Goal: Task Accomplishment & Management: Complete application form

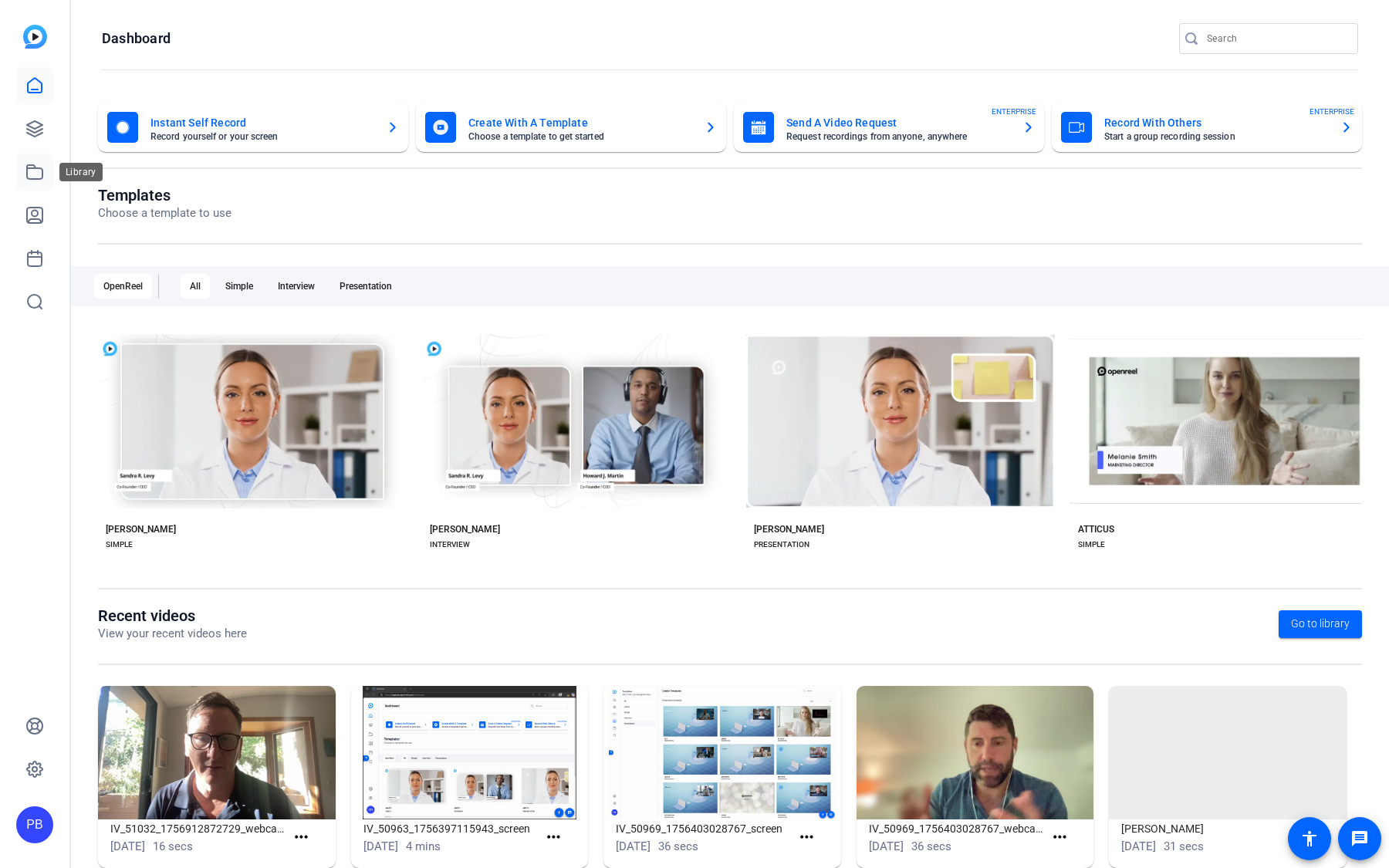
click at [37, 176] on icon at bounding box center [34, 171] width 18 height 18
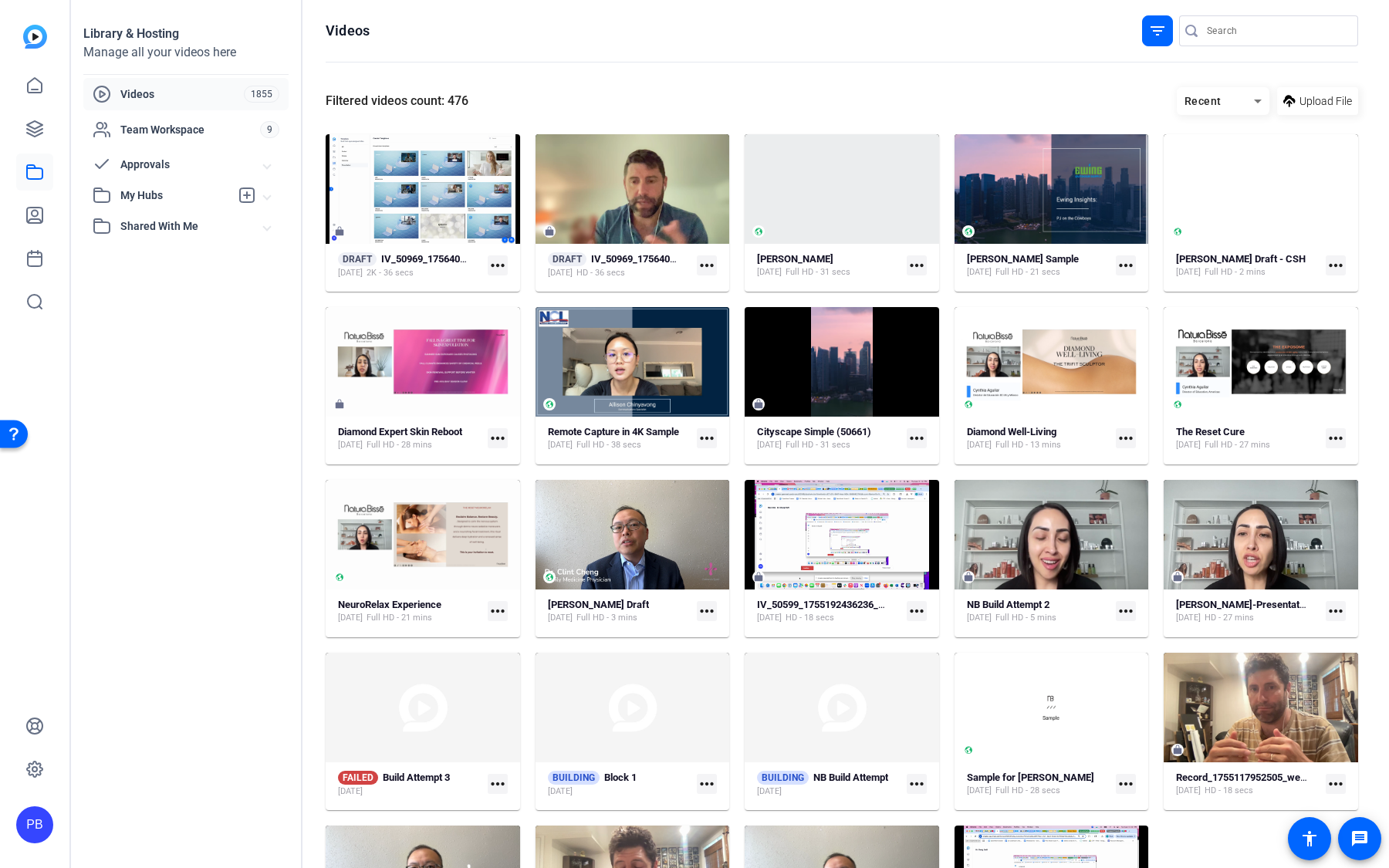
click at [177, 188] on span "My Hubs" at bounding box center [175, 196] width 110 height 17
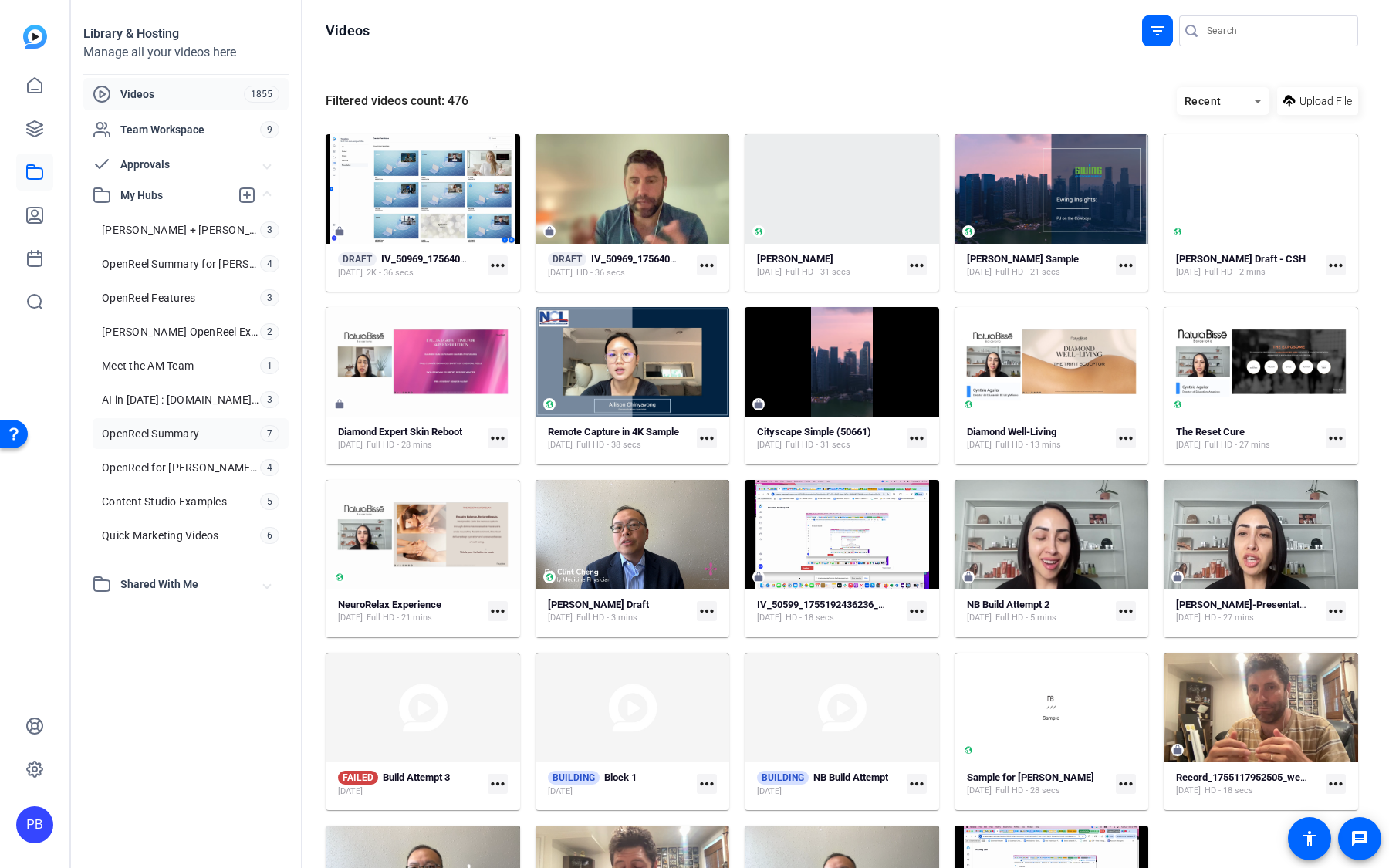
click at [181, 442] on link "OpenReel Summary 7" at bounding box center [190, 433] width 196 height 30
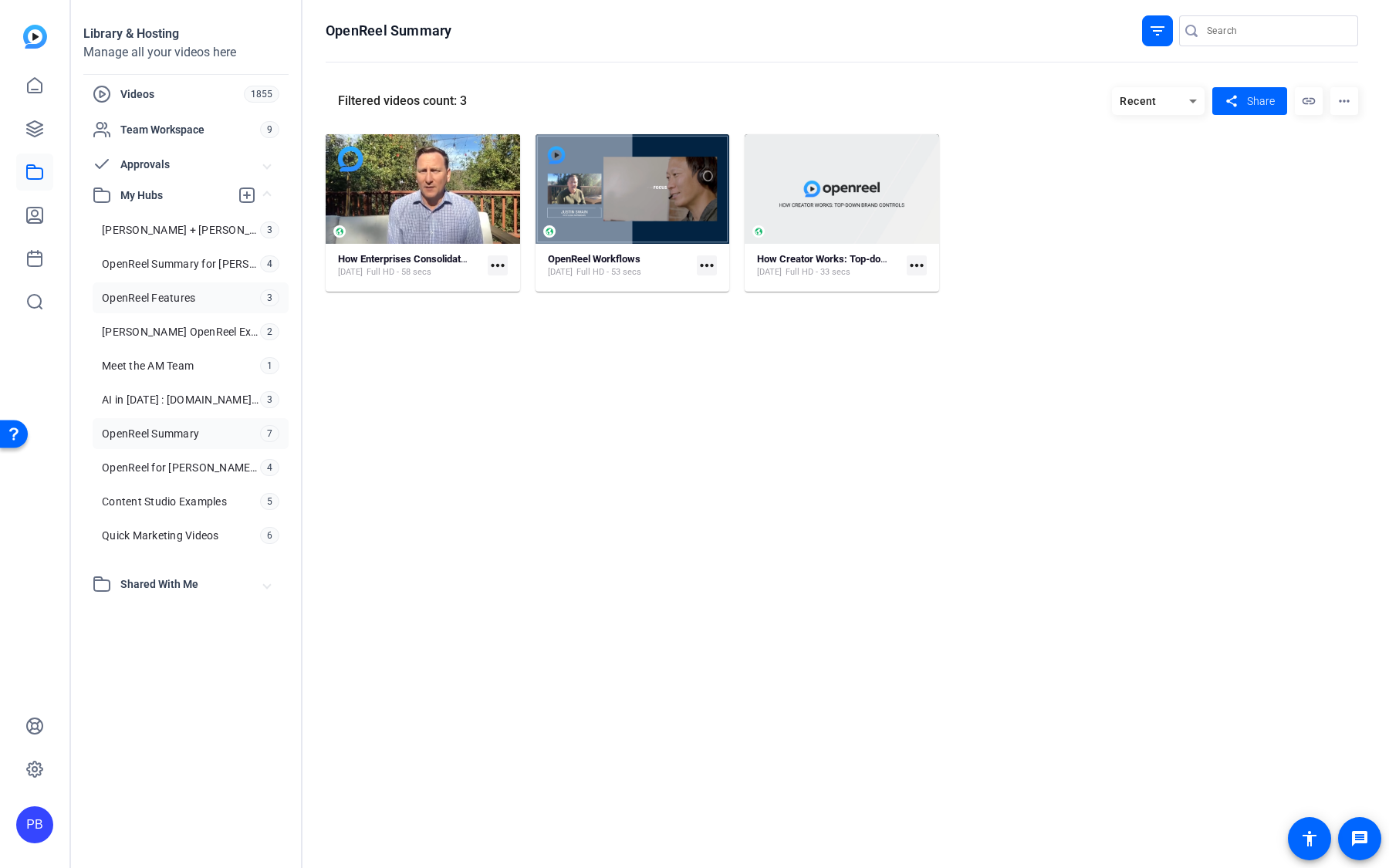
click at [183, 290] on span "OpenReel Features" at bounding box center [148, 298] width 93 height 16
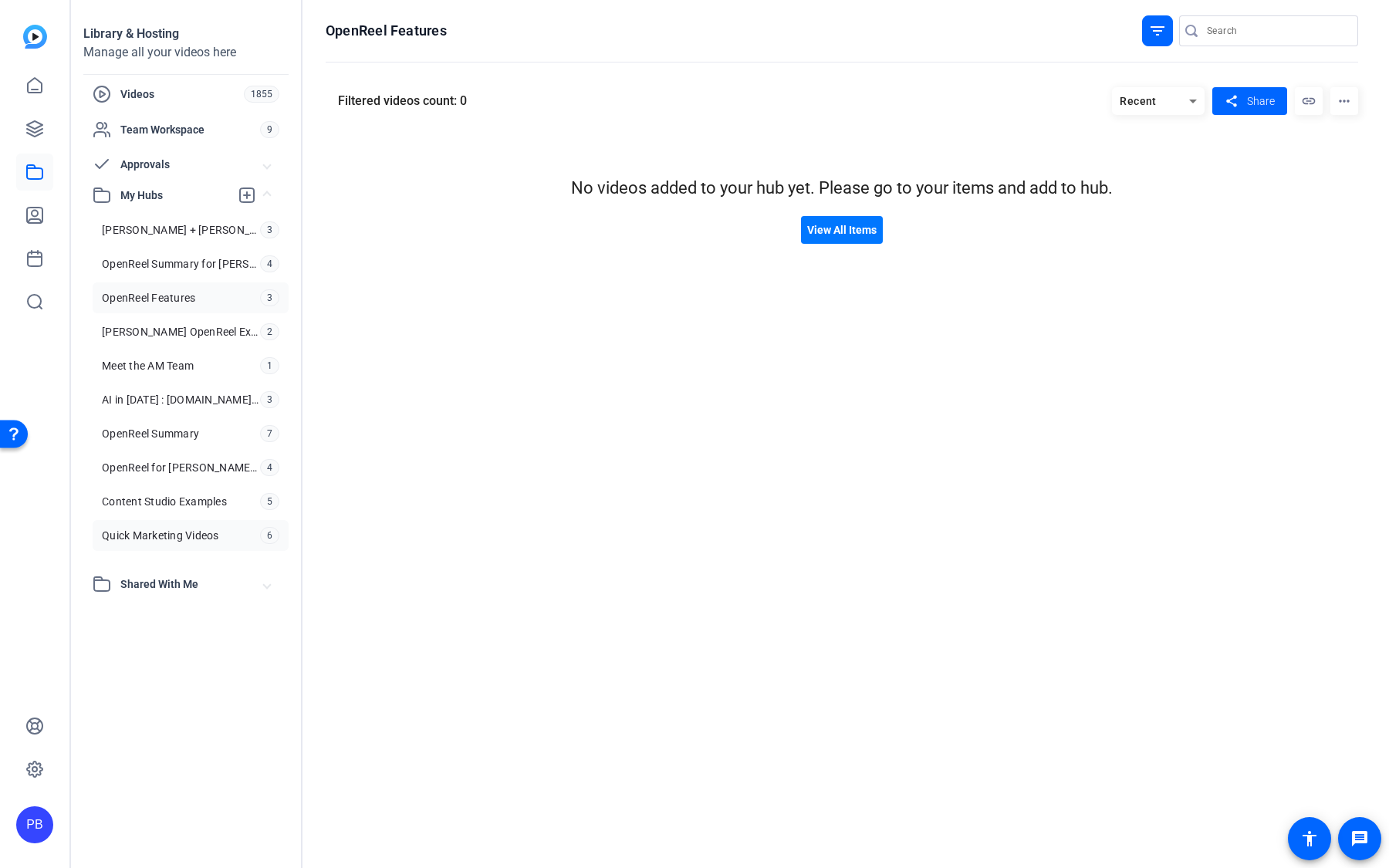
click at [182, 529] on span "Quick Marketing Videos" at bounding box center [160, 536] width 117 height 16
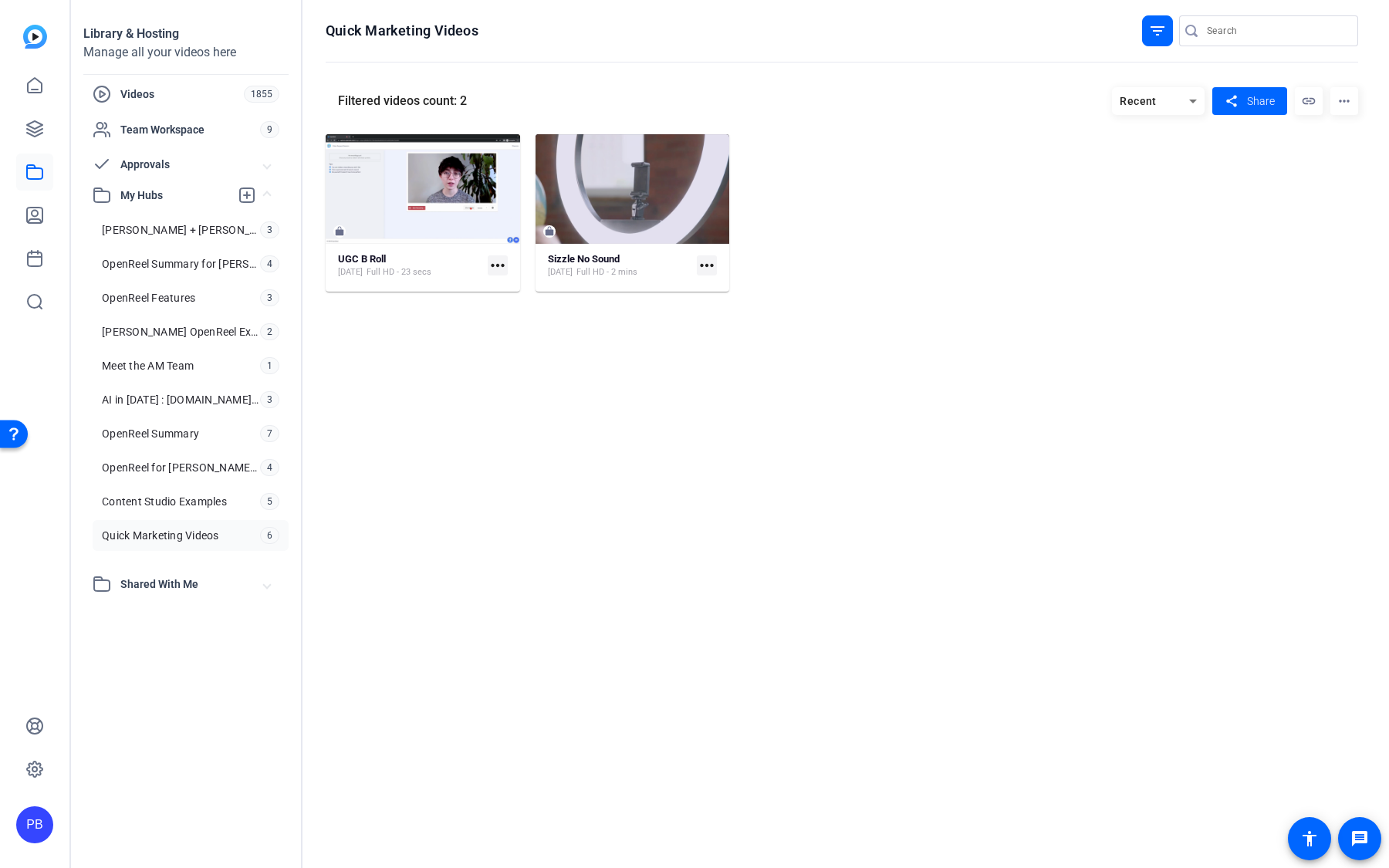
click at [1152, 93] on div "Recent" at bounding box center [1150, 102] width 77 height 19
click at [1161, 22] on div at bounding box center [694, 434] width 1389 height 868
click at [1156, 30] on mat-icon "filter_list" at bounding box center [1157, 30] width 18 height 18
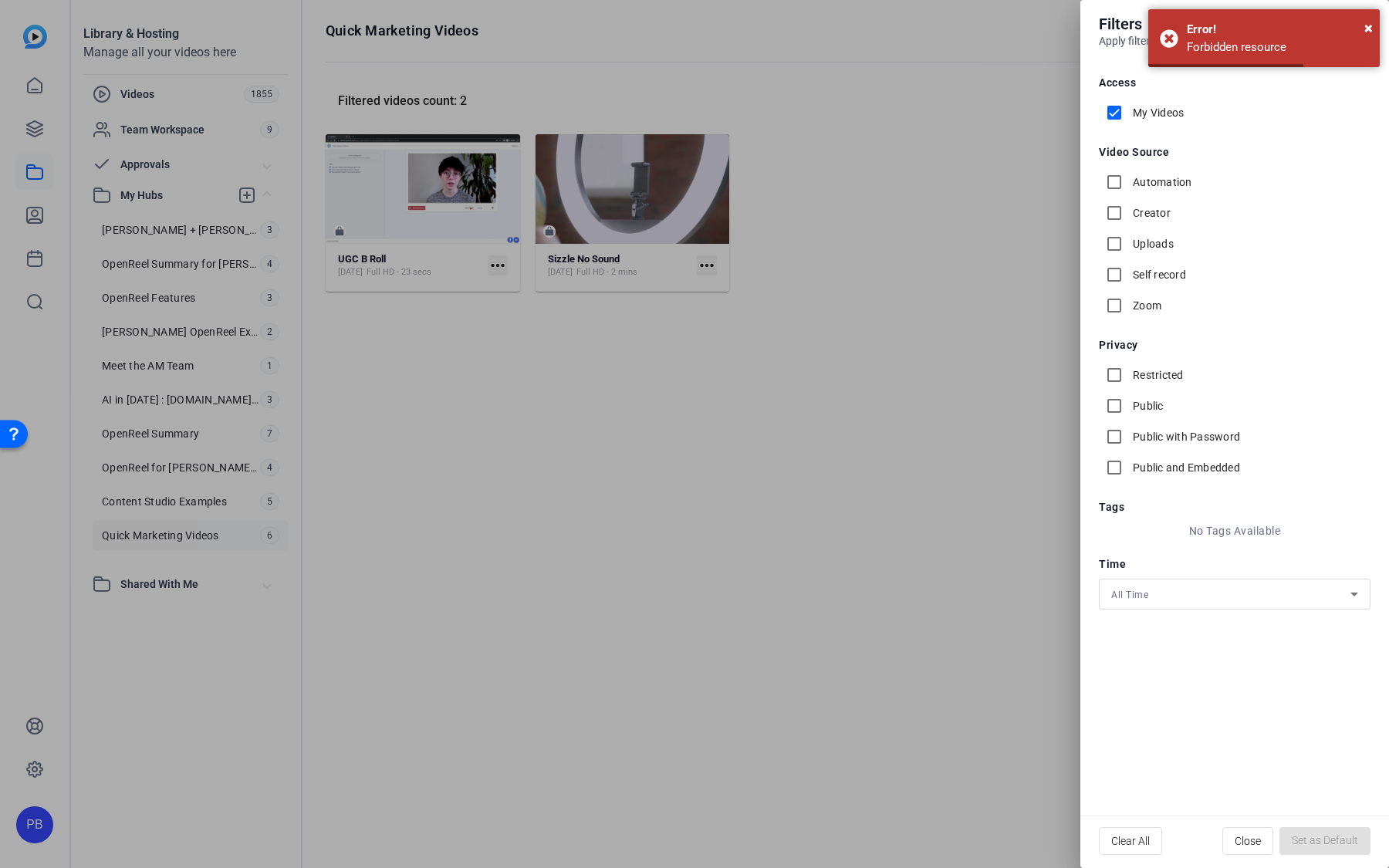
click at [1114, 106] on input "My Videos" at bounding box center [1113, 112] width 30 height 30
checkbox input "false"
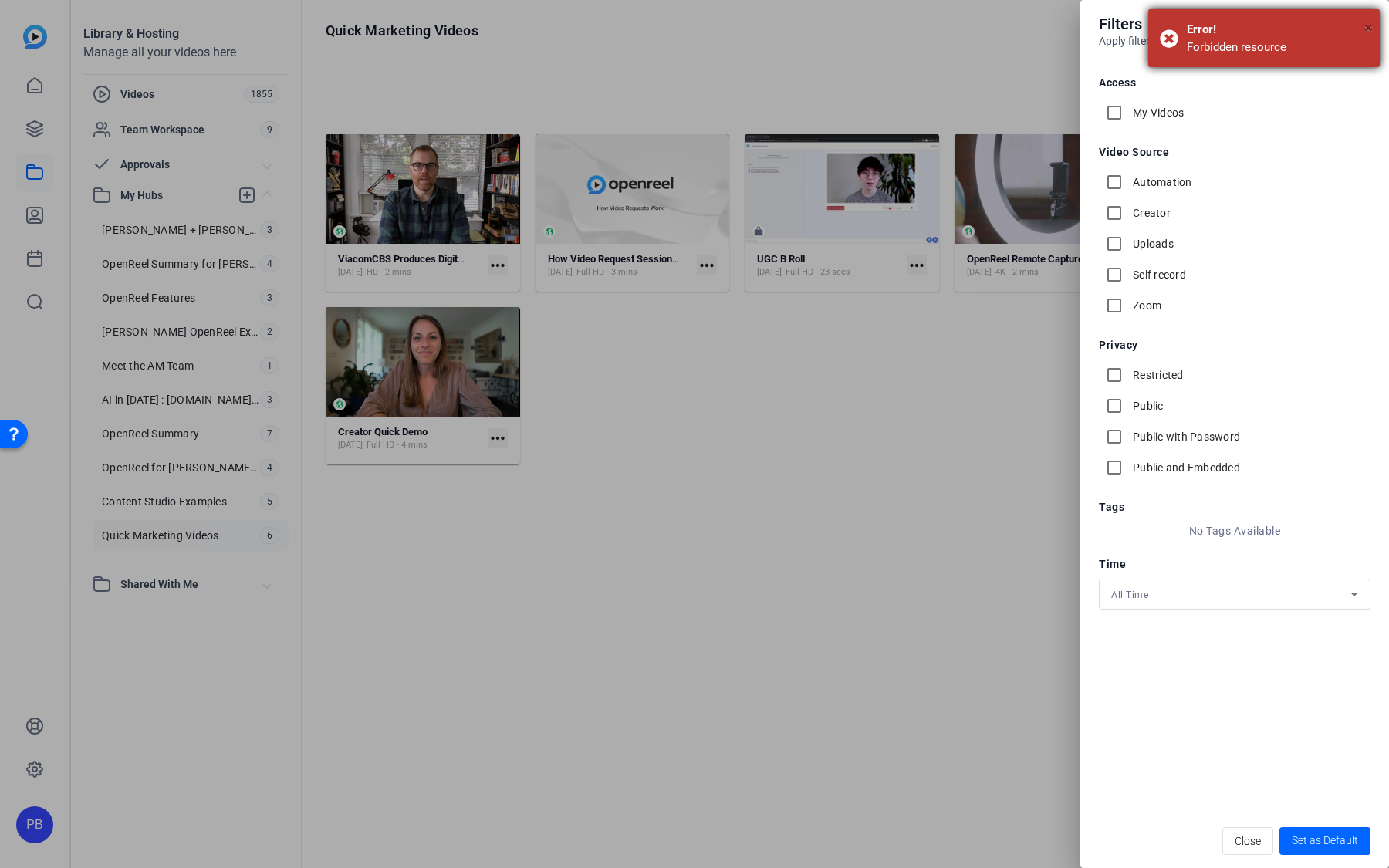
click at [1366, 31] on span "×" at bounding box center [1368, 27] width 9 height 18
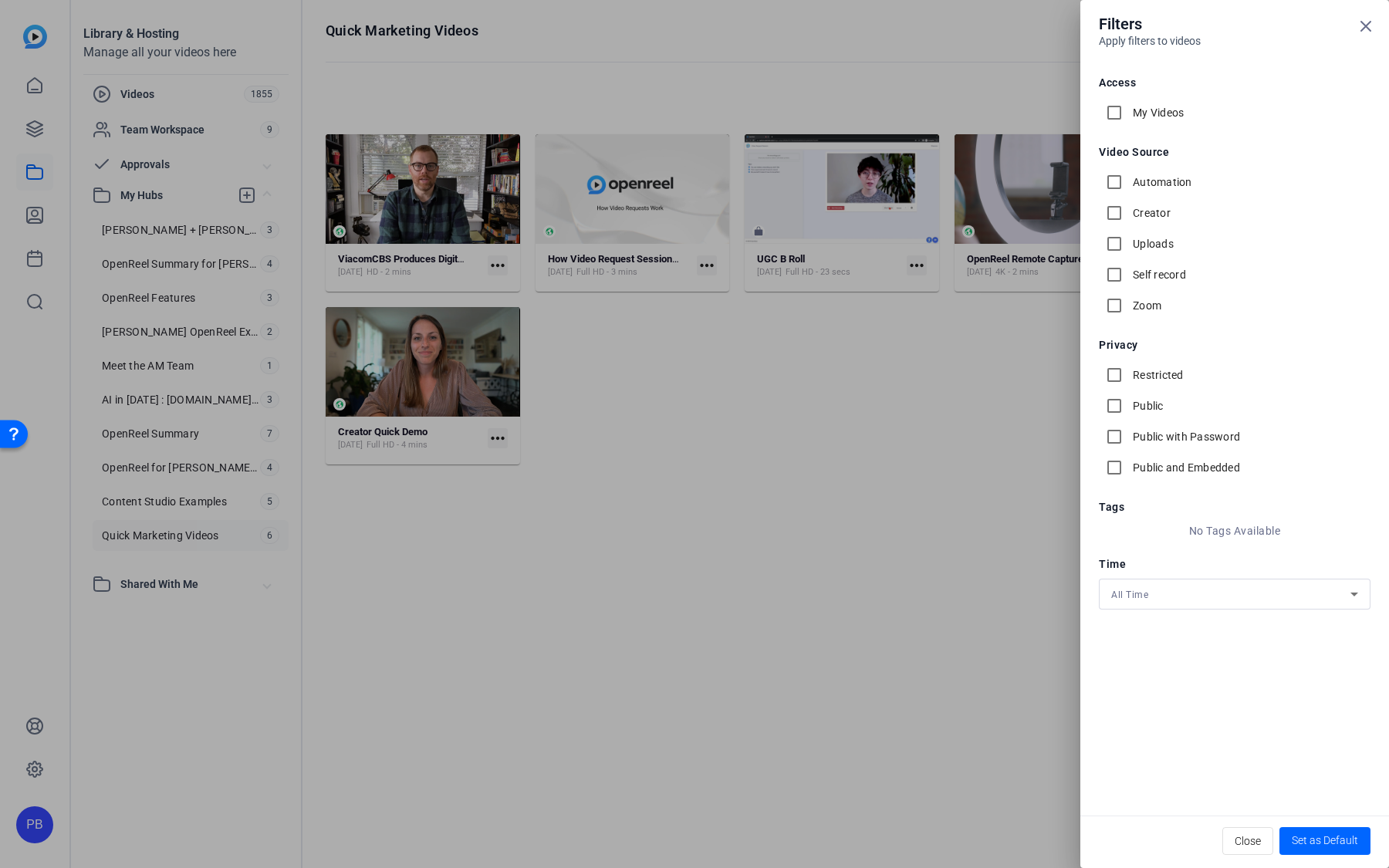
click at [464, 212] on div at bounding box center [694, 434] width 1389 height 868
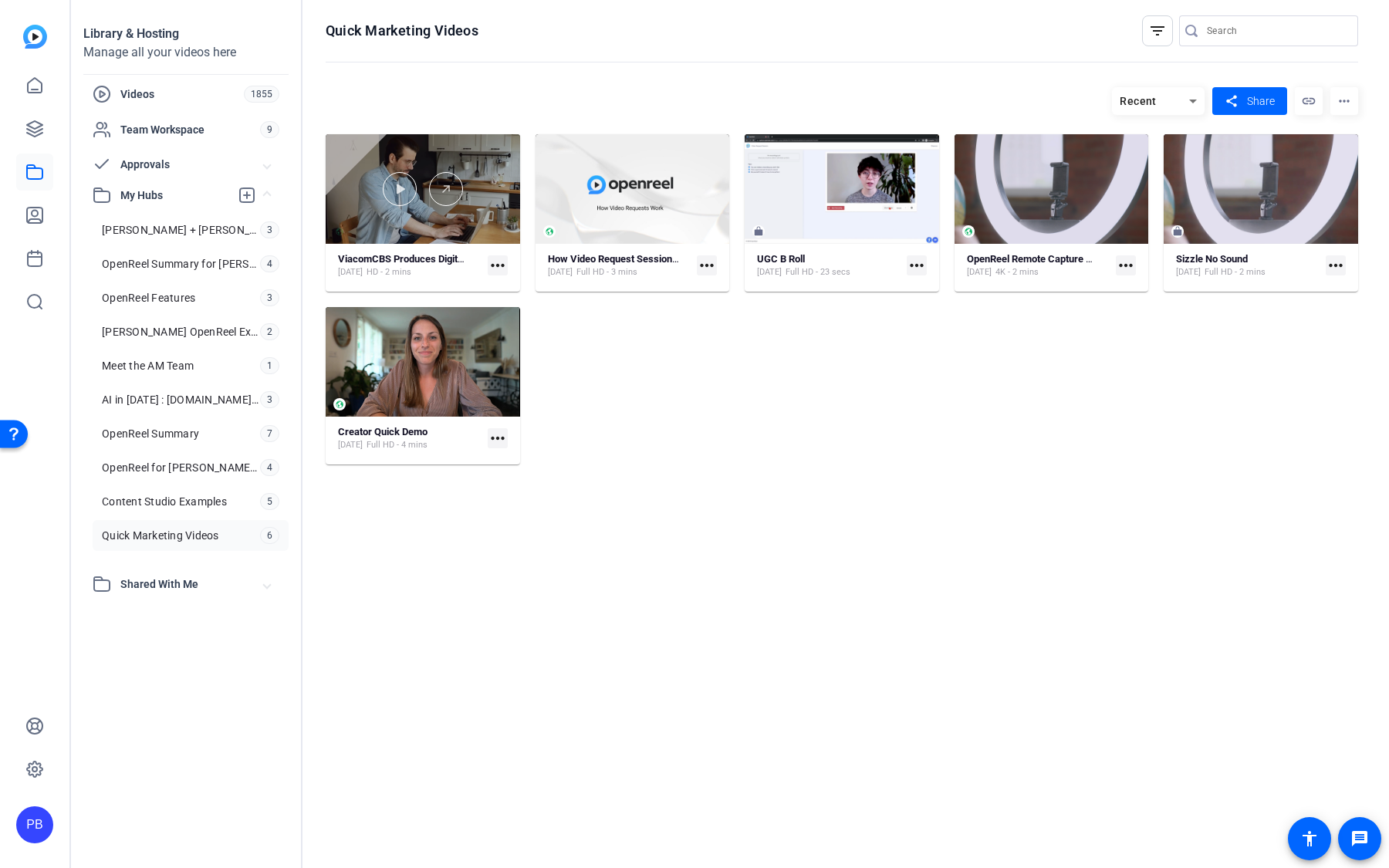
click at [464, 214] on div at bounding box center [423, 189] width 195 height 110
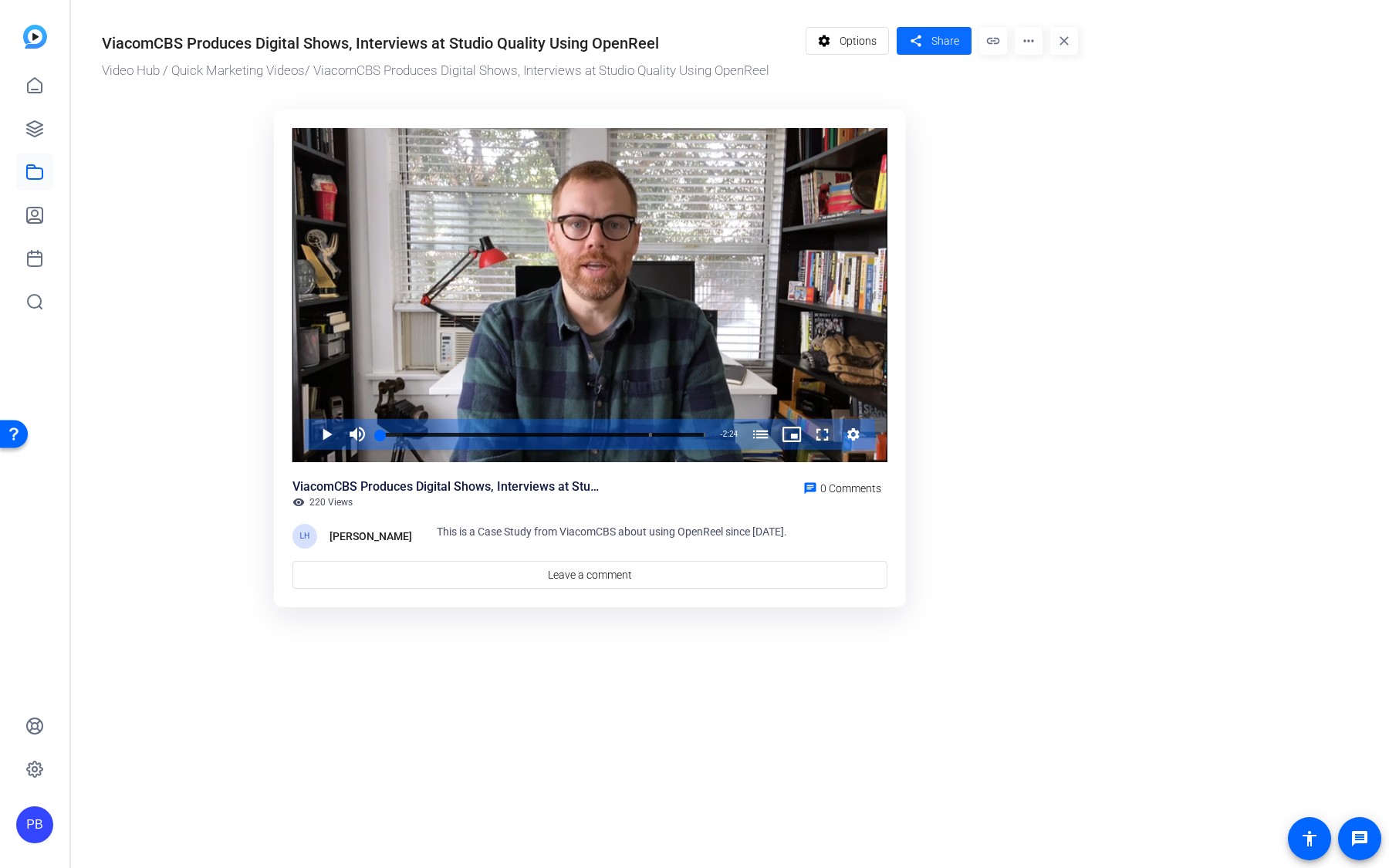
click at [919, 44] on mat-icon "share" at bounding box center [915, 41] width 19 height 21
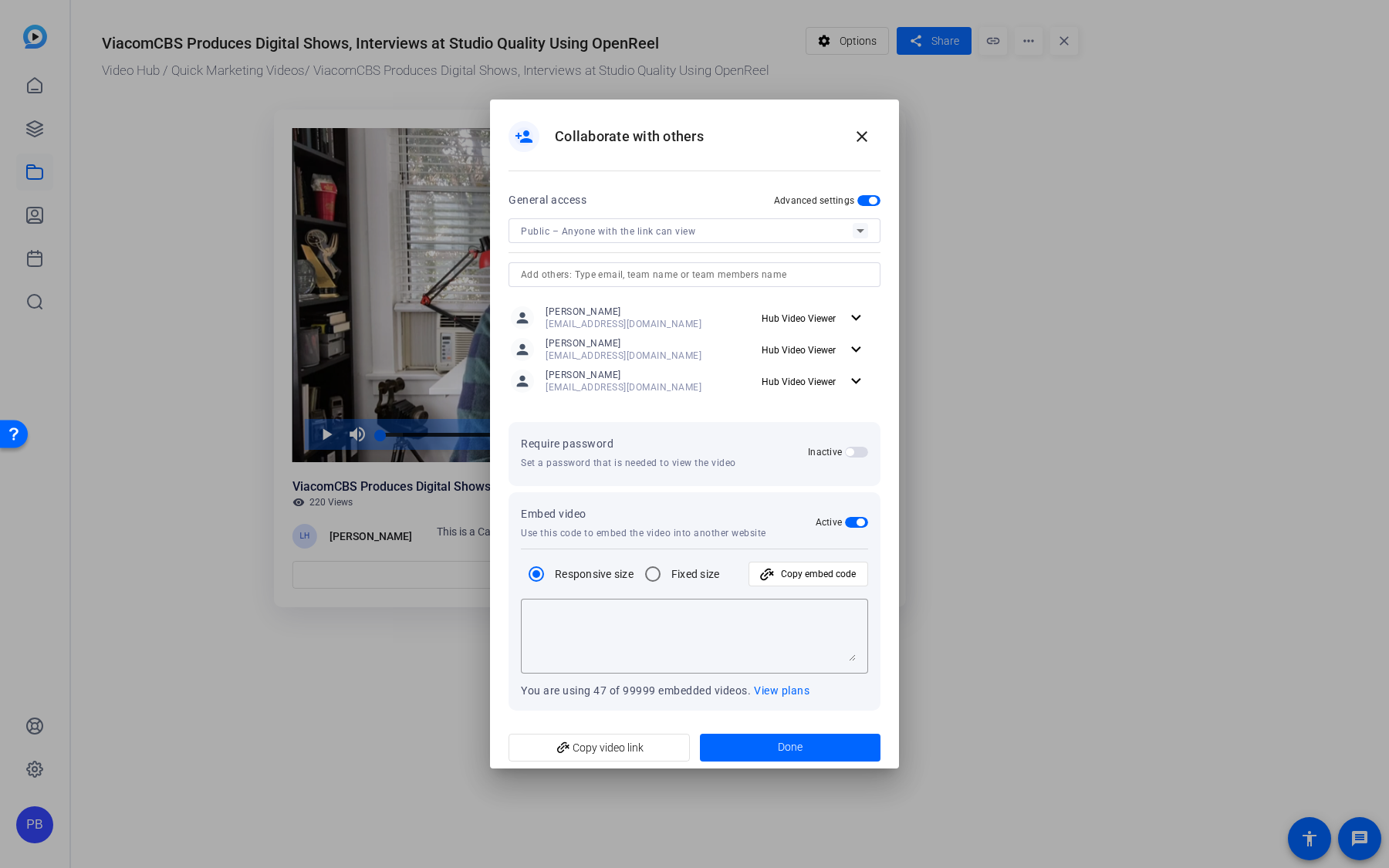
type textarea "<iframe width="100%" height="100%" src="https://library.openreel.com/embed/d441…"
click at [638, 742] on span "add_link Copy video link" at bounding box center [599, 748] width 157 height 30
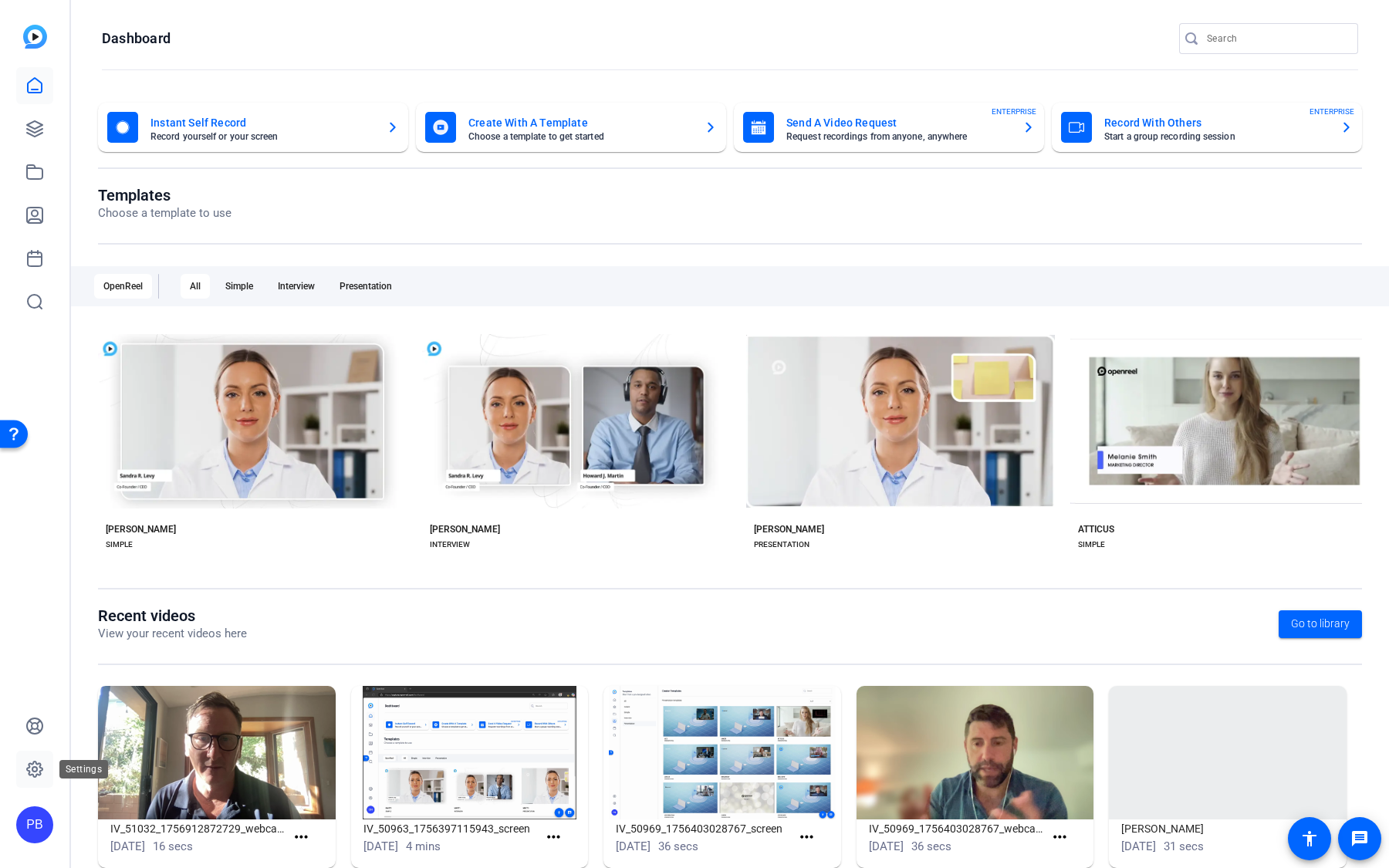
click at [37, 778] on icon at bounding box center [34, 769] width 18 height 18
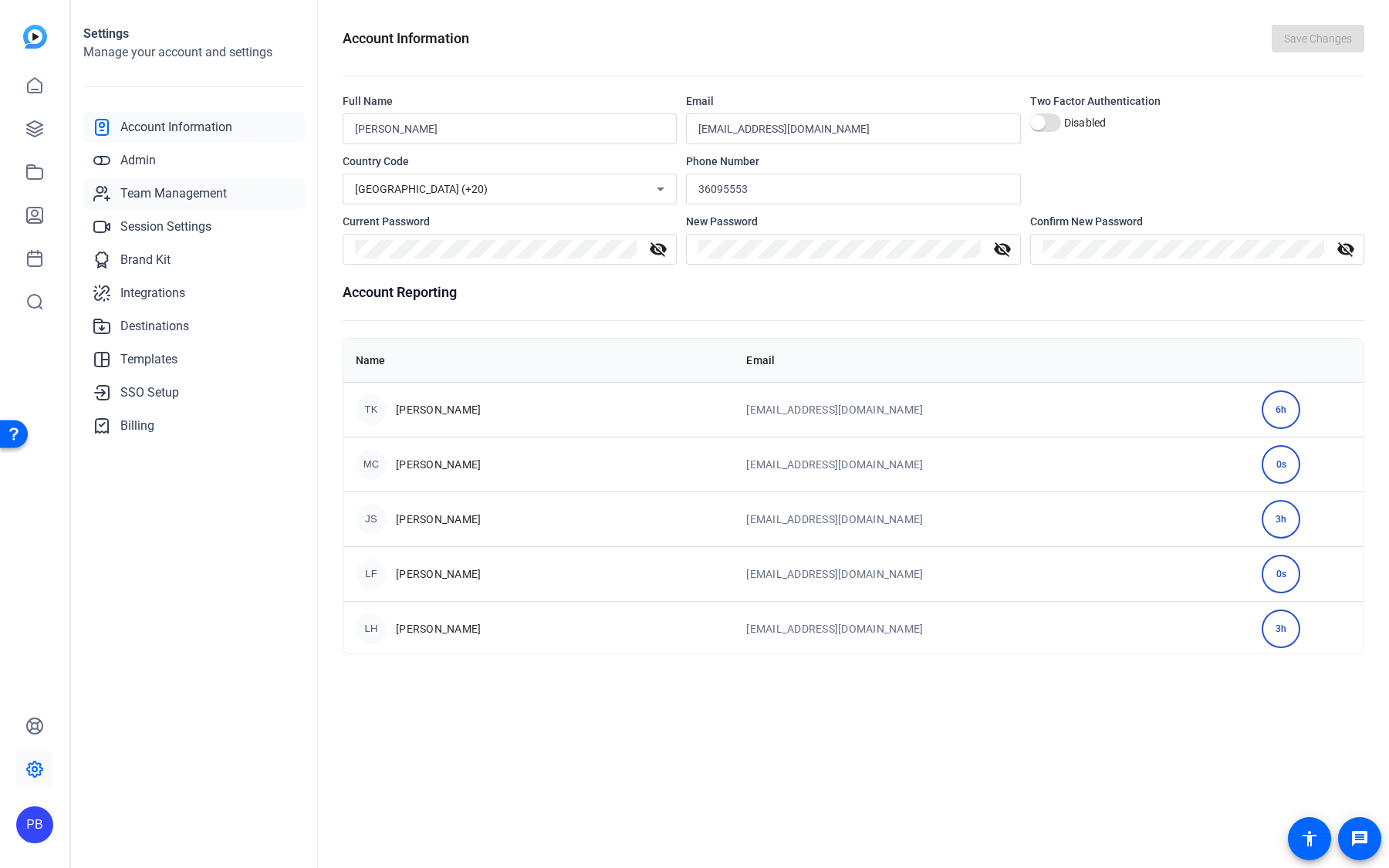
click at [204, 195] on span "Team Management" at bounding box center [173, 193] width 106 height 18
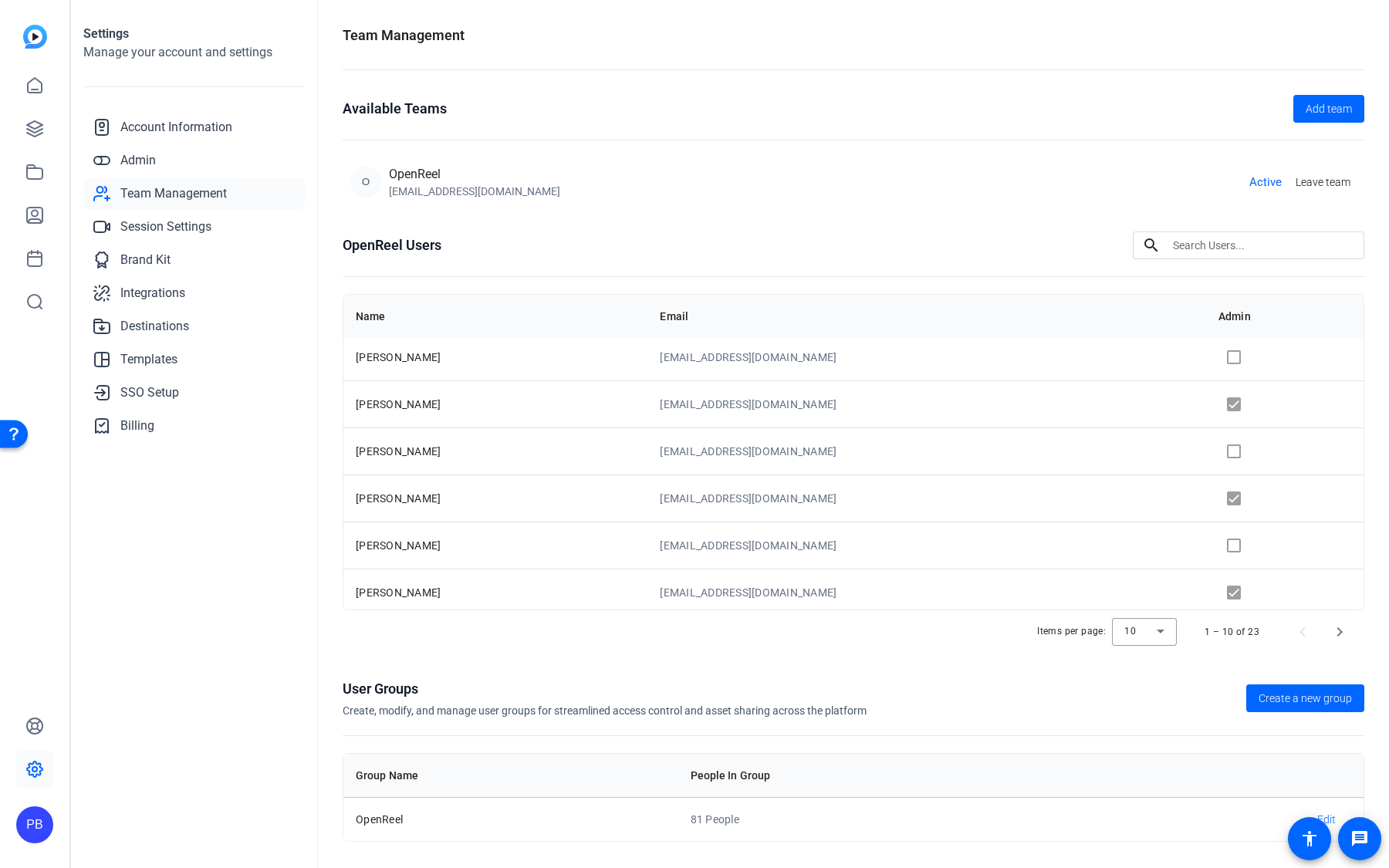
scroll to position [188, 0]
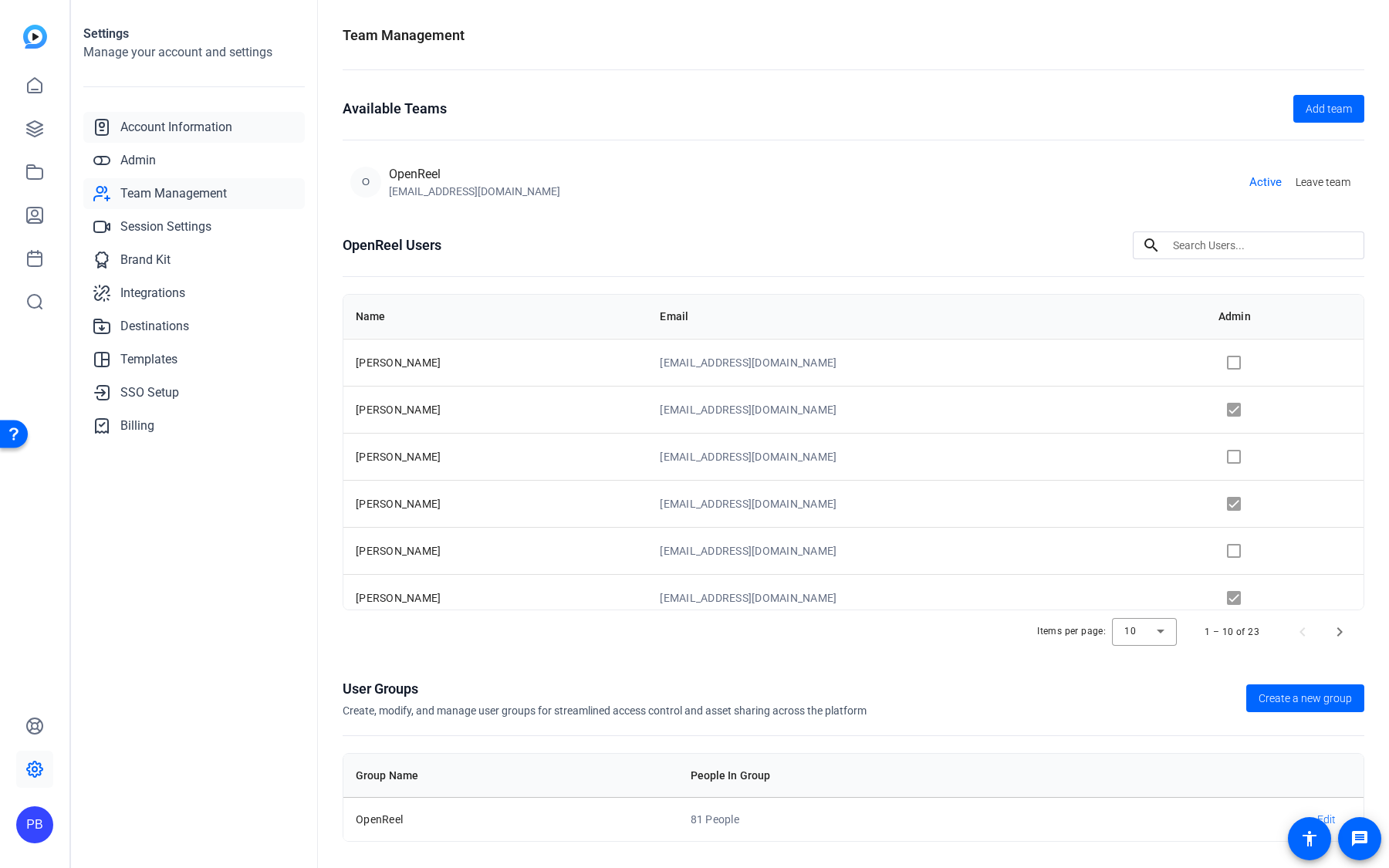
click at [206, 135] on span "Account Information" at bounding box center [176, 127] width 112 height 18
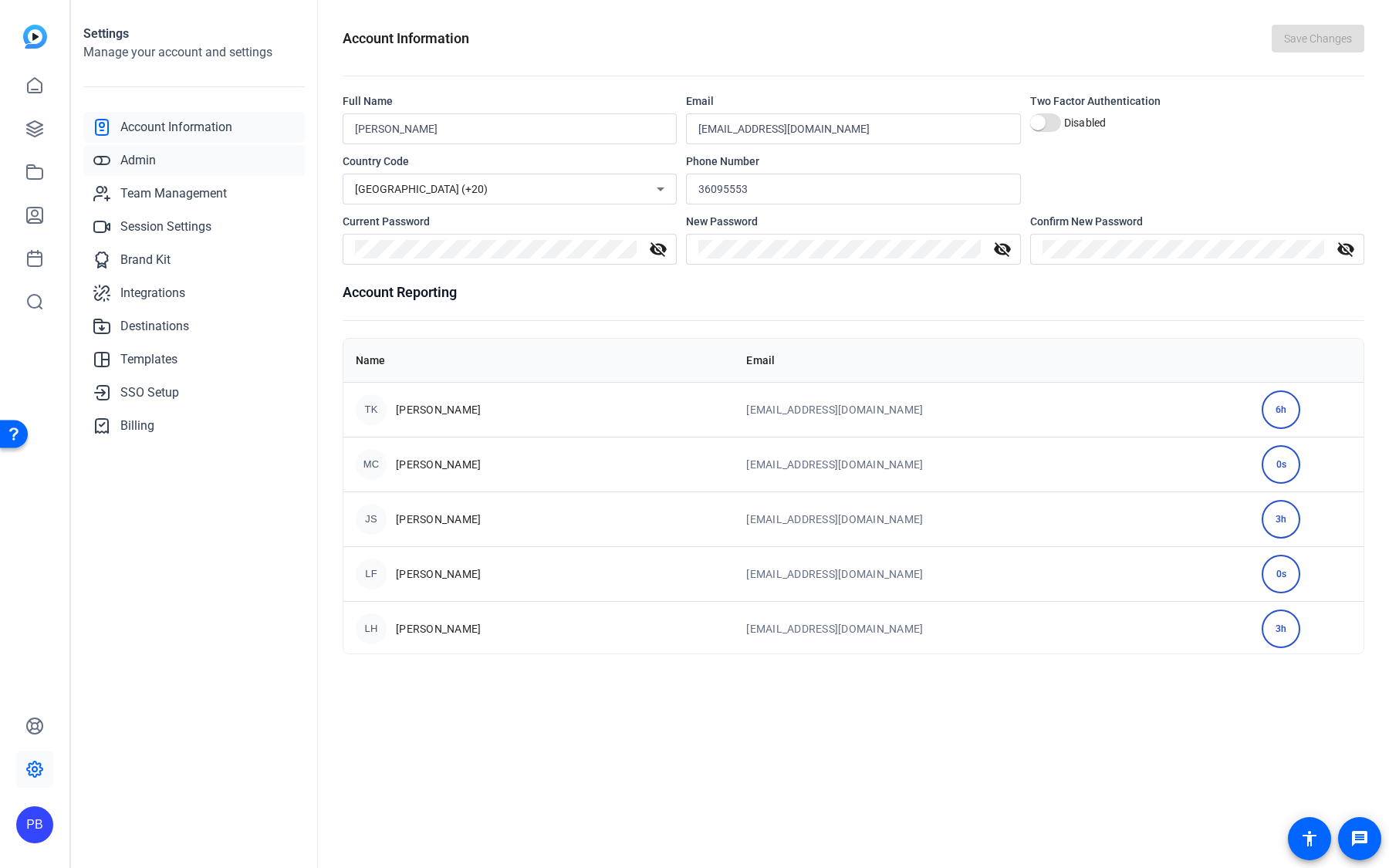
click at [201, 157] on link "Admin" at bounding box center [194, 160] width 222 height 30
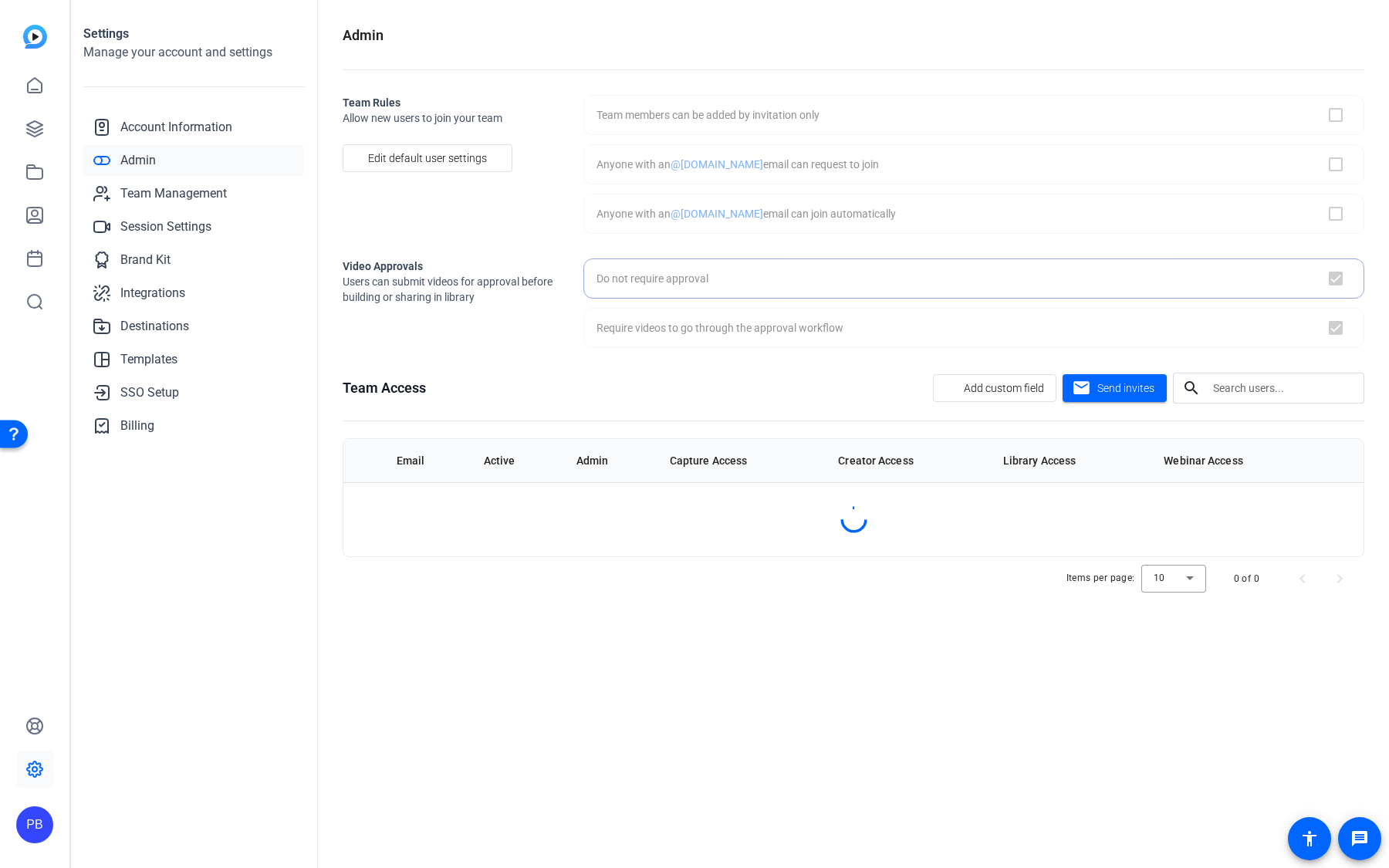
checkbox input "false"
checkbox input "true"
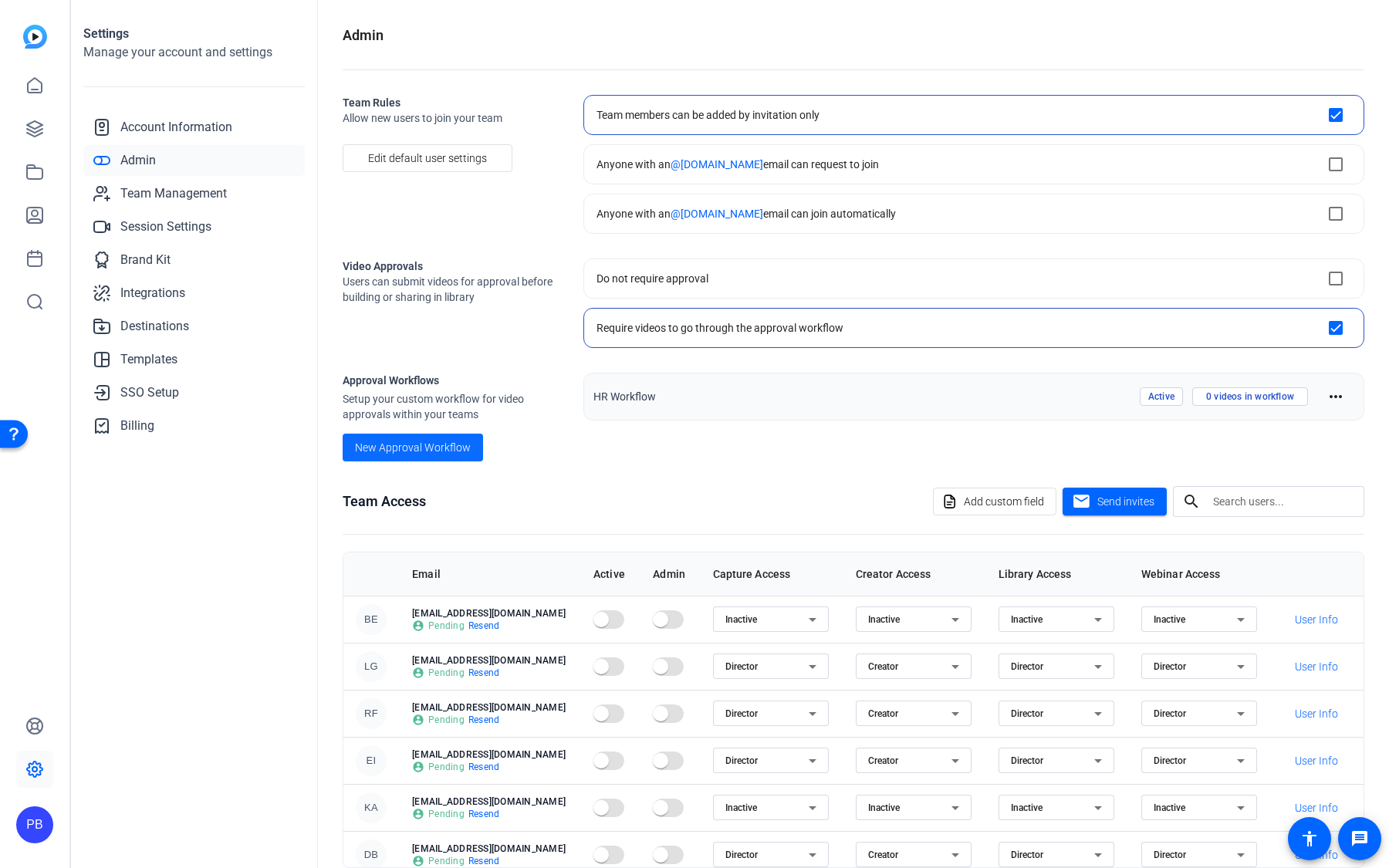
click at [446, 440] on span "New Approval Workflow" at bounding box center [412, 448] width 116 height 17
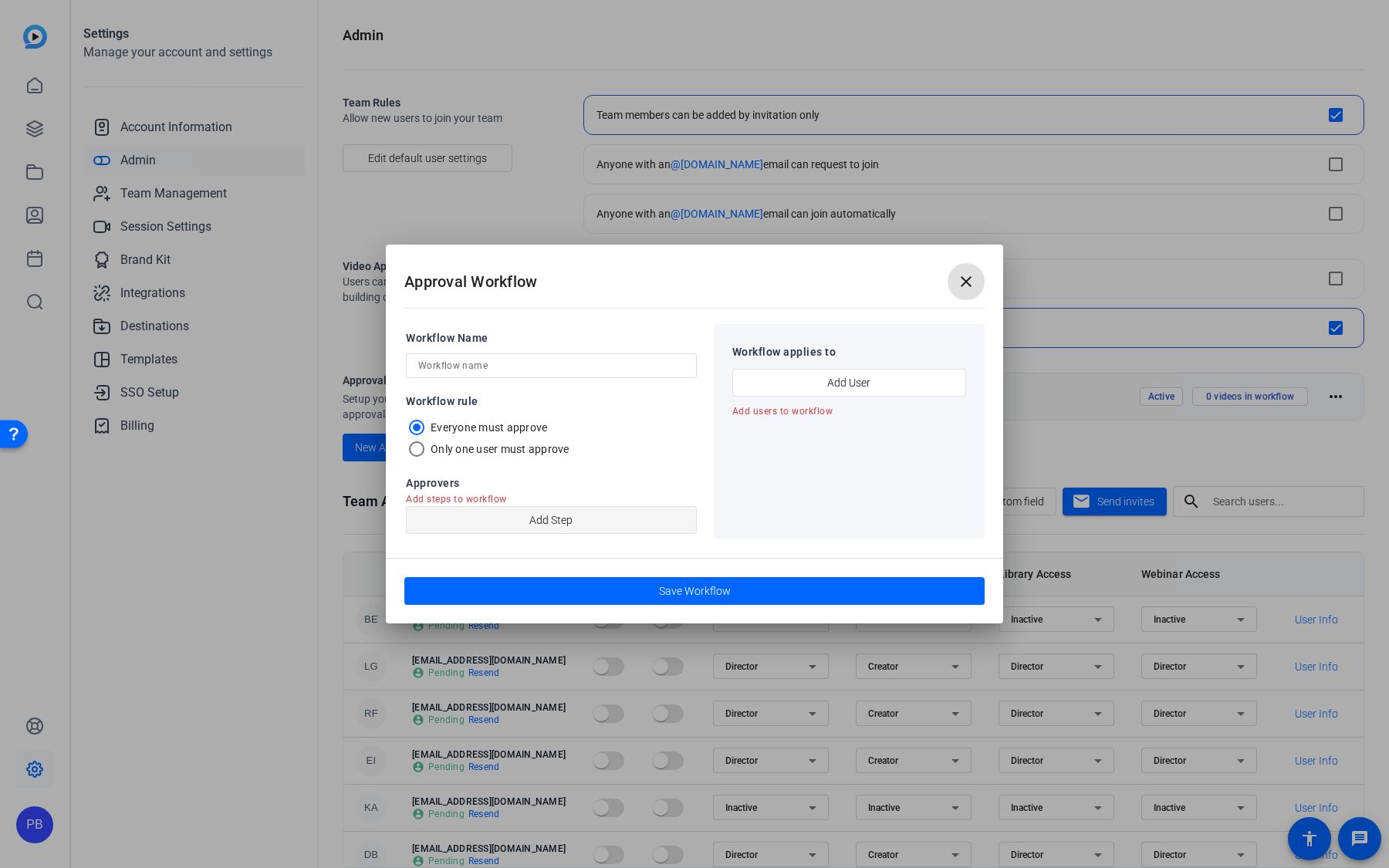
click at [550, 527] on span "Add Step" at bounding box center [551, 520] width 43 height 30
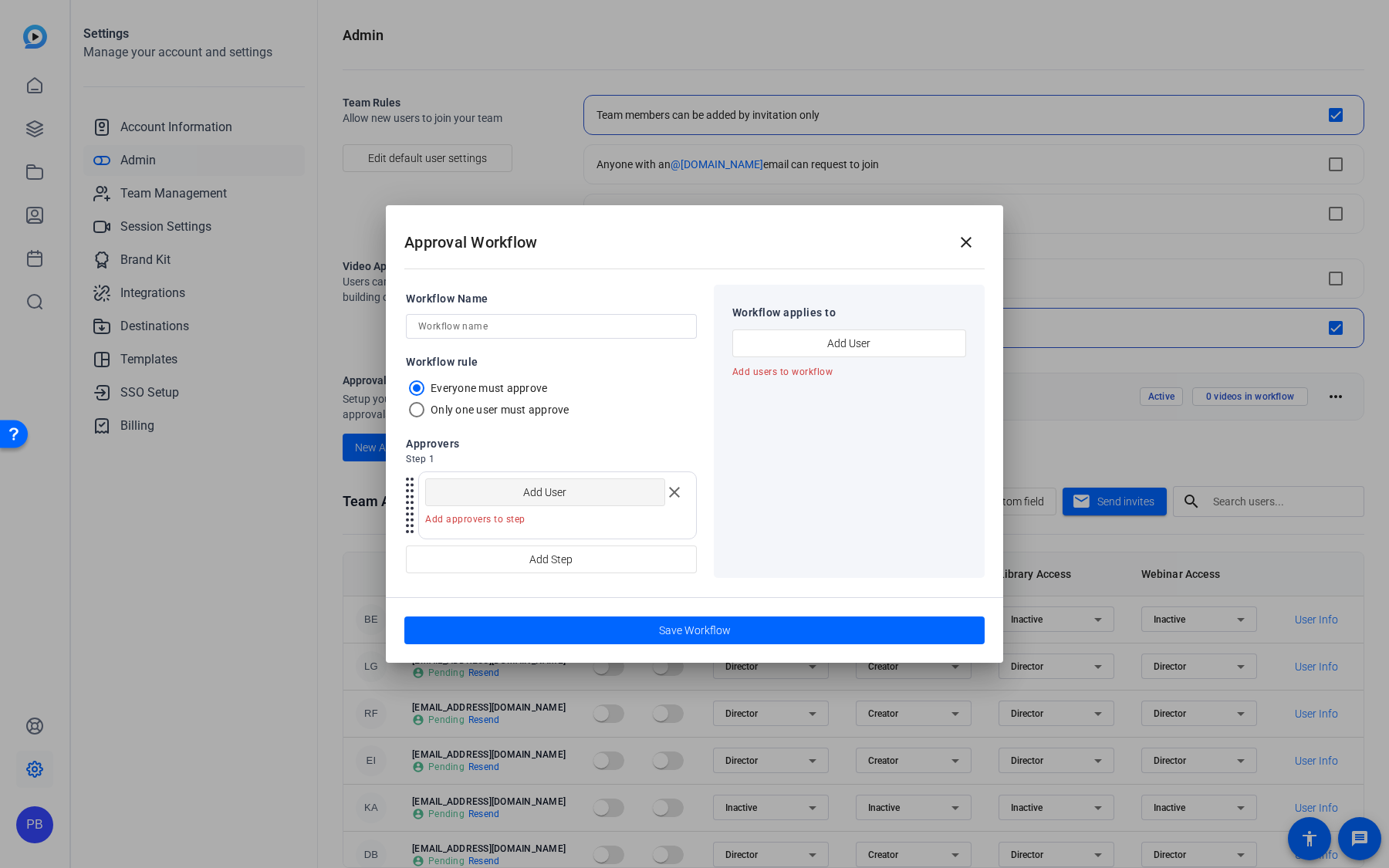
click at [565, 500] on span "Add User" at bounding box center [544, 492] width 43 height 30
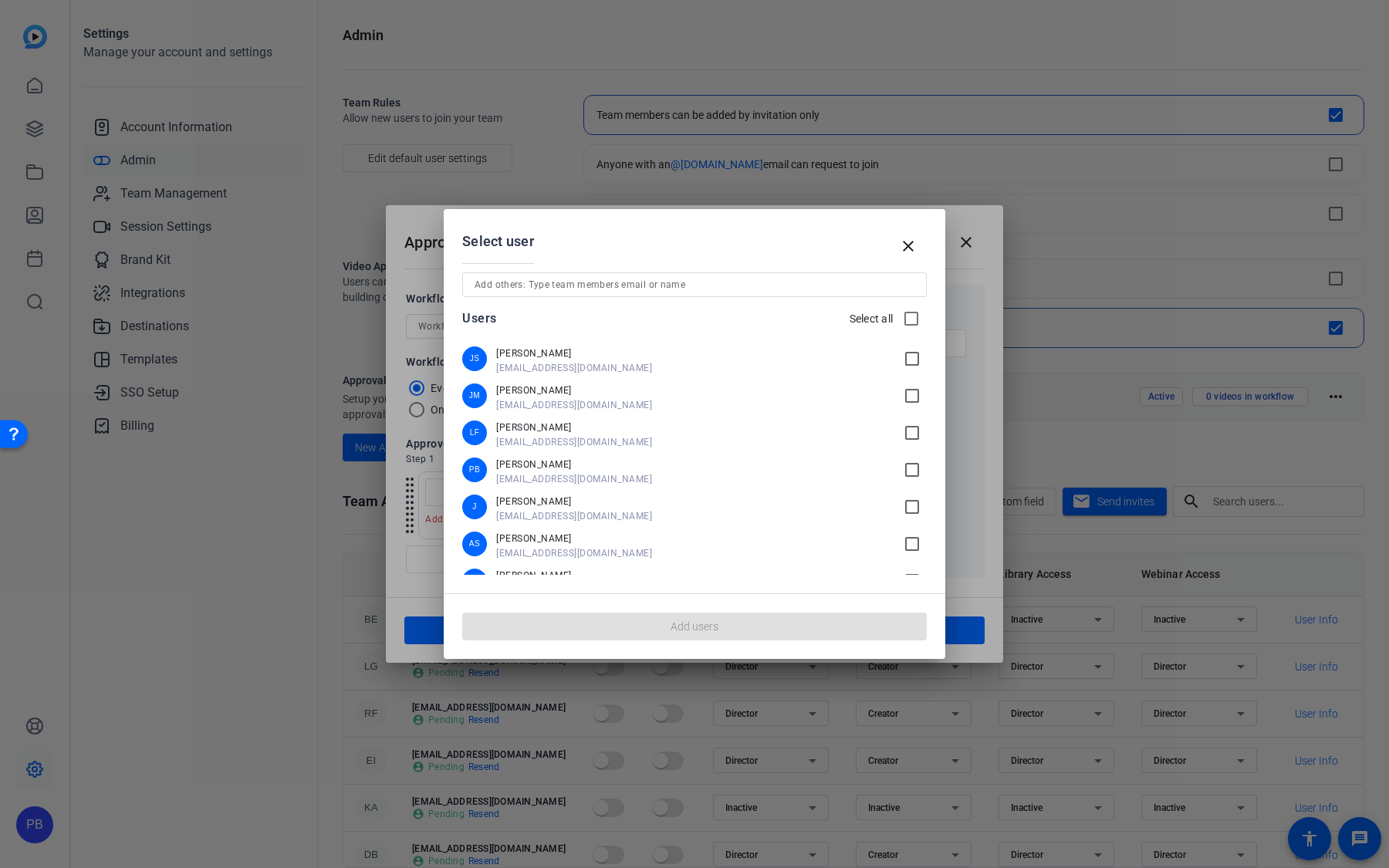
click at [572, 476] on span "pbradt@openreel.com" at bounding box center [694, 479] width 397 height 12
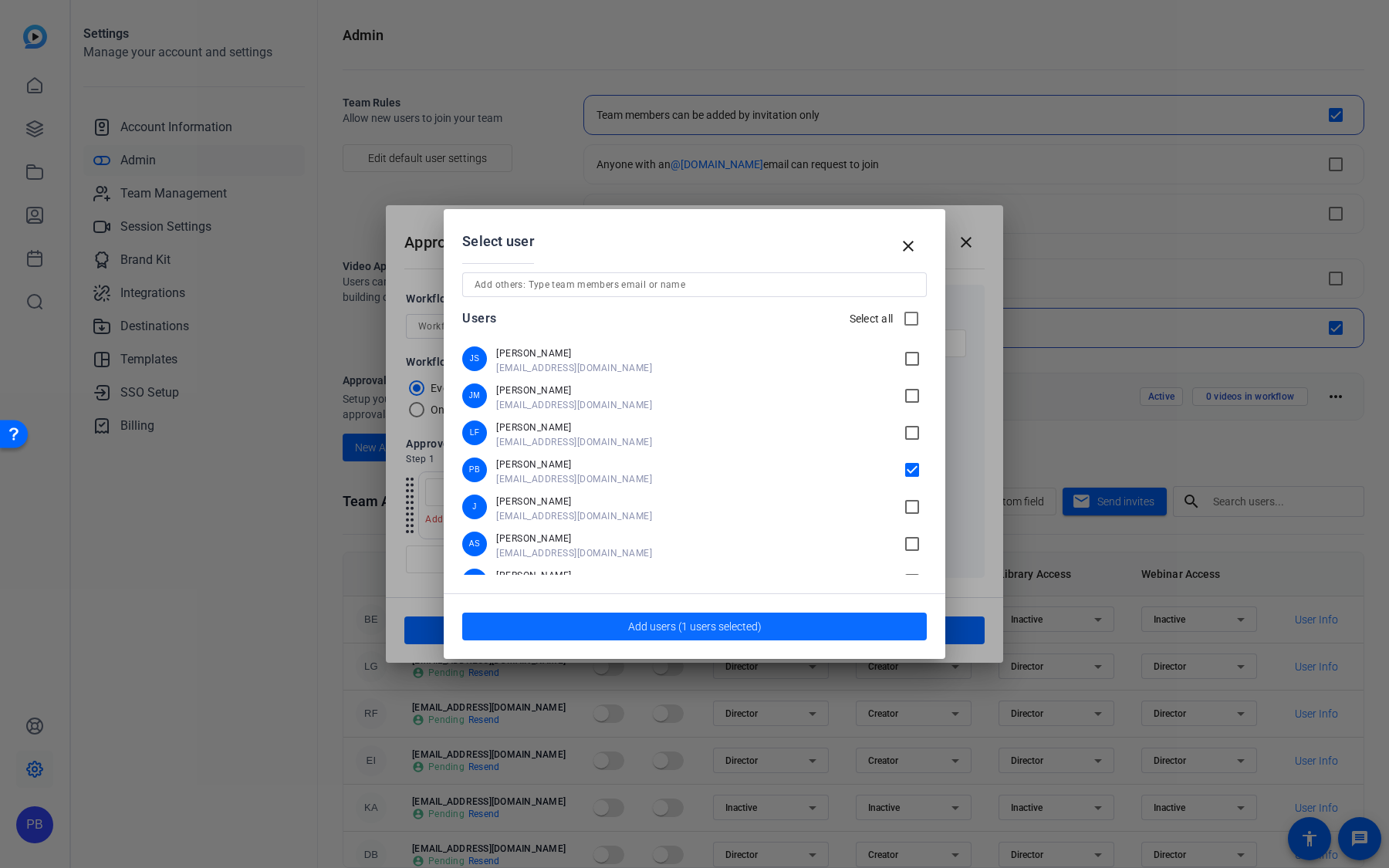
click at [712, 618] on span "Add users (1 users selected)" at bounding box center [694, 626] width 133 height 17
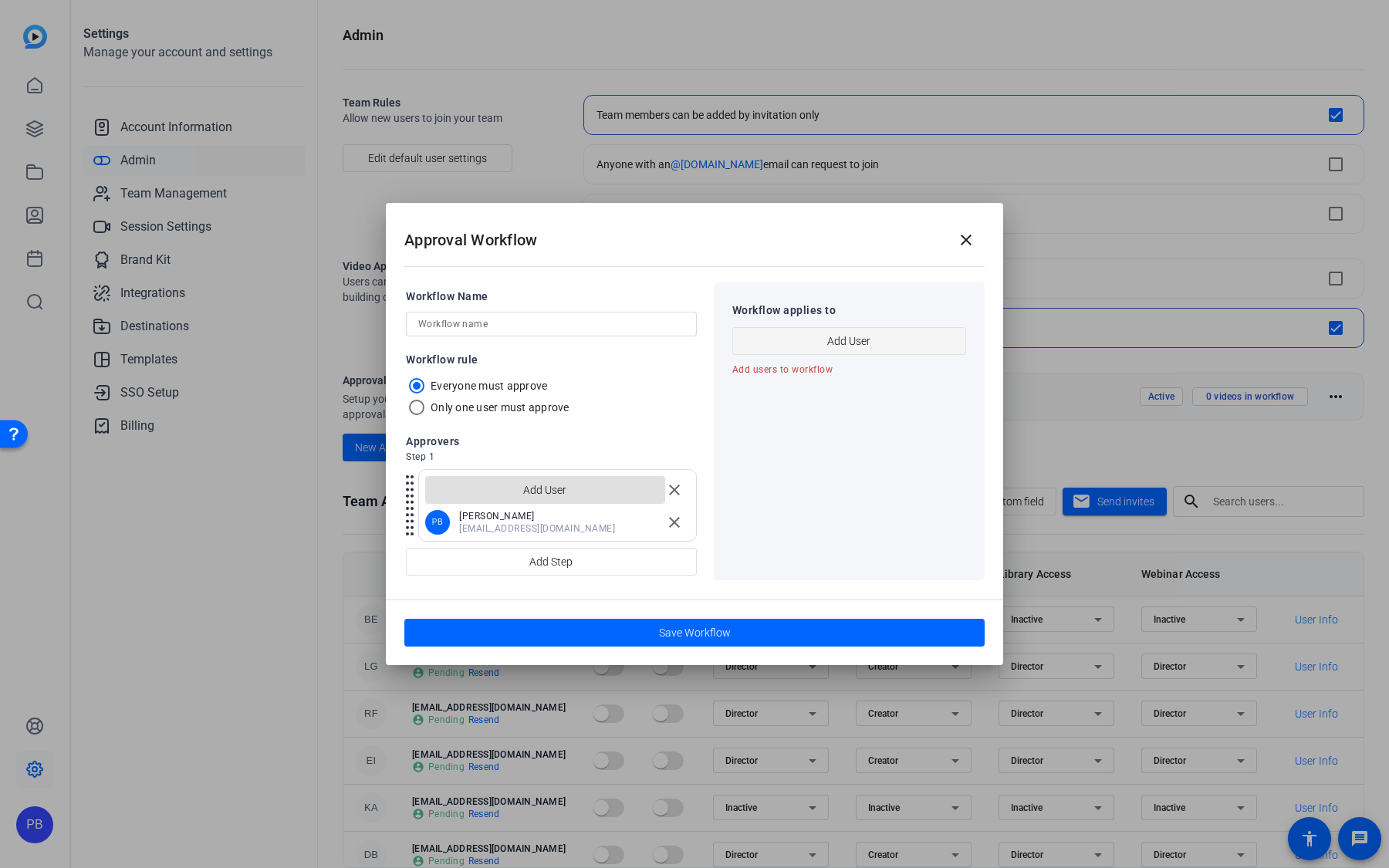
click at [881, 349] on span "button" at bounding box center [849, 341] width 232 height 37
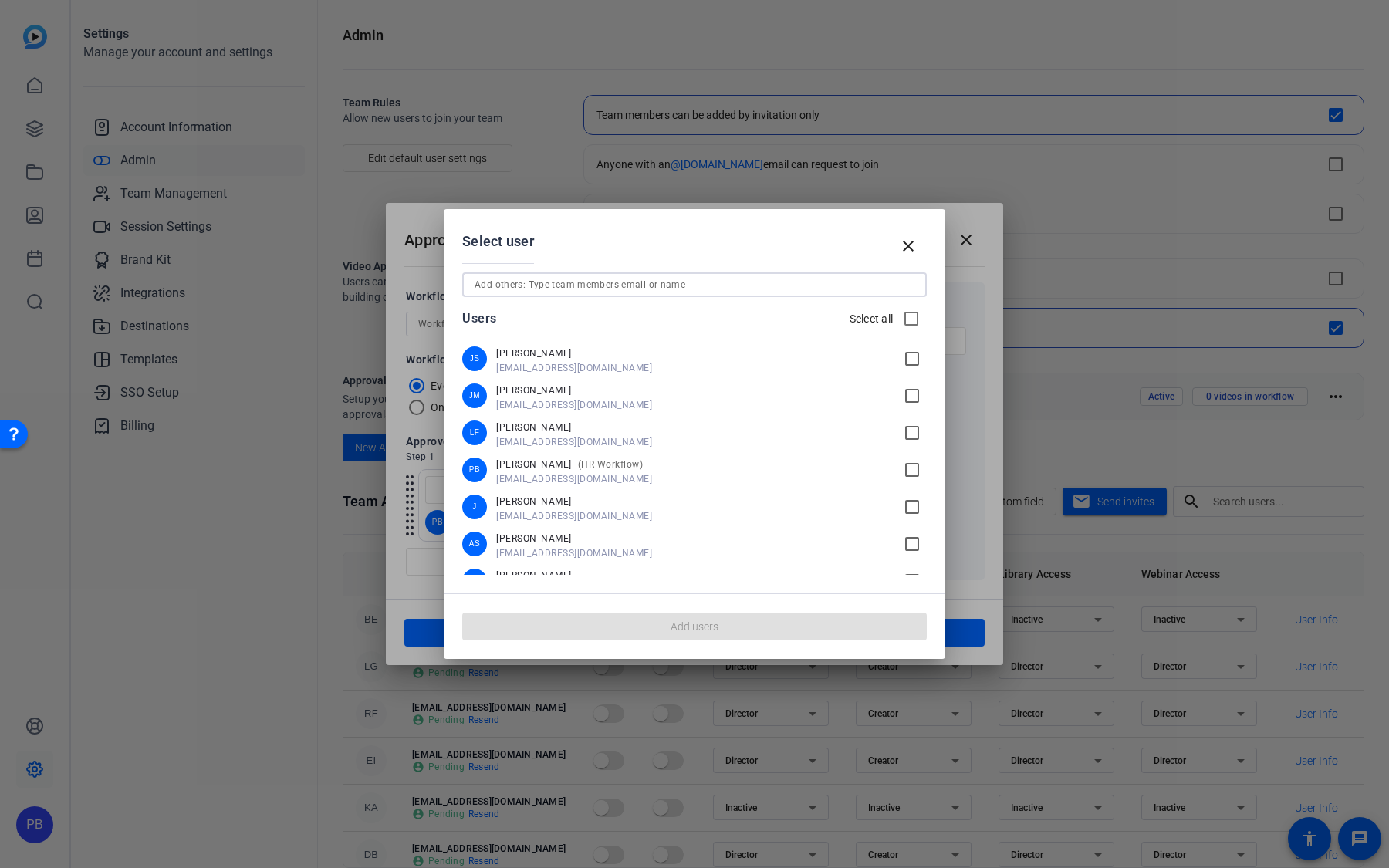
click at [680, 284] on input at bounding box center [694, 284] width 440 height 18
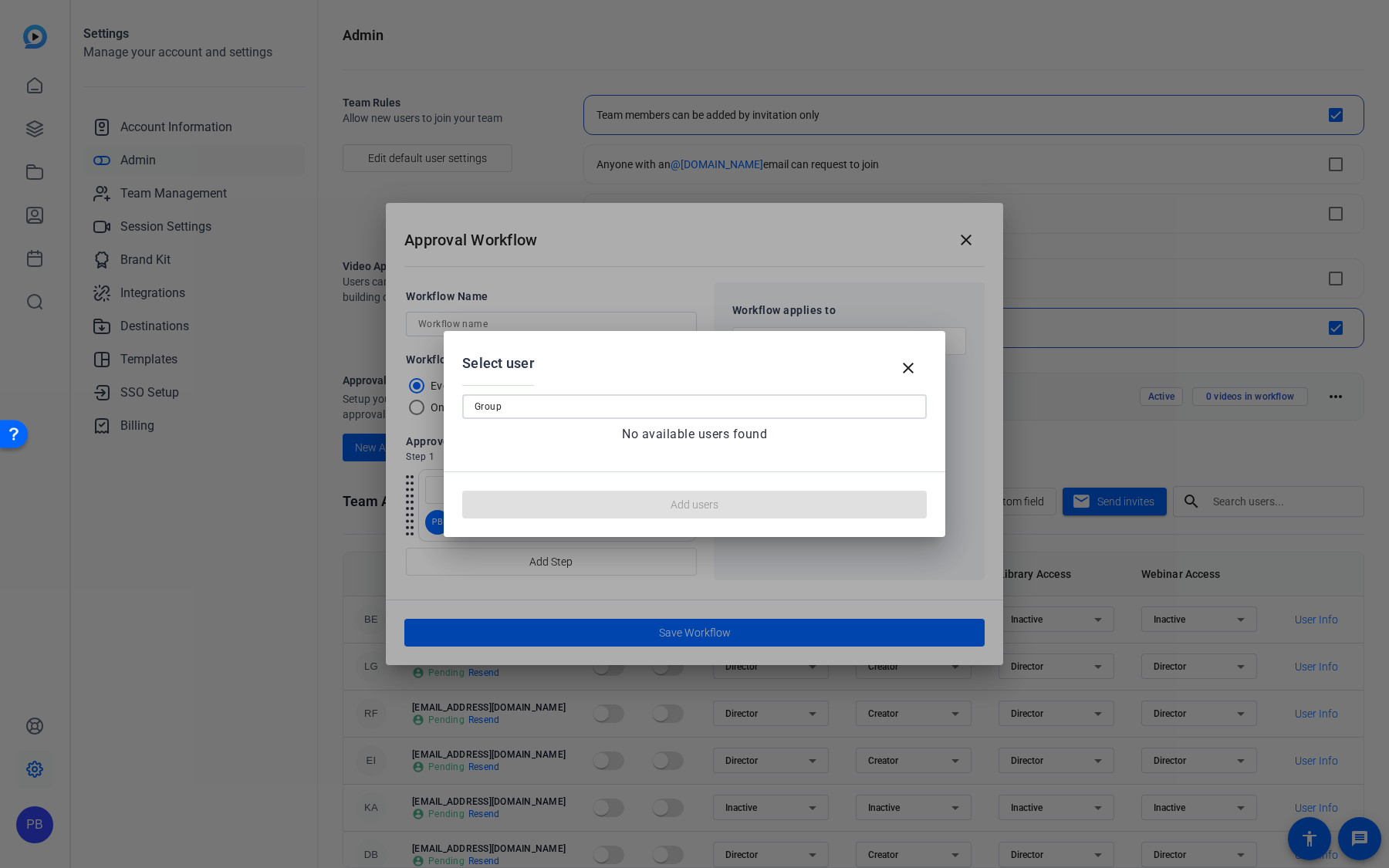
drag, startPoint x: 534, startPoint y: 407, endPoint x: 446, endPoint y: 407, distance: 88.0
click at [446, 407] on mat-dialog-content "Group No available users found" at bounding box center [694, 432] width 502 height 77
type input "Group"
click at [914, 365] on mat-icon "close" at bounding box center [907, 367] width 18 height 18
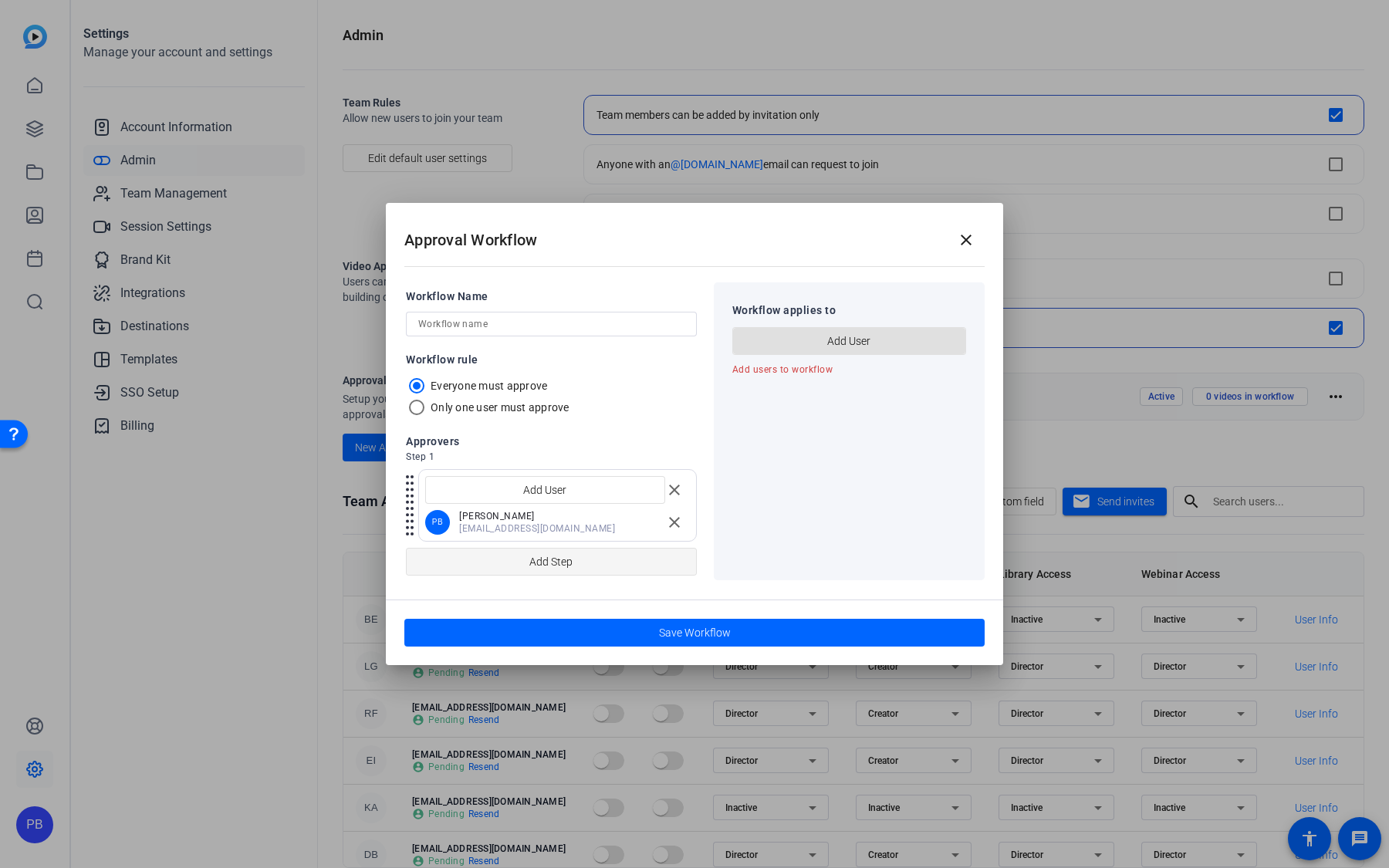
click at [571, 559] on span "Add Step" at bounding box center [551, 562] width 43 height 30
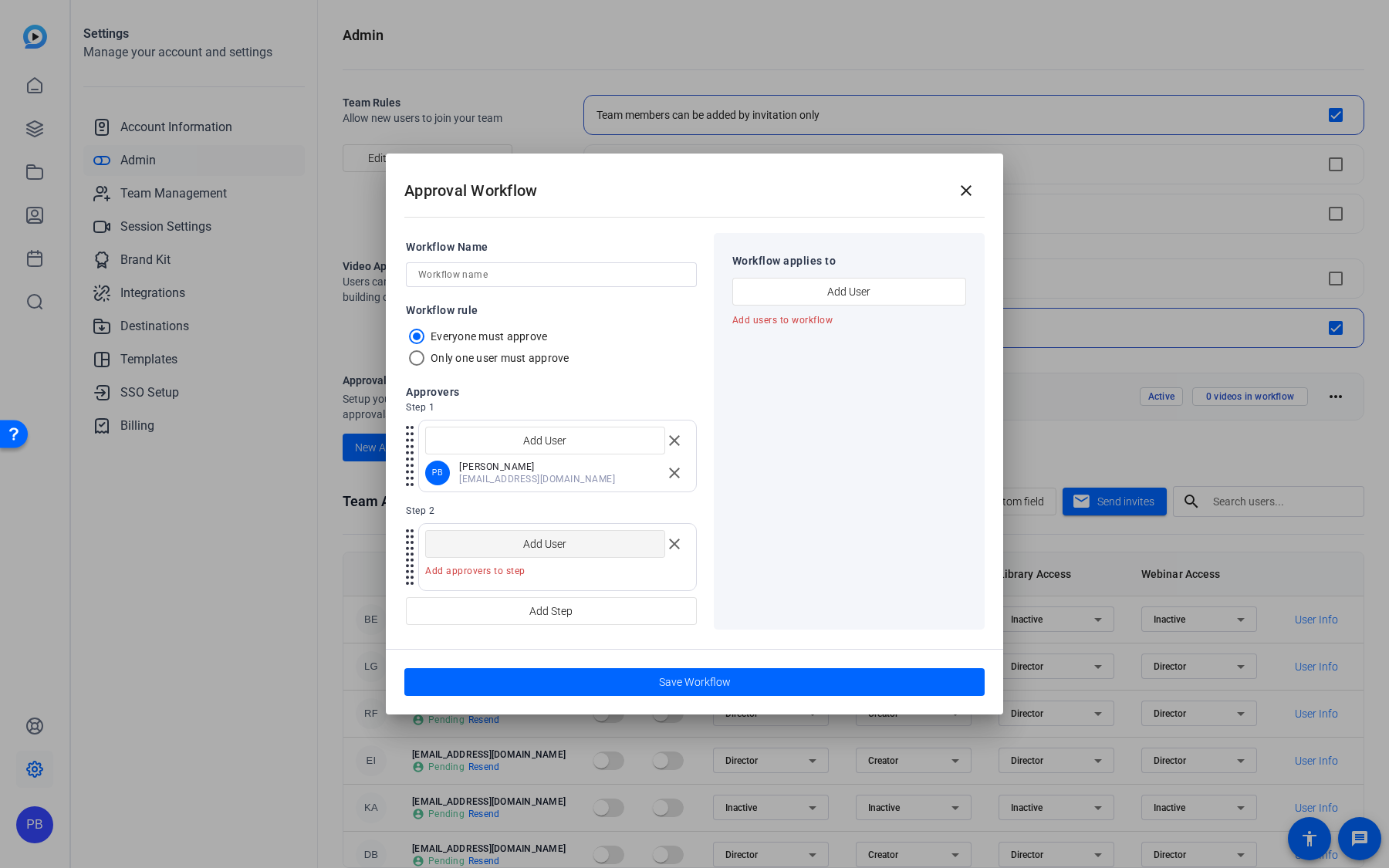
click at [555, 537] on span "Add User" at bounding box center [544, 544] width 43 height 30
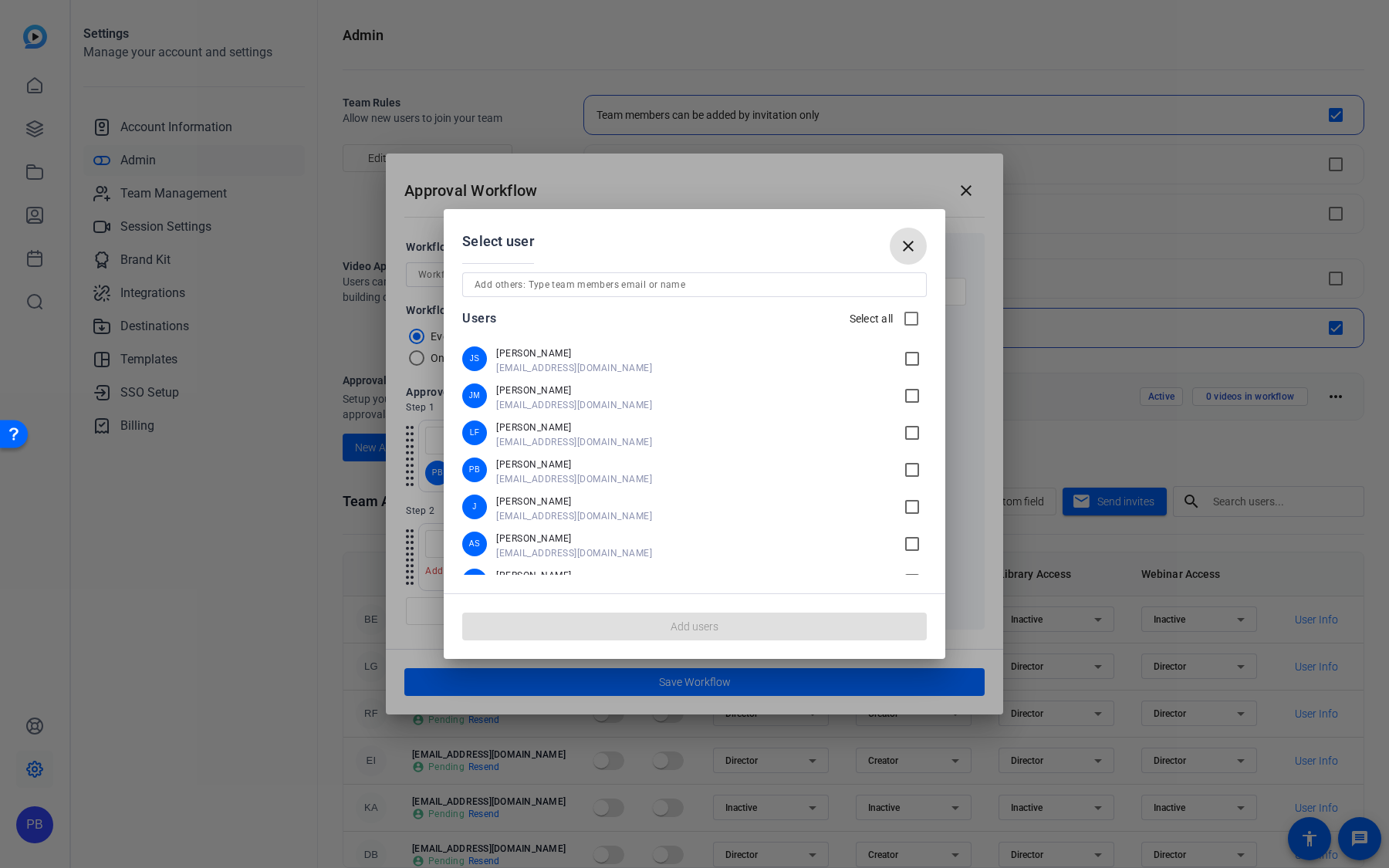
click at [545, 444] on span "lf@openreel.com" at bounding box center [694, 442] width 397 height 12
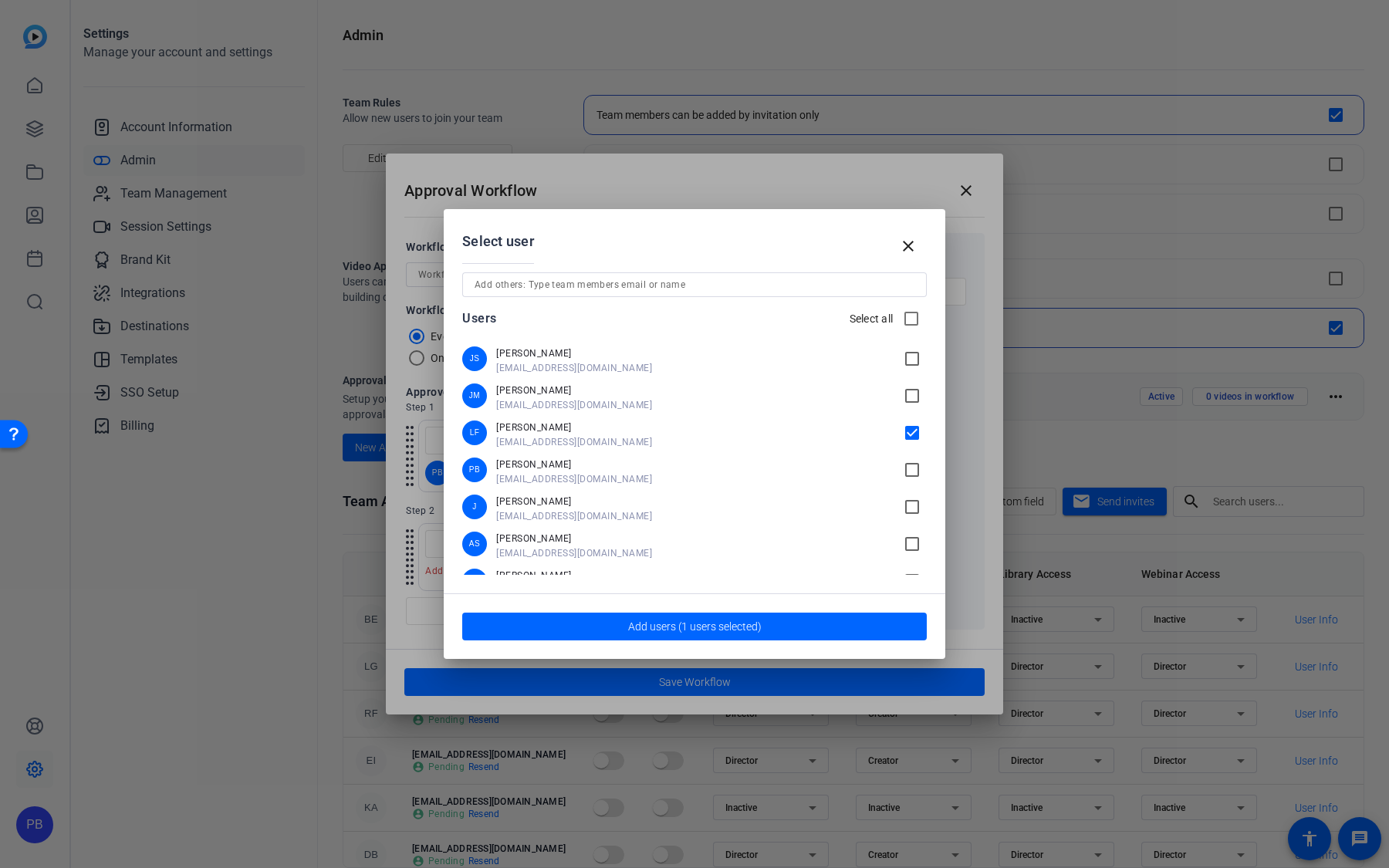
click at [913, 433] on mat-icon "check_box" at bounding box center [914, 432] width 23 height 18
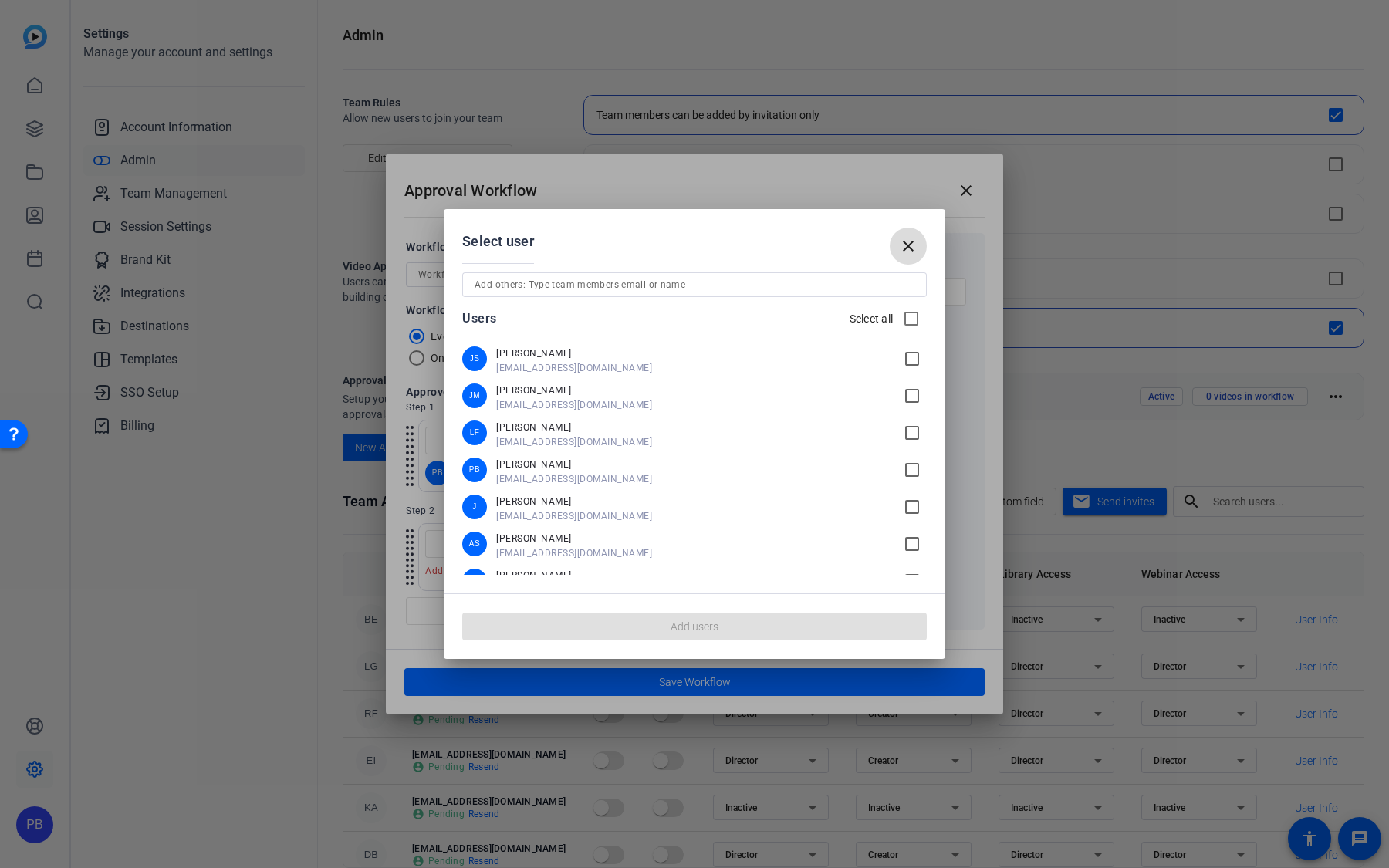
click at [919, 243] on span at bounding box center [908, 246] width 37 height 37
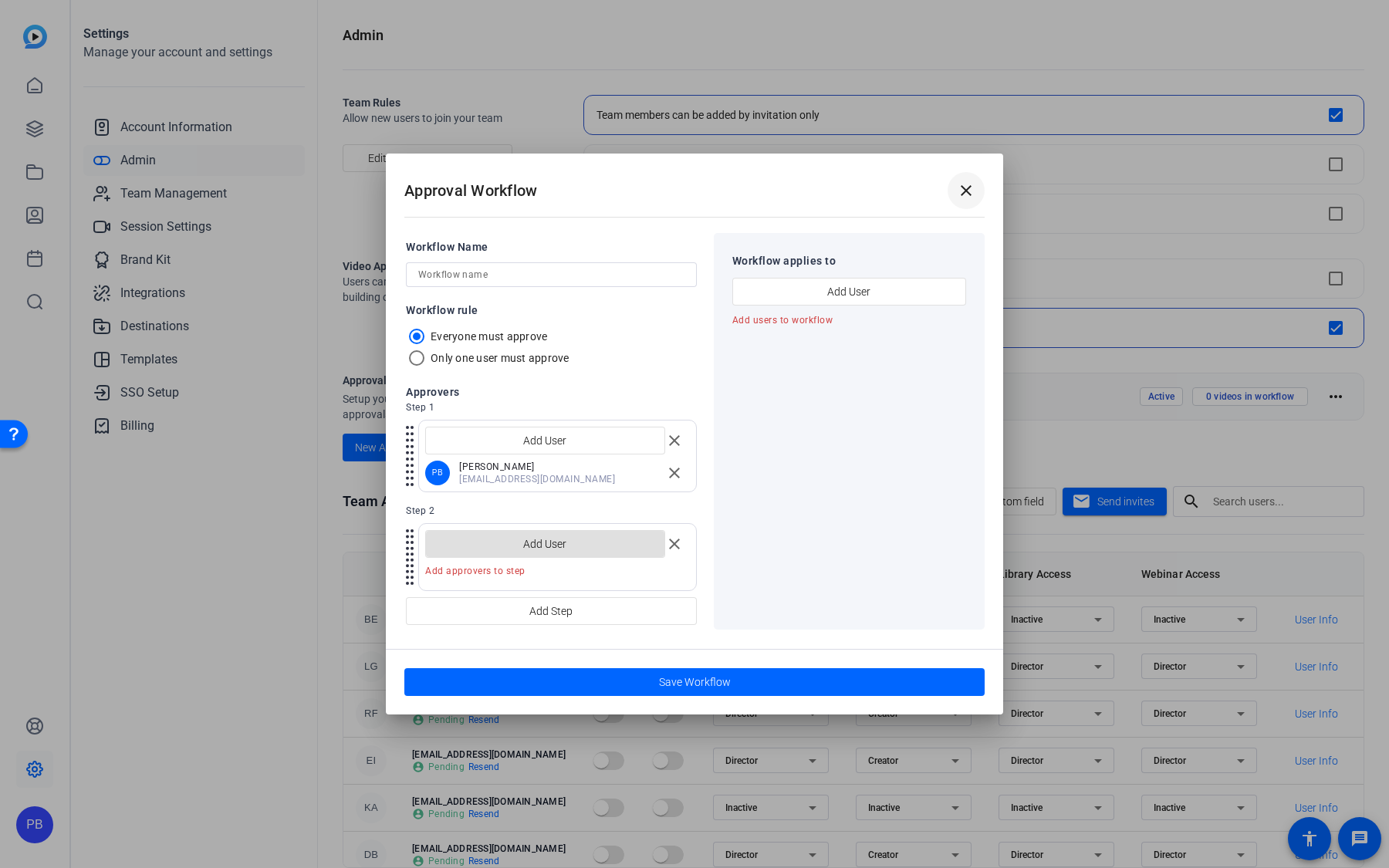
click at [965, 188] on mat-icon "close" at bounding box center [965, 190] width 18 height 18
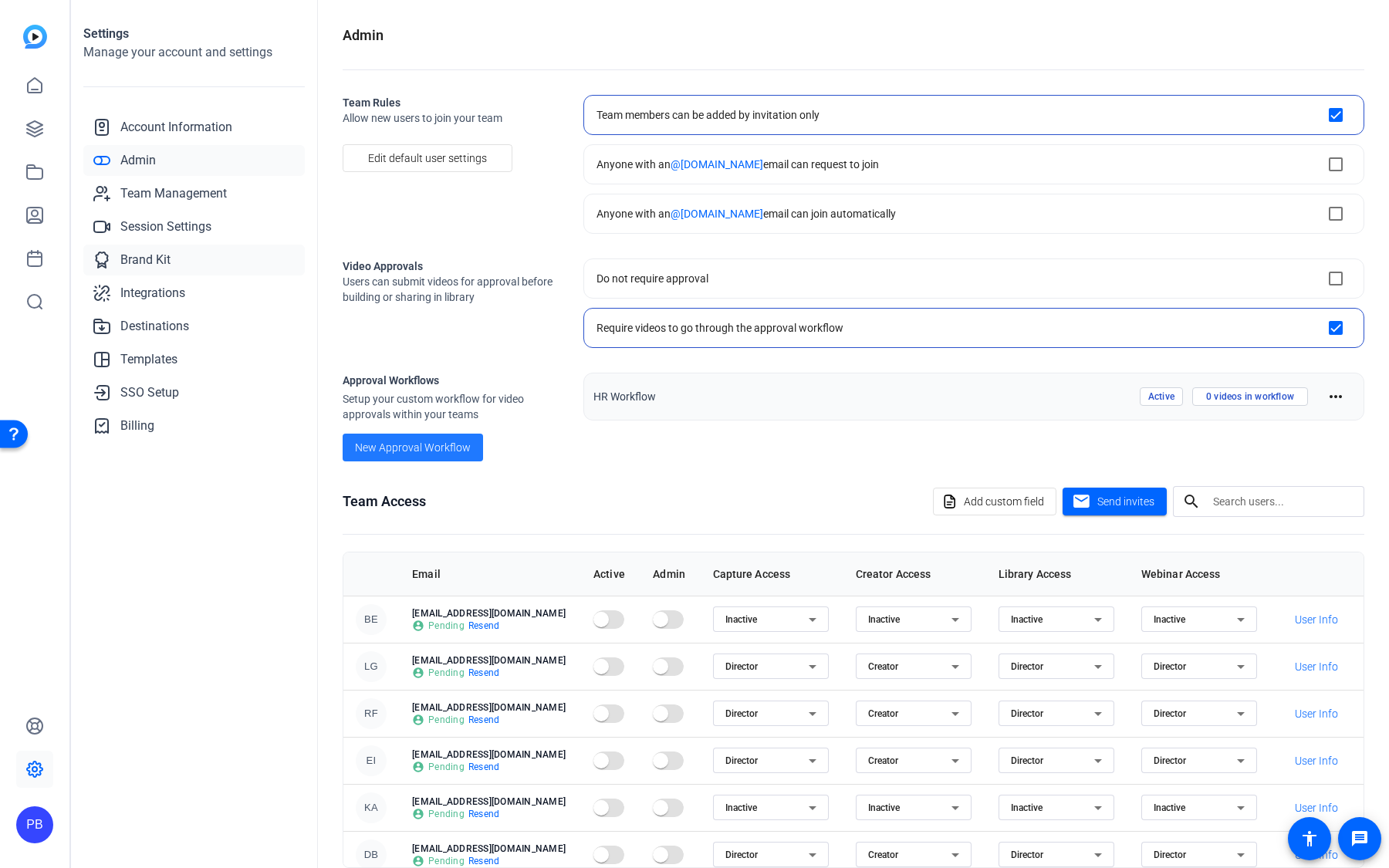
click at [195, 270] on link "Brand Kit" at bounding box center [194, 259] width 222 height 30
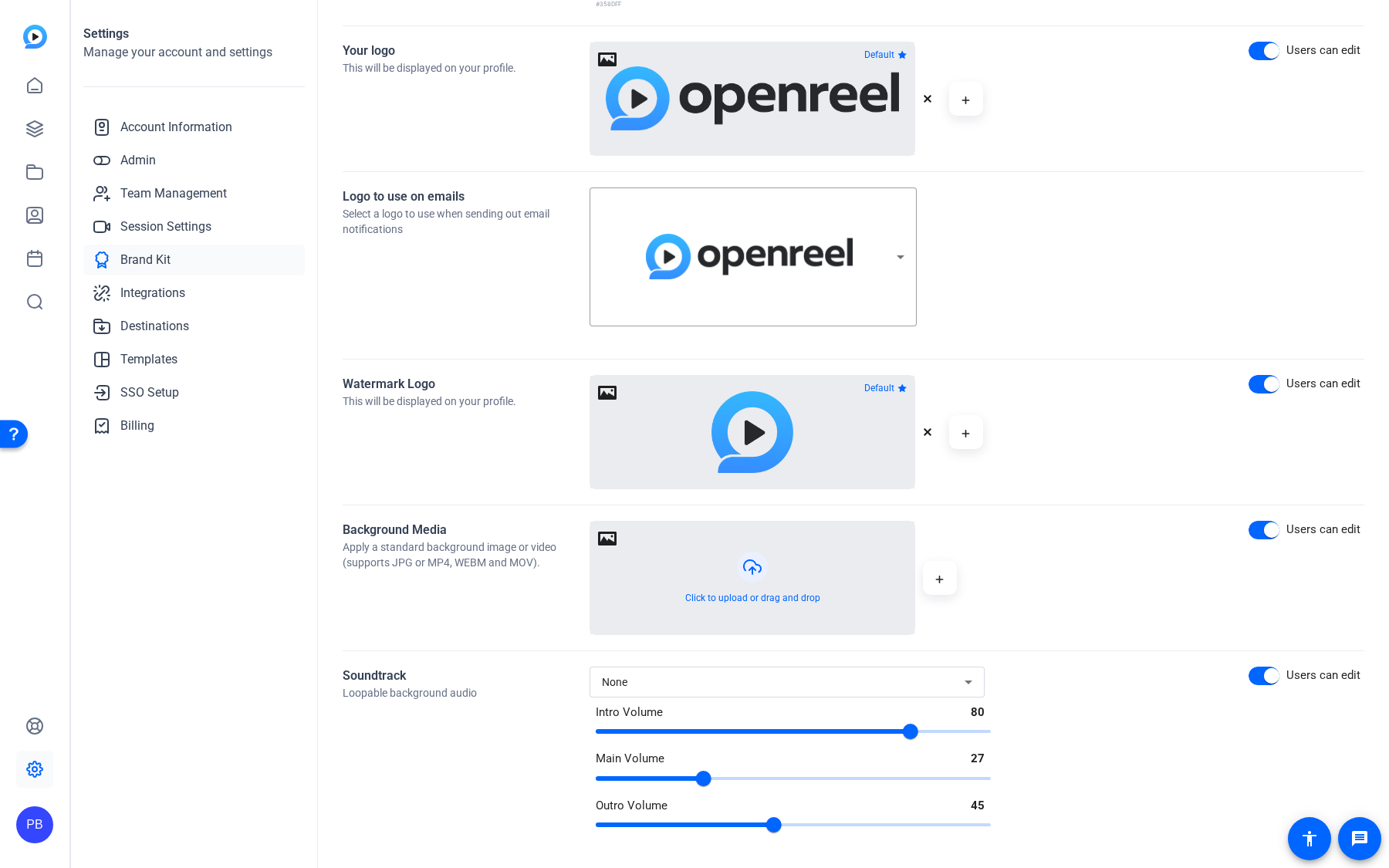
scroll to position [334, 0]
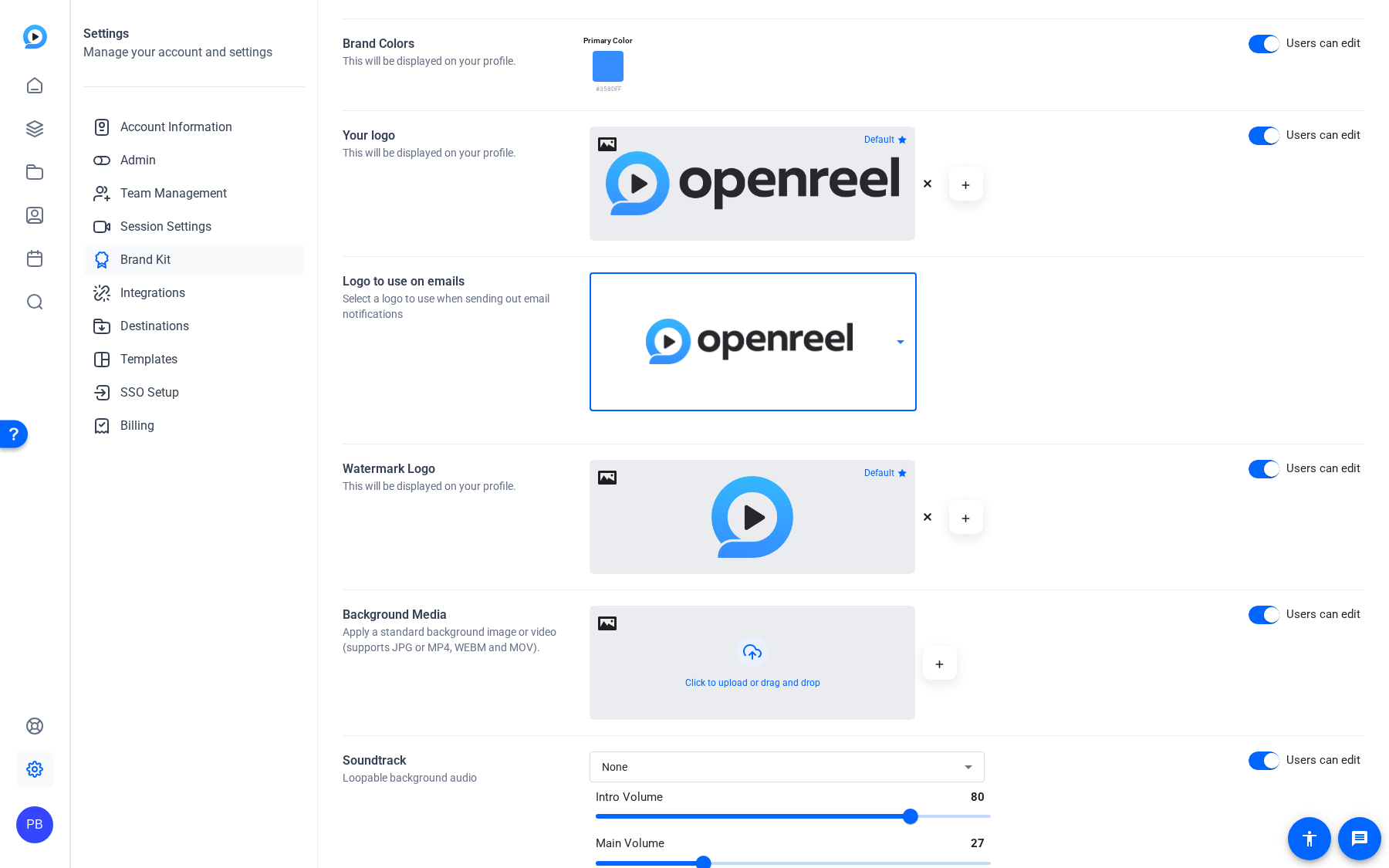
click at [898, 339] on icon at bounding box center [899, 341] width 18 height 18
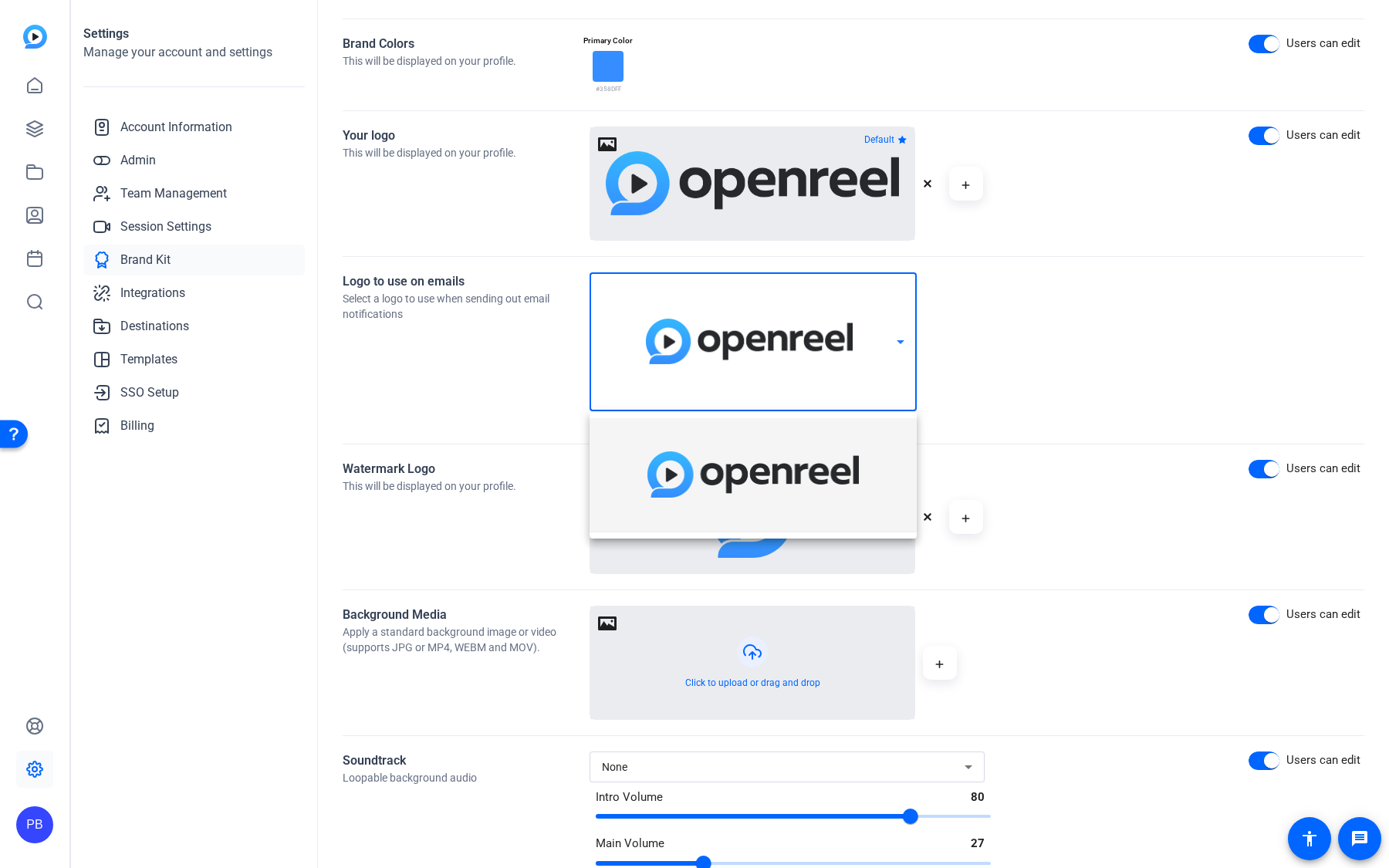
click at [976, 391] on div at bounding box center [694, 434] width 1389 height 868
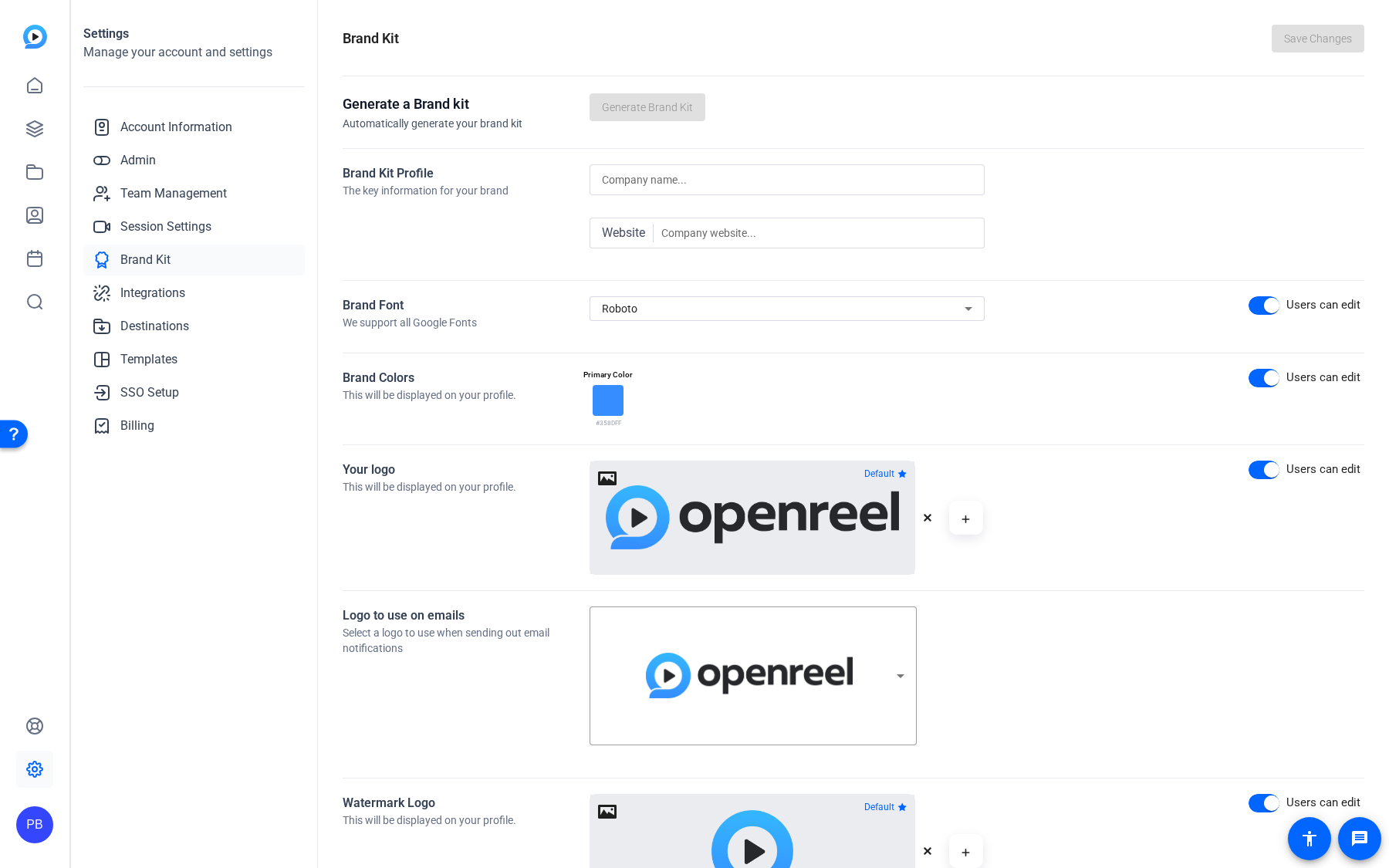
scroll to position [420, 0]
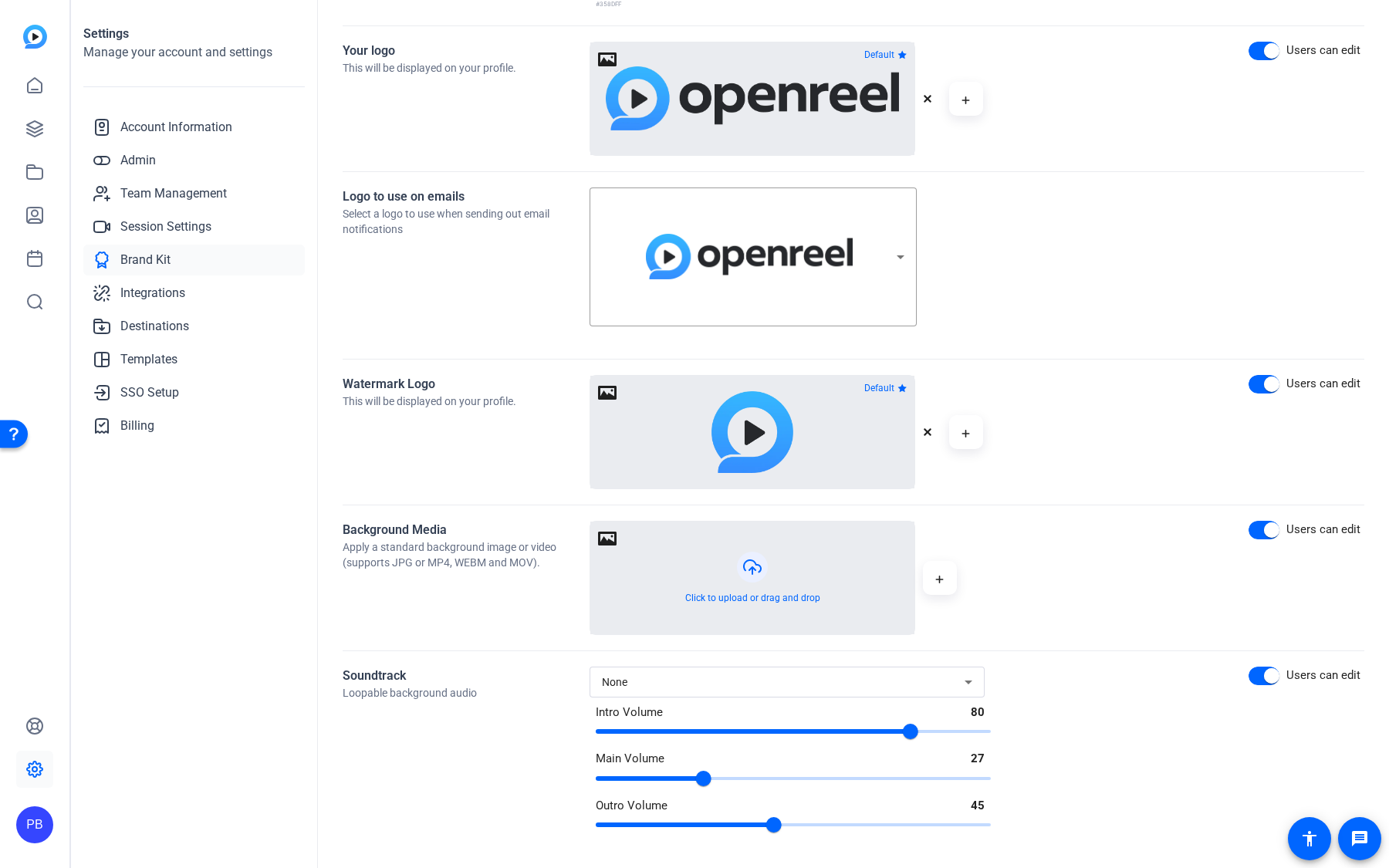
click at [705, 671] on div "None" at bounding box center [787, 681] width 371 height 30
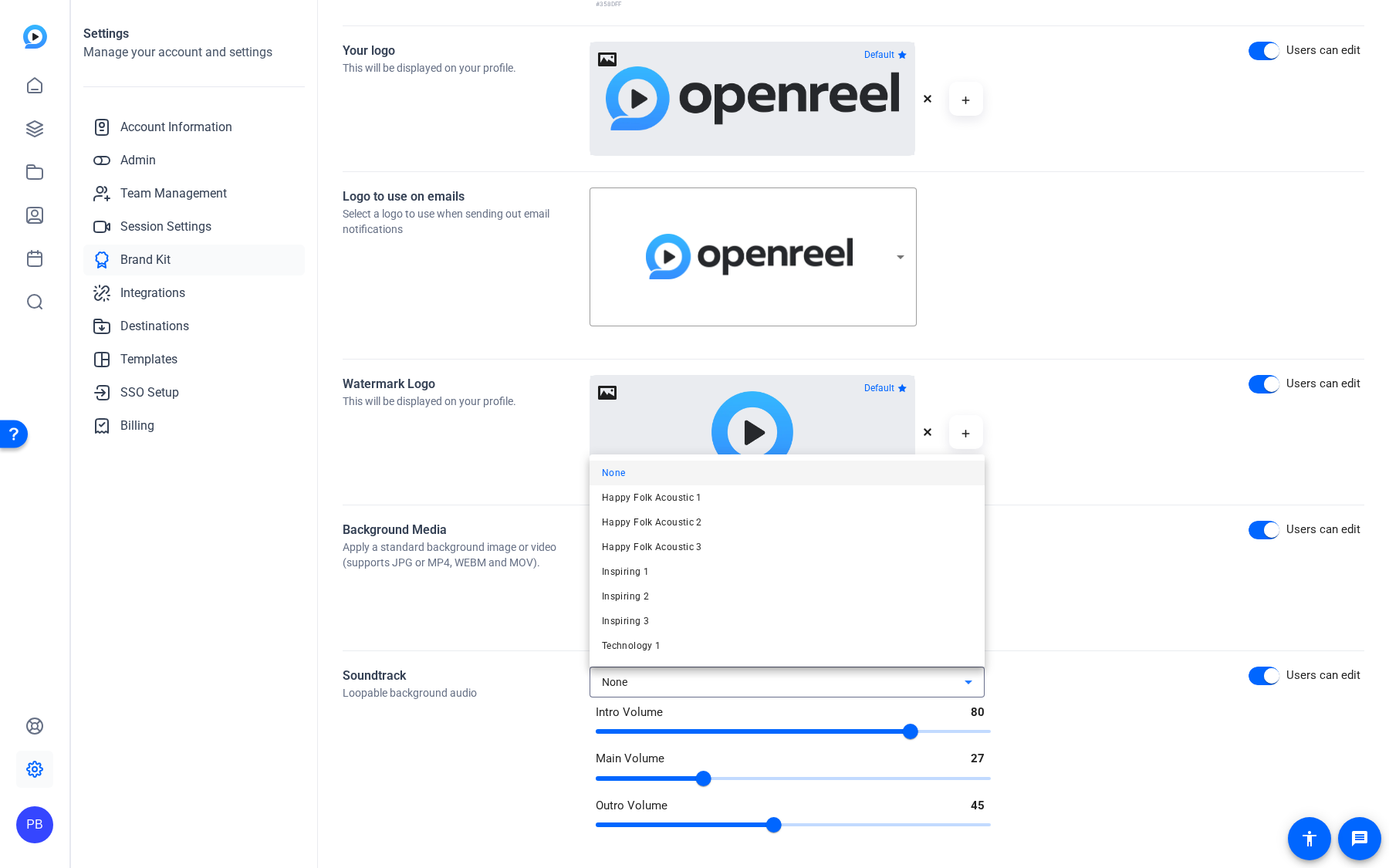
click at [1054, 624] on div at bounding box center [694, 434] width 1389 height 868
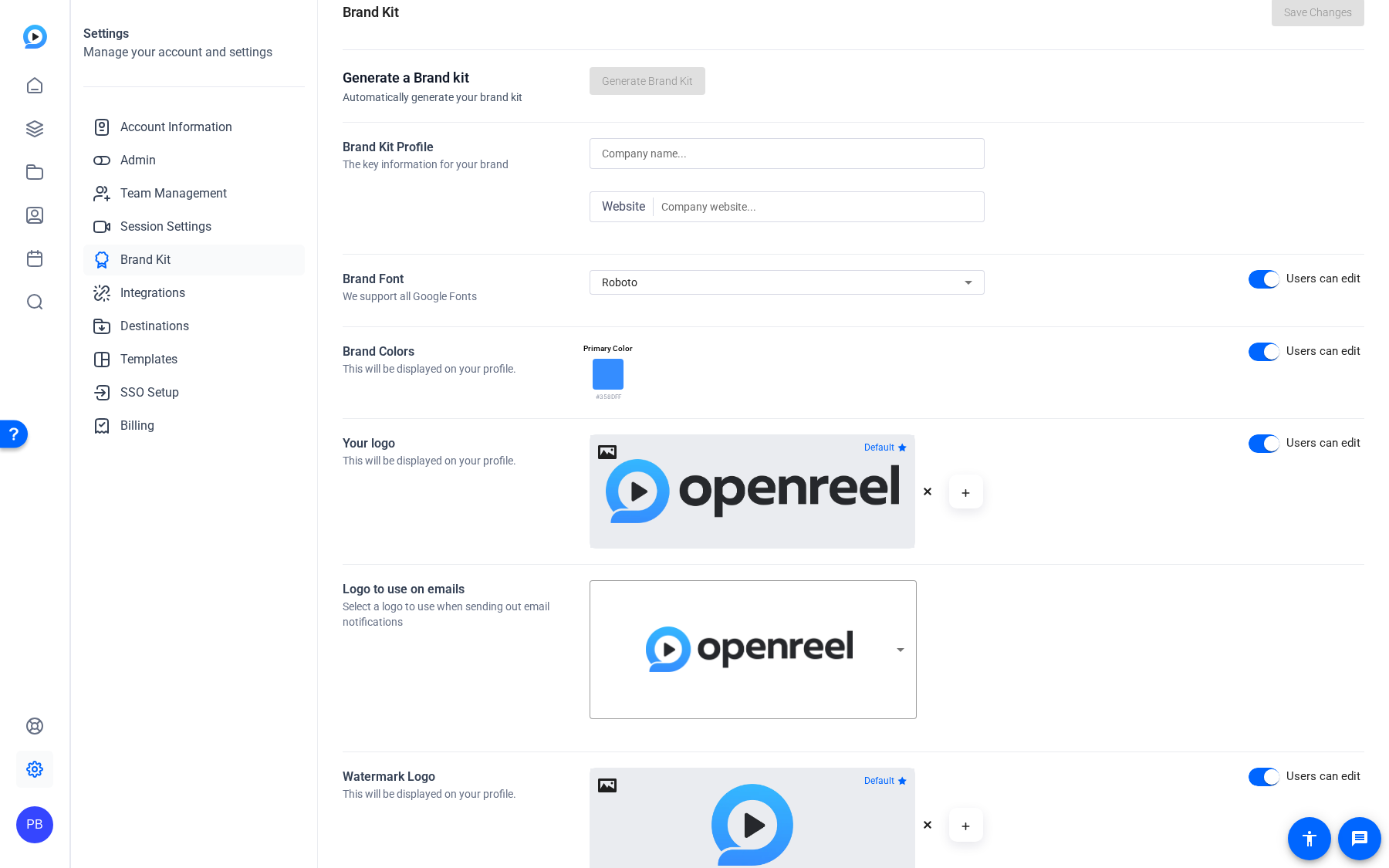
scroll to position [0, 0]
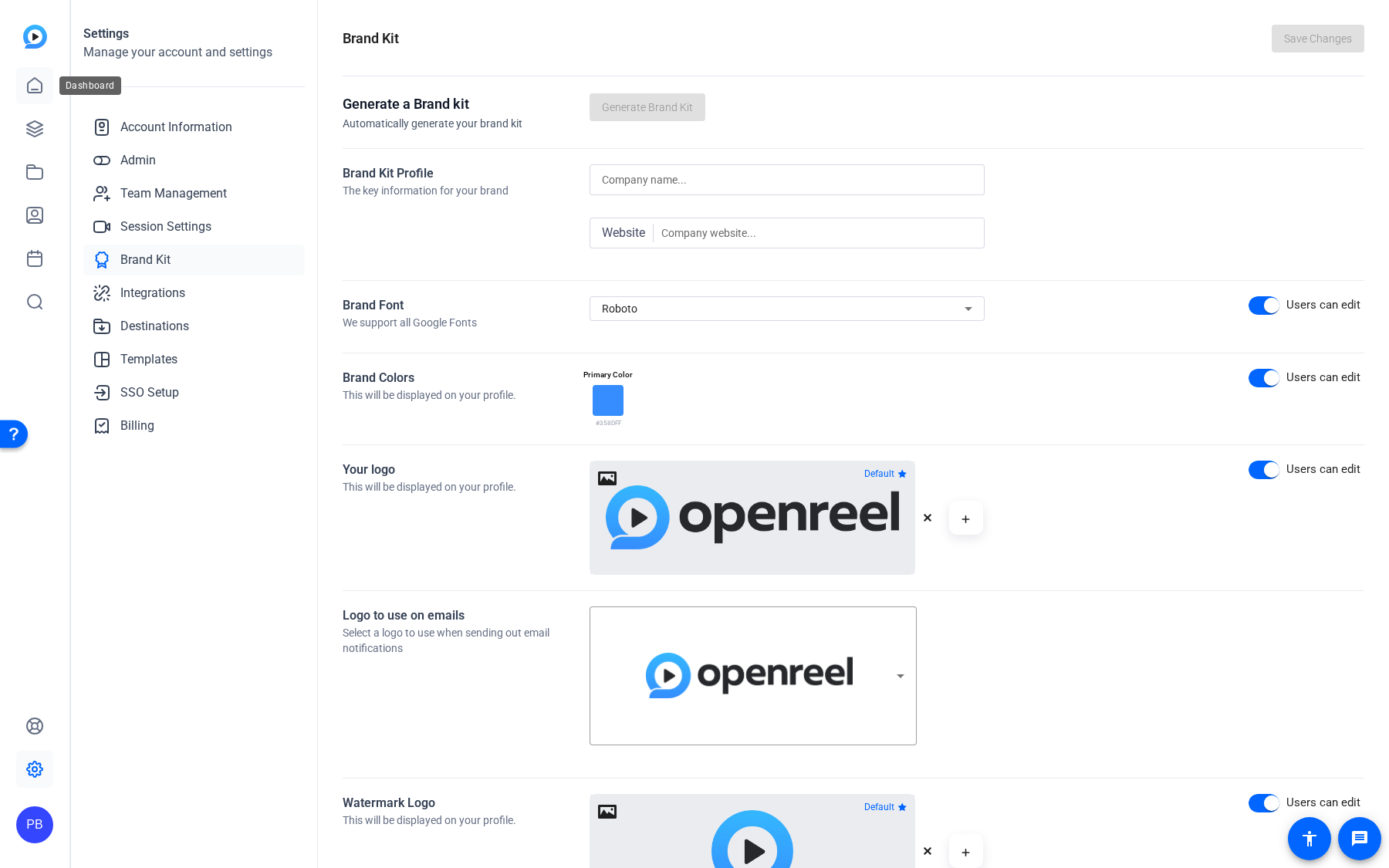
click at [36, 84] on icon at bounding box center [34, 85] width 18 height 18
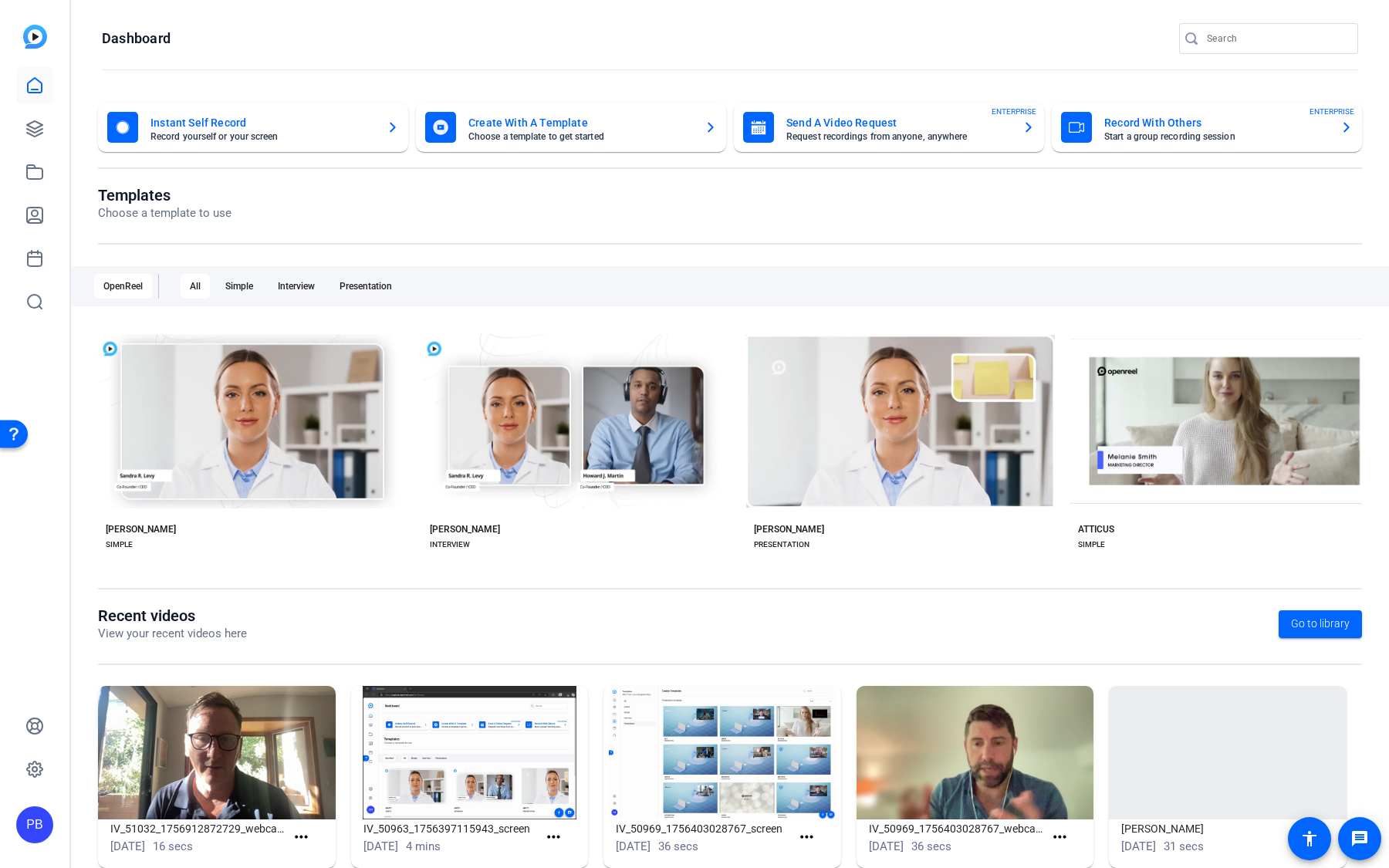
click at [865, 118] on mat-card-title "Send A Video Request" at bounding box center [898, 122] width 224 height 18
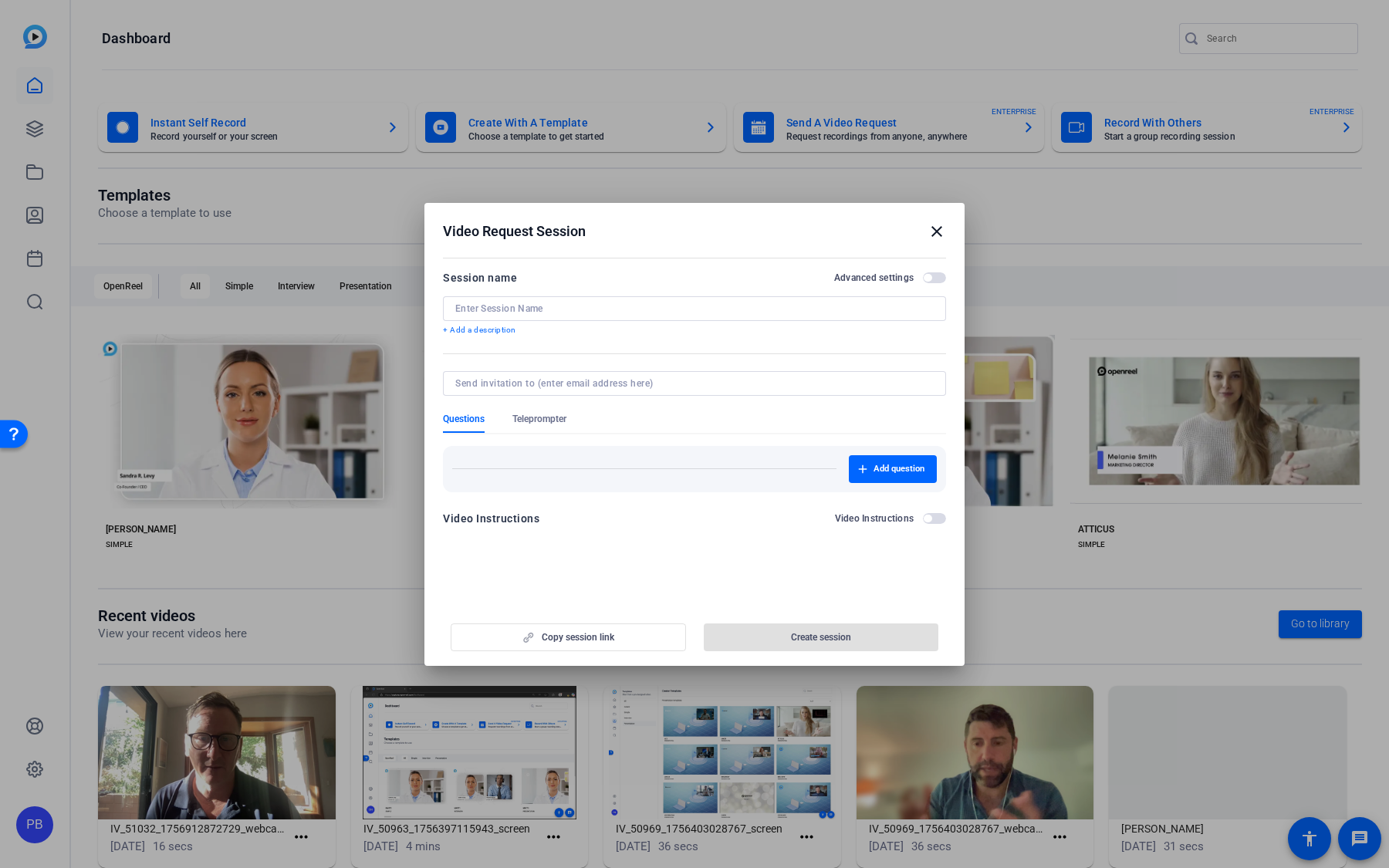
click at [935, 229] on mat-icon "close" at bounding box center [936, 230] width 18 height 18
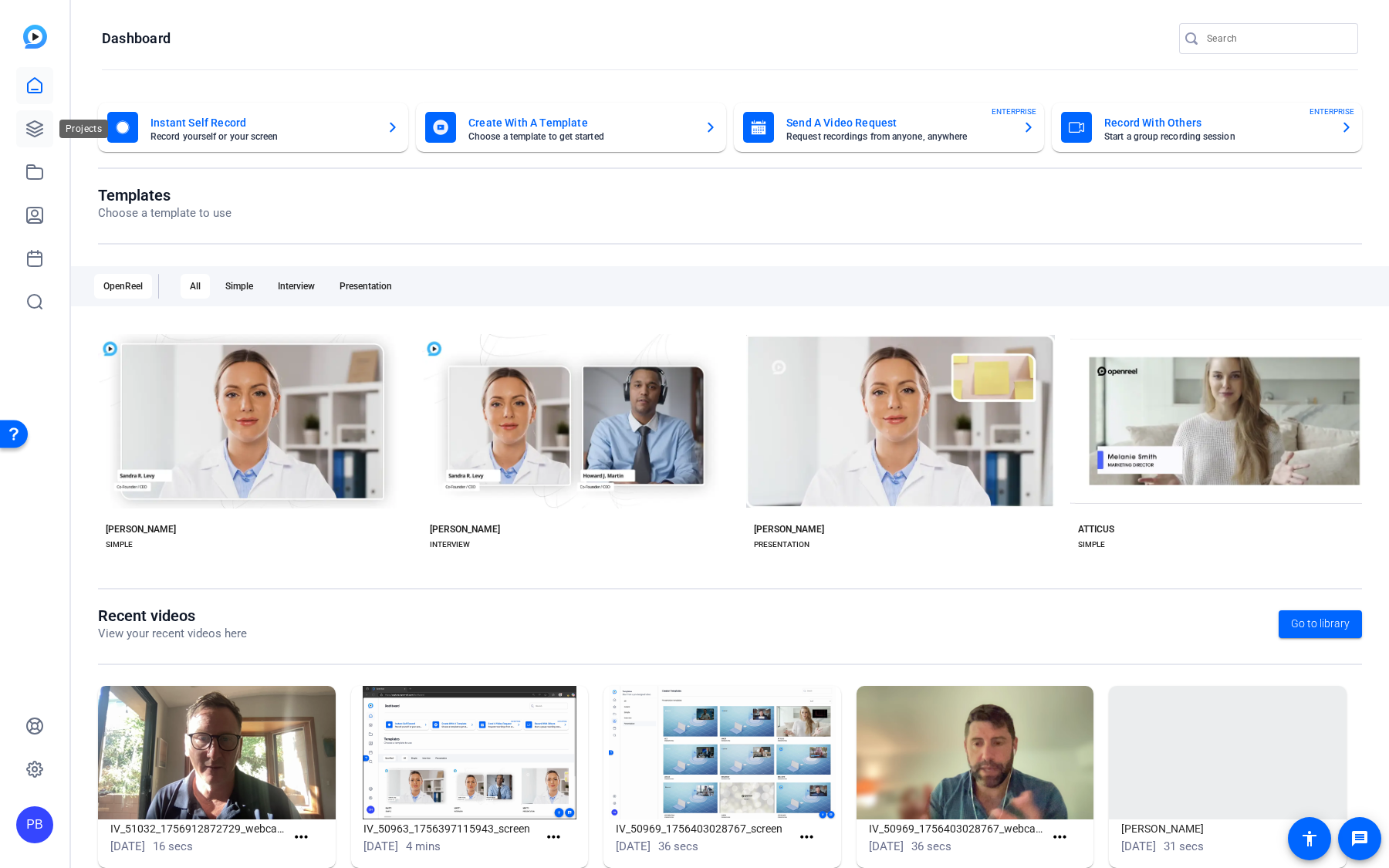
click at [38, 127] on icon at bounding box center [35, 129] width 16 height 16
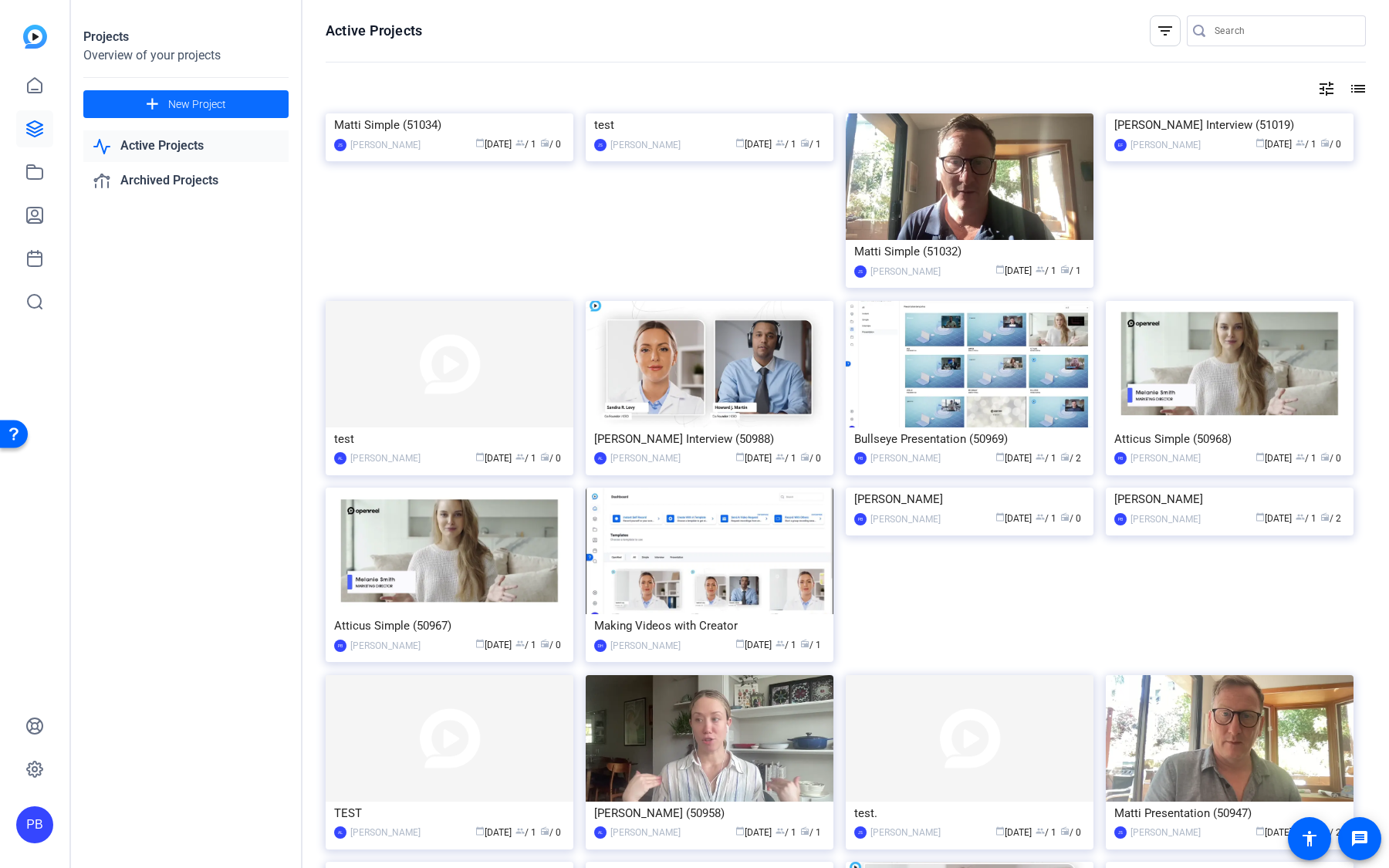
click at [146, 110] on mat-icon "add" at bounding box center [152, 104] width 19 height 19
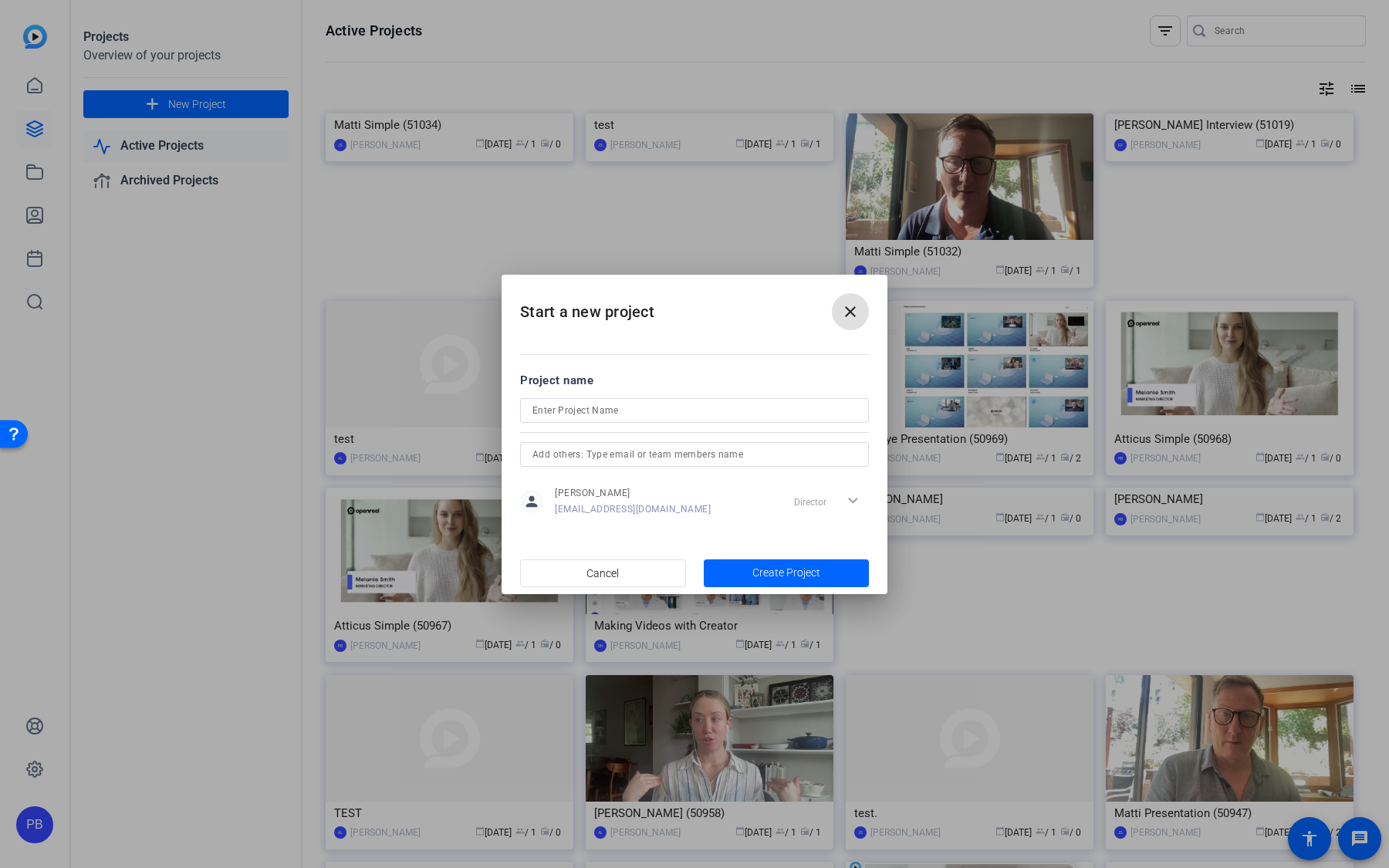
click at [593, 412] on input at bounding box center [694, 410] width 324 height 18
type input "[PERSON_NAME] and [PERSON_NAME] Announcements"
click at [757, 570] on span "Create Project" at bounding box center [786, 572] width 68 height 17
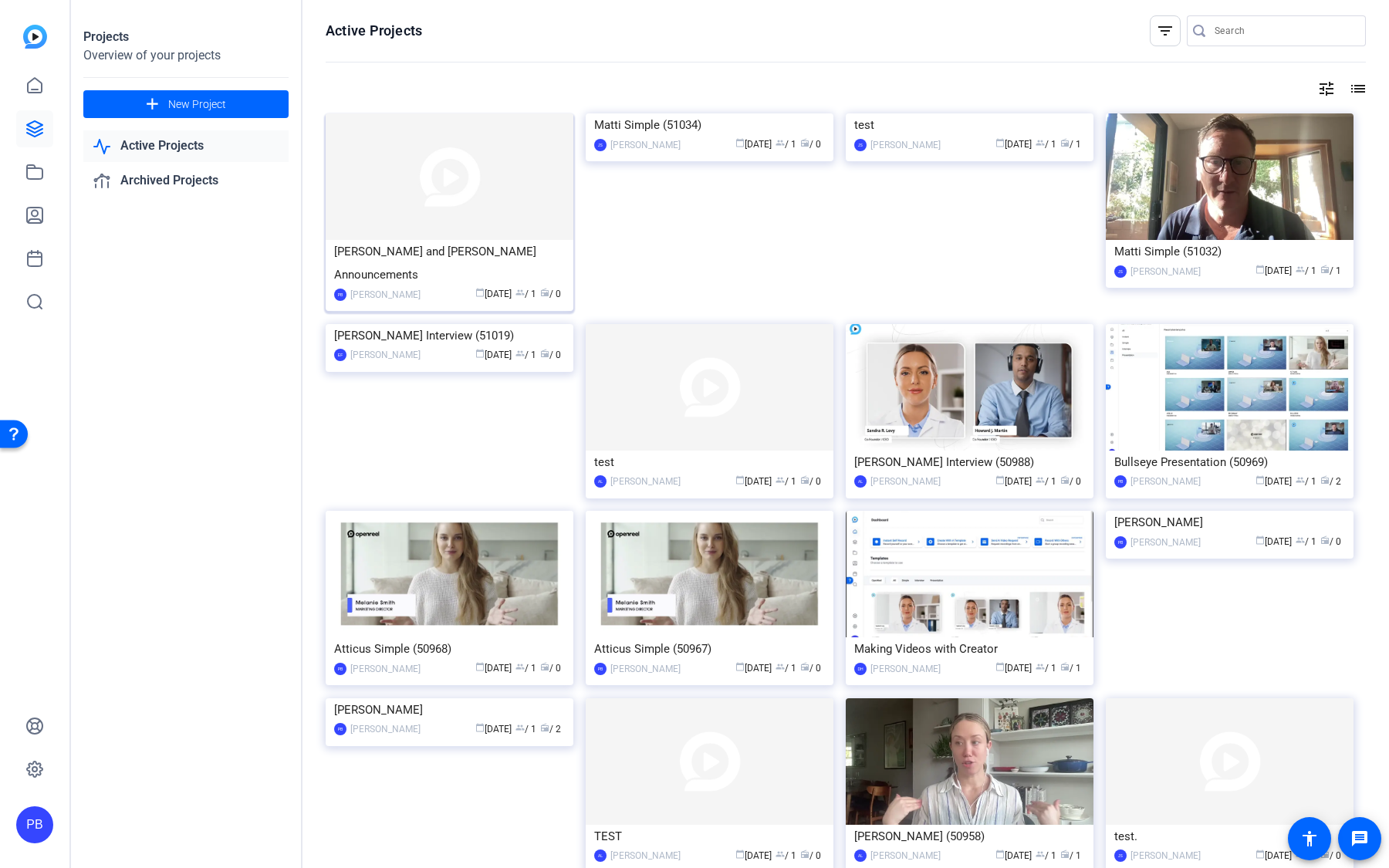
click at [522, 189] on img at bounding box center [449, 176] width 248 height 126
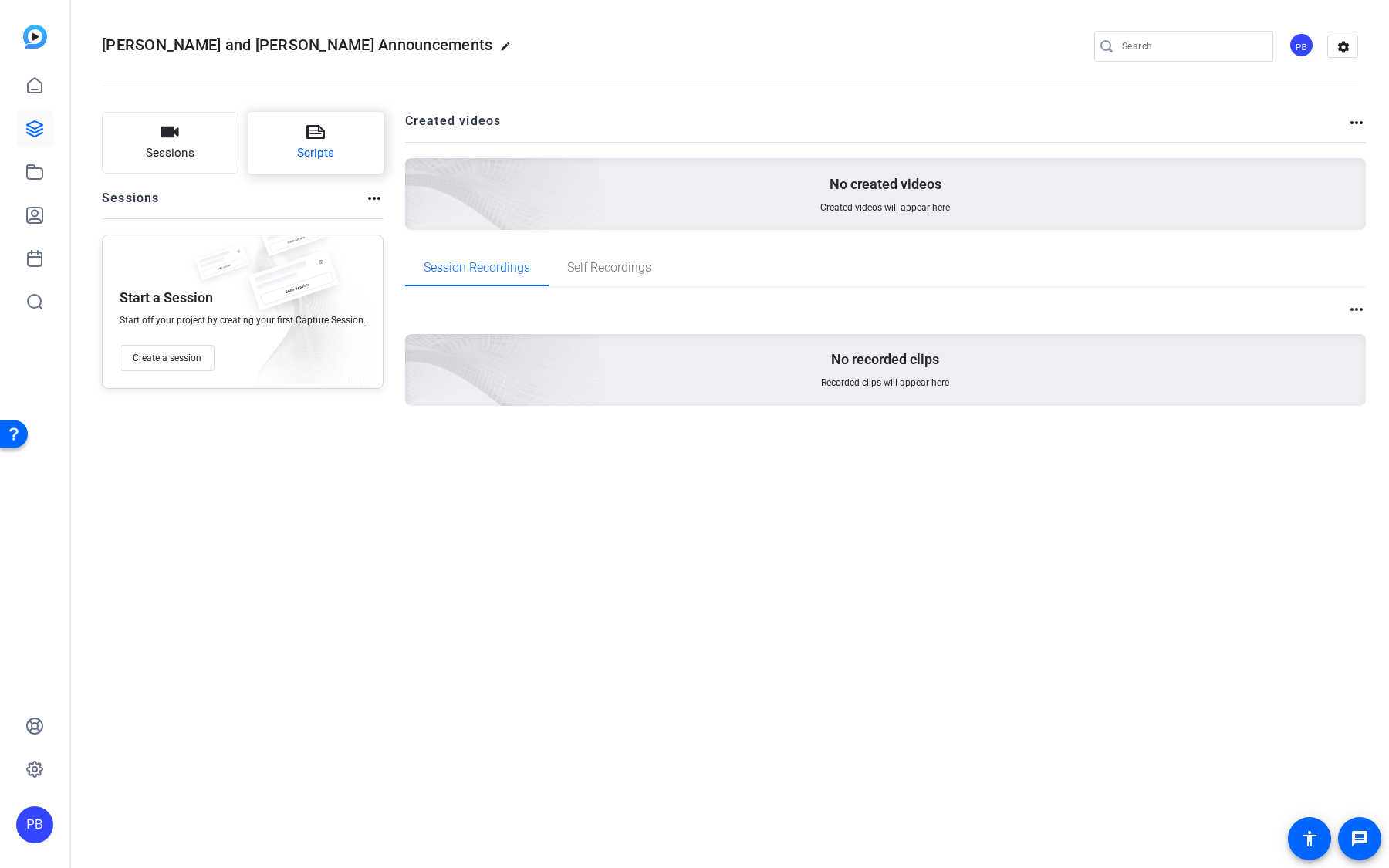
click at [269, 139] on button "Scripts" at bounding box center [316, 143] width 137 height 62
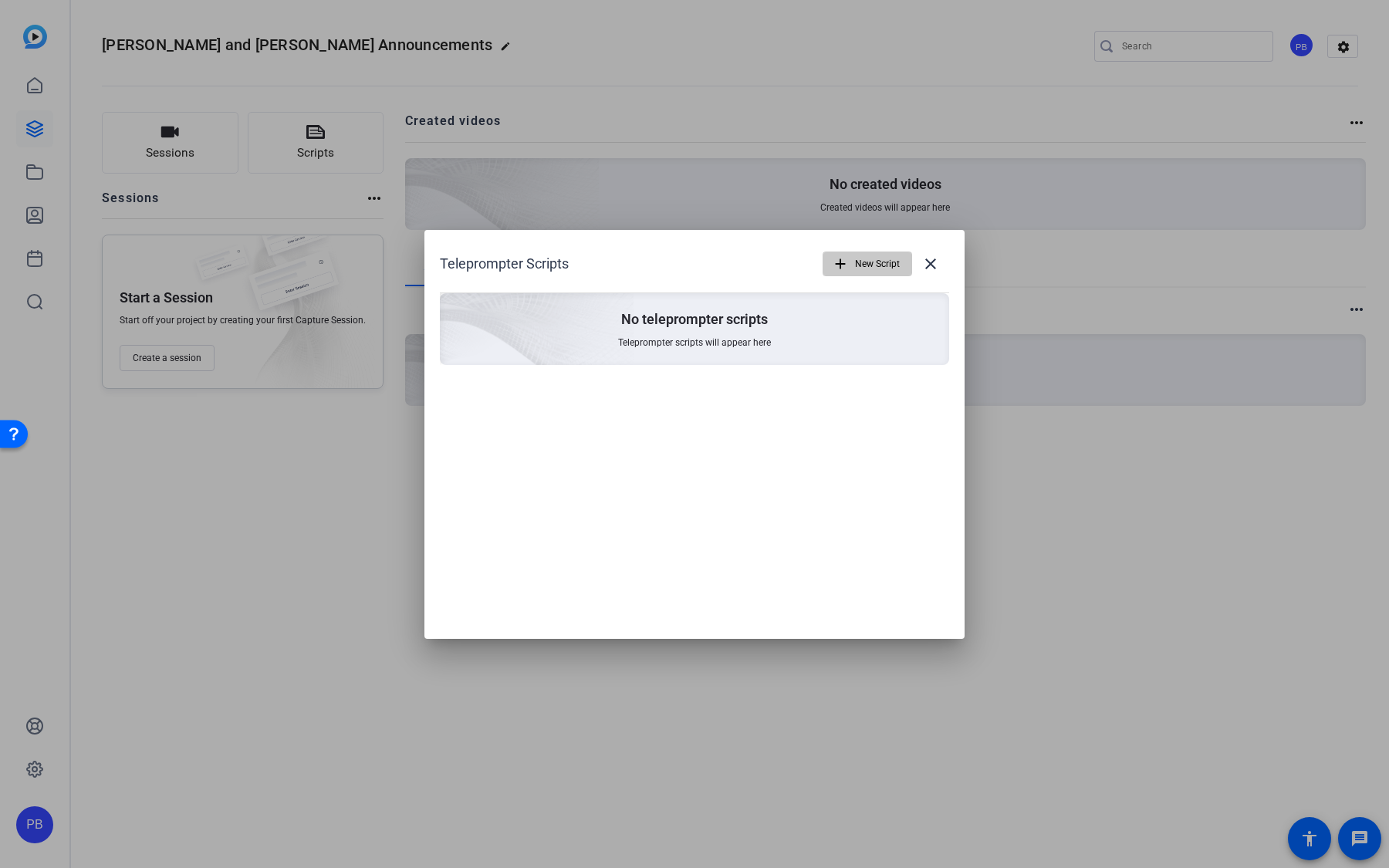
click at [836, 264] on mat-icon "add" at bounding box center [840, 264] width 17 height 17
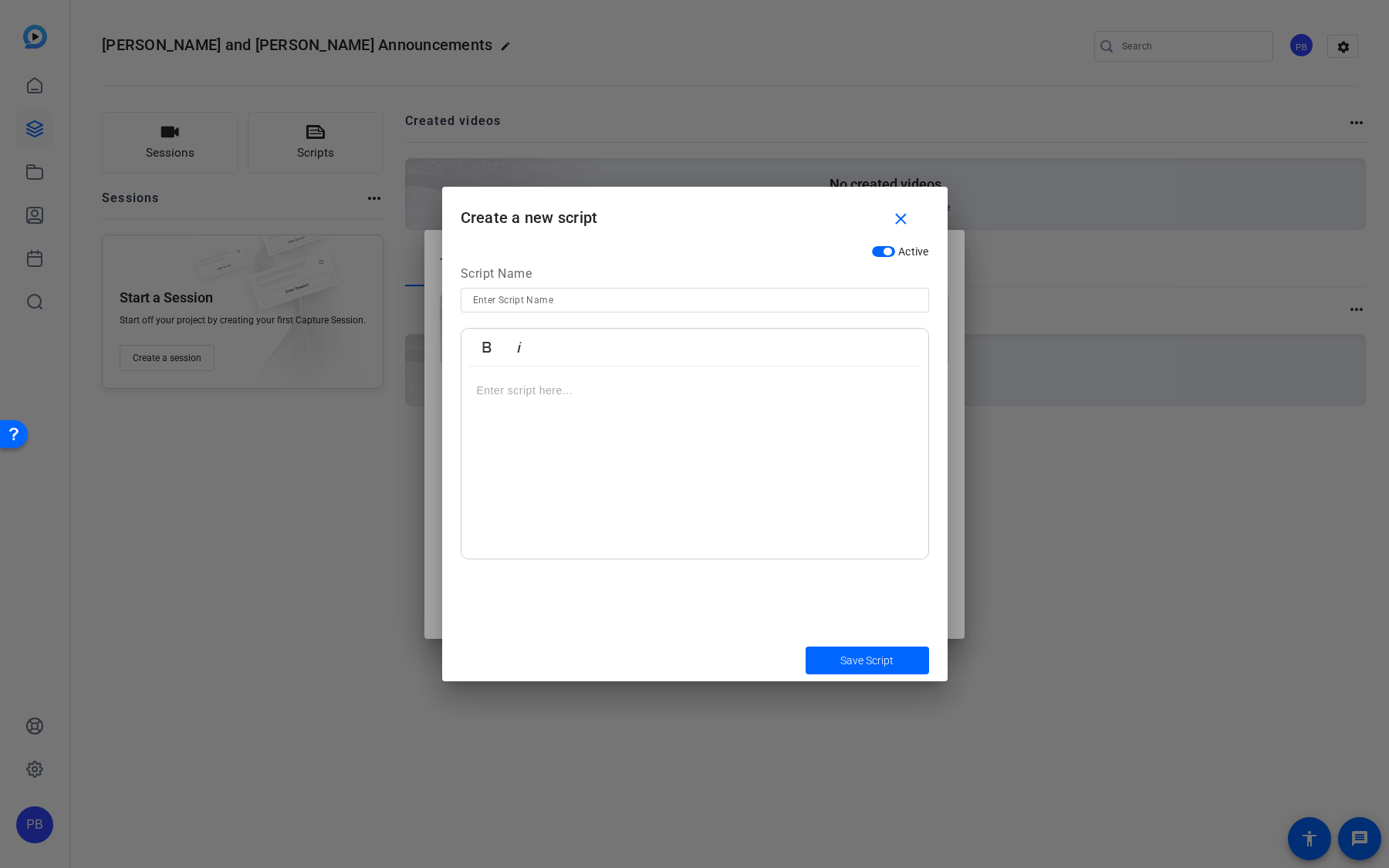
click at [580, 371] on div at bounding box center [694, 463] width 467 height 193
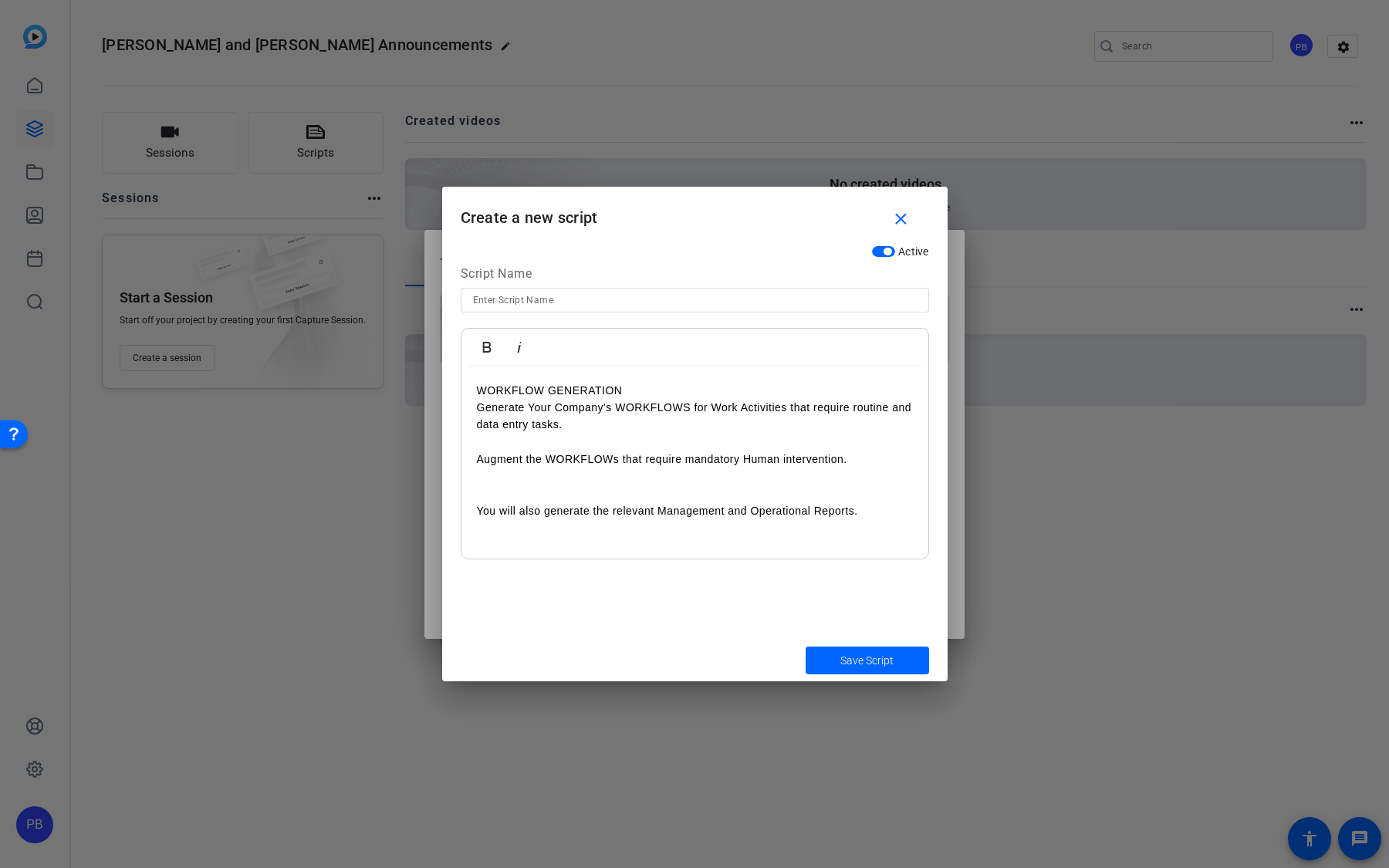
scroll to position [3001, 0]
click at [582, 300] on input at bounding box center [695, 299] width 444 height 18
type input "Script 1"
click at [853, 663] on span "Save Script" at bounding box center [866, 660] width 53 height 17
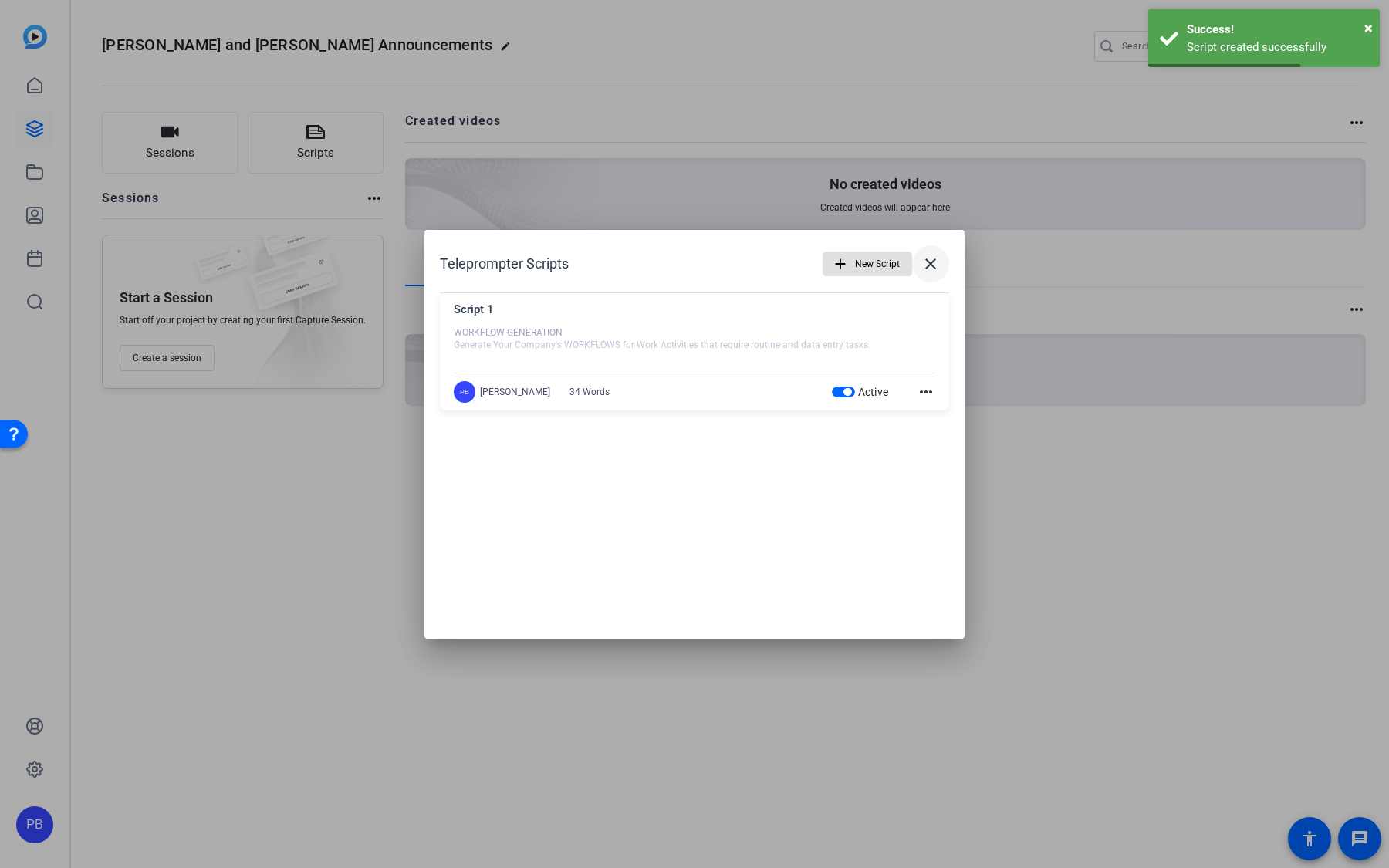
click at [928, 264] on mat-icon "close" at bounding box center [930, 264] width 18 height 18
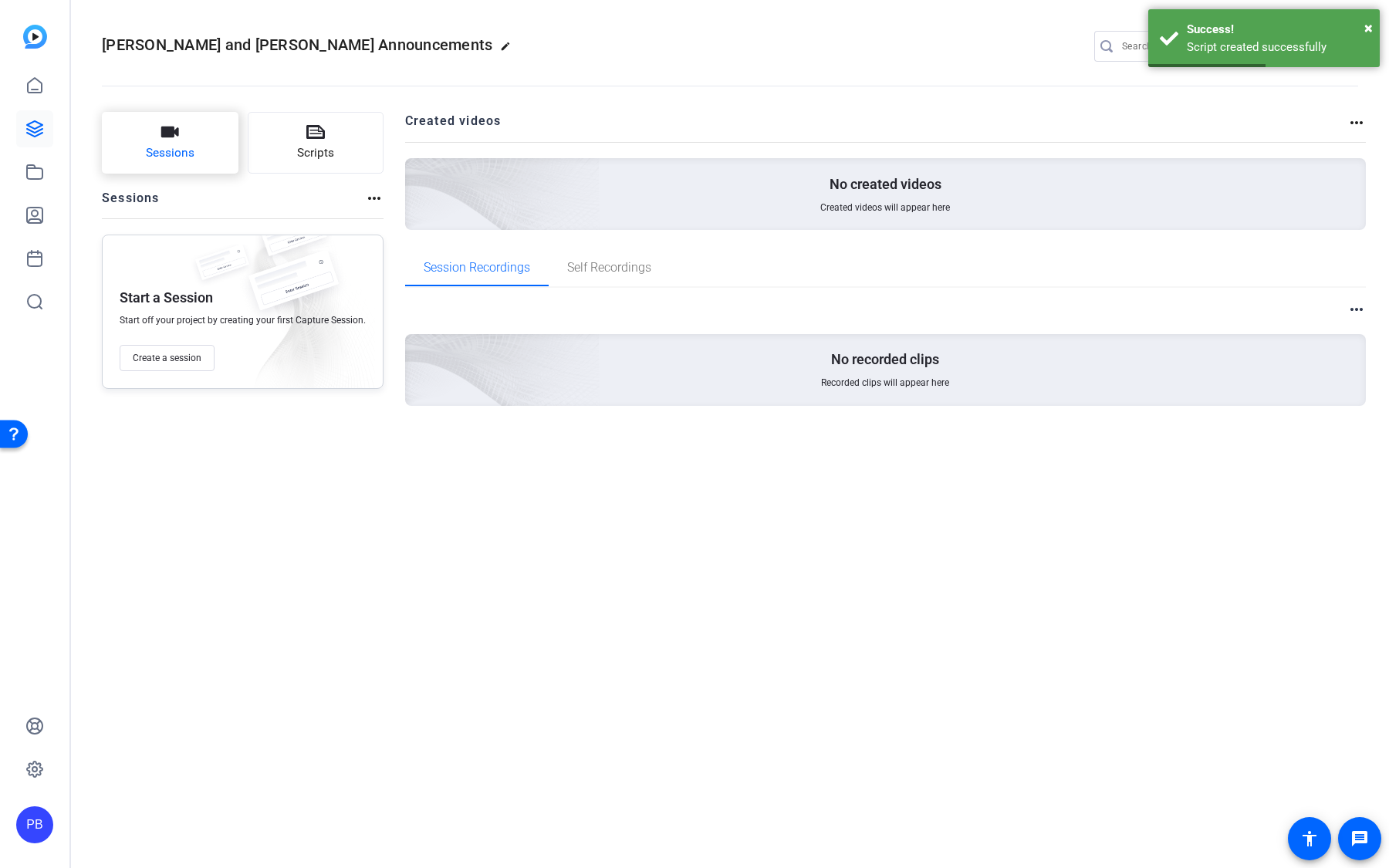
click at [188, 141] on button "Sessions" at bounding box center [170, 143] width 137 height 62
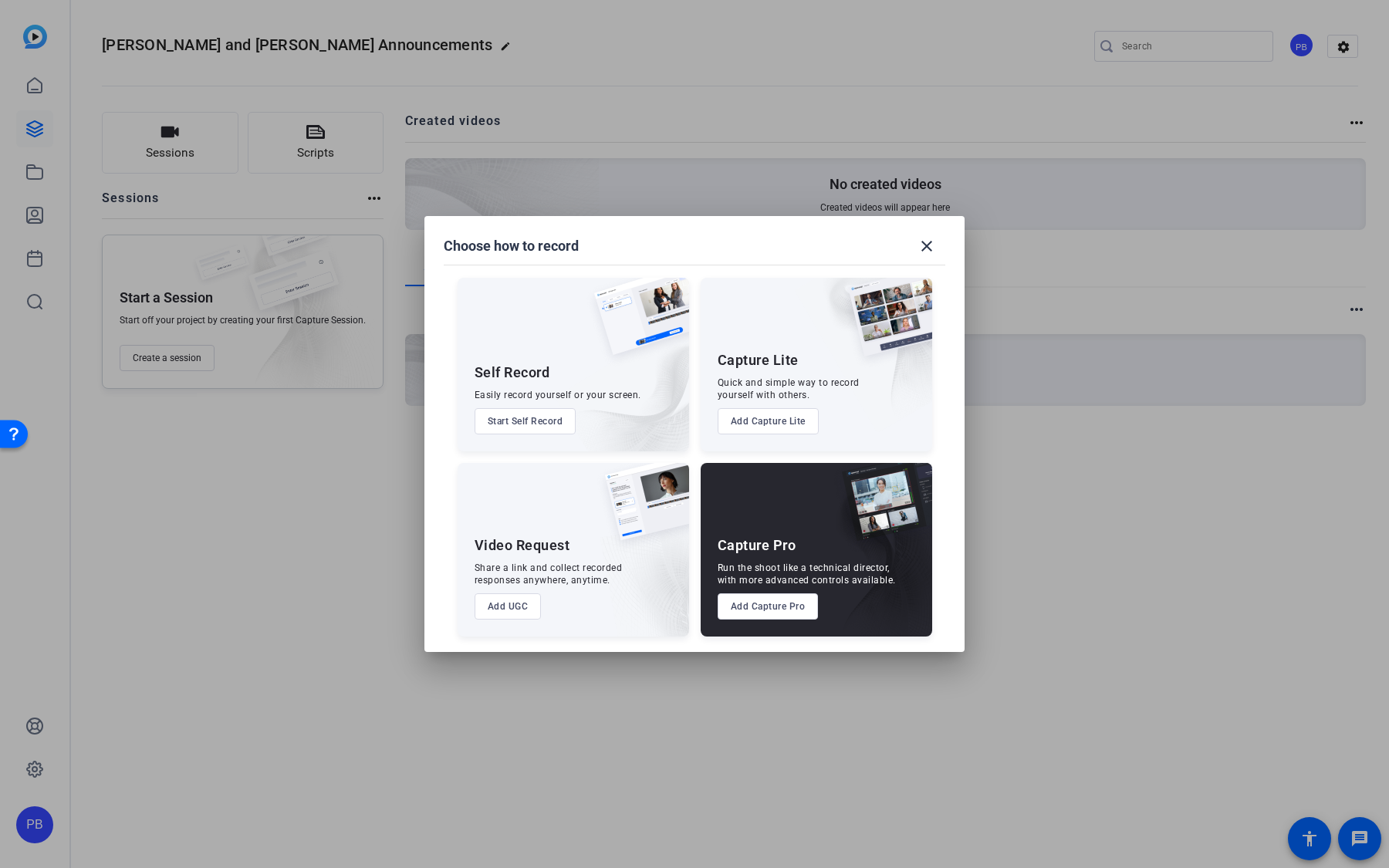
click at [516, 607] on button "Add UGC" at bounding box center [507, 606] width 67 height 26
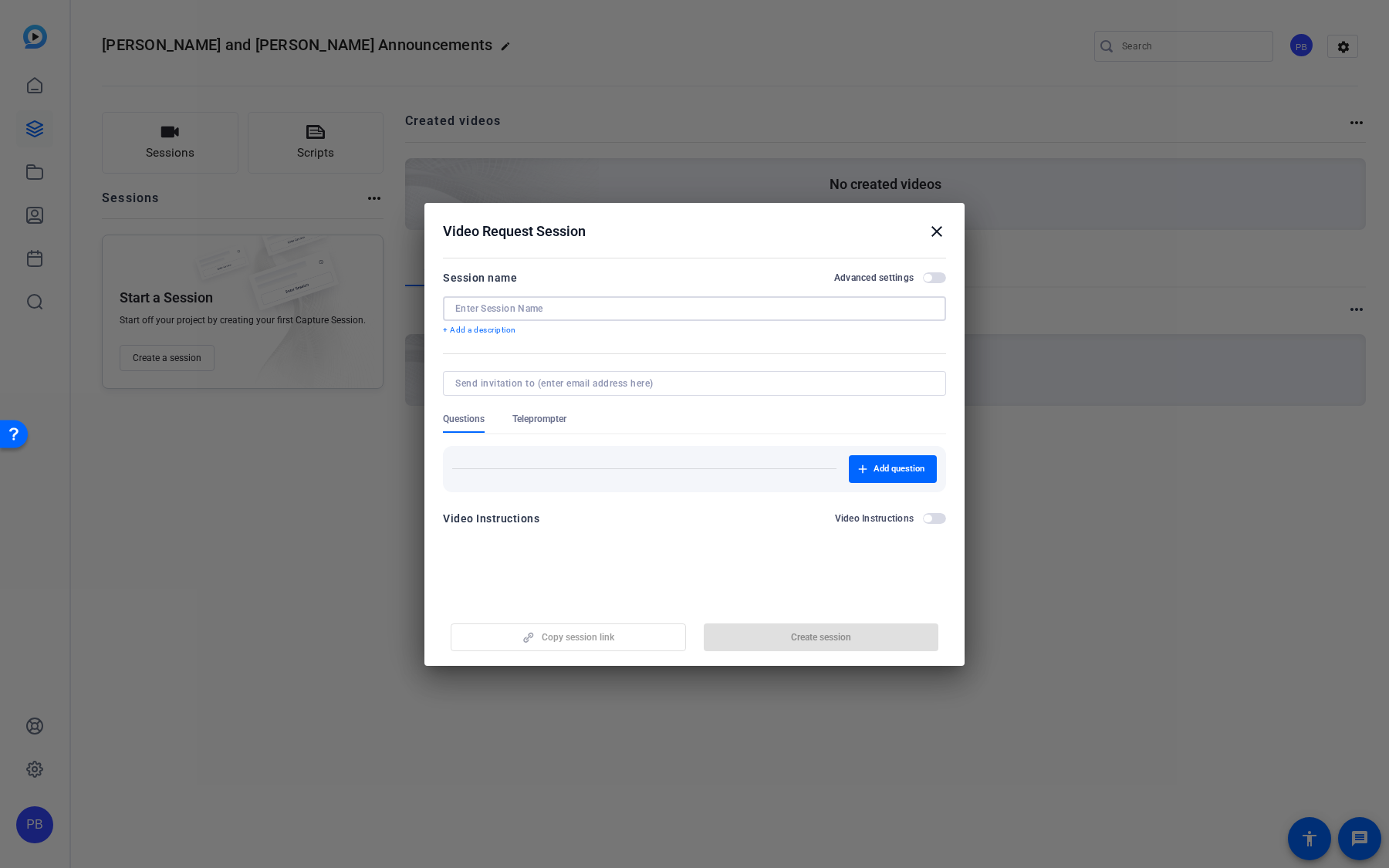
click at [644, 312] on input at bounding box center [694, 309] width 478 height 12
type input "Campus Head Congratulations"
click at [878, 468] on span "Add question" at bounding box center [898, 469] width 51 height 12
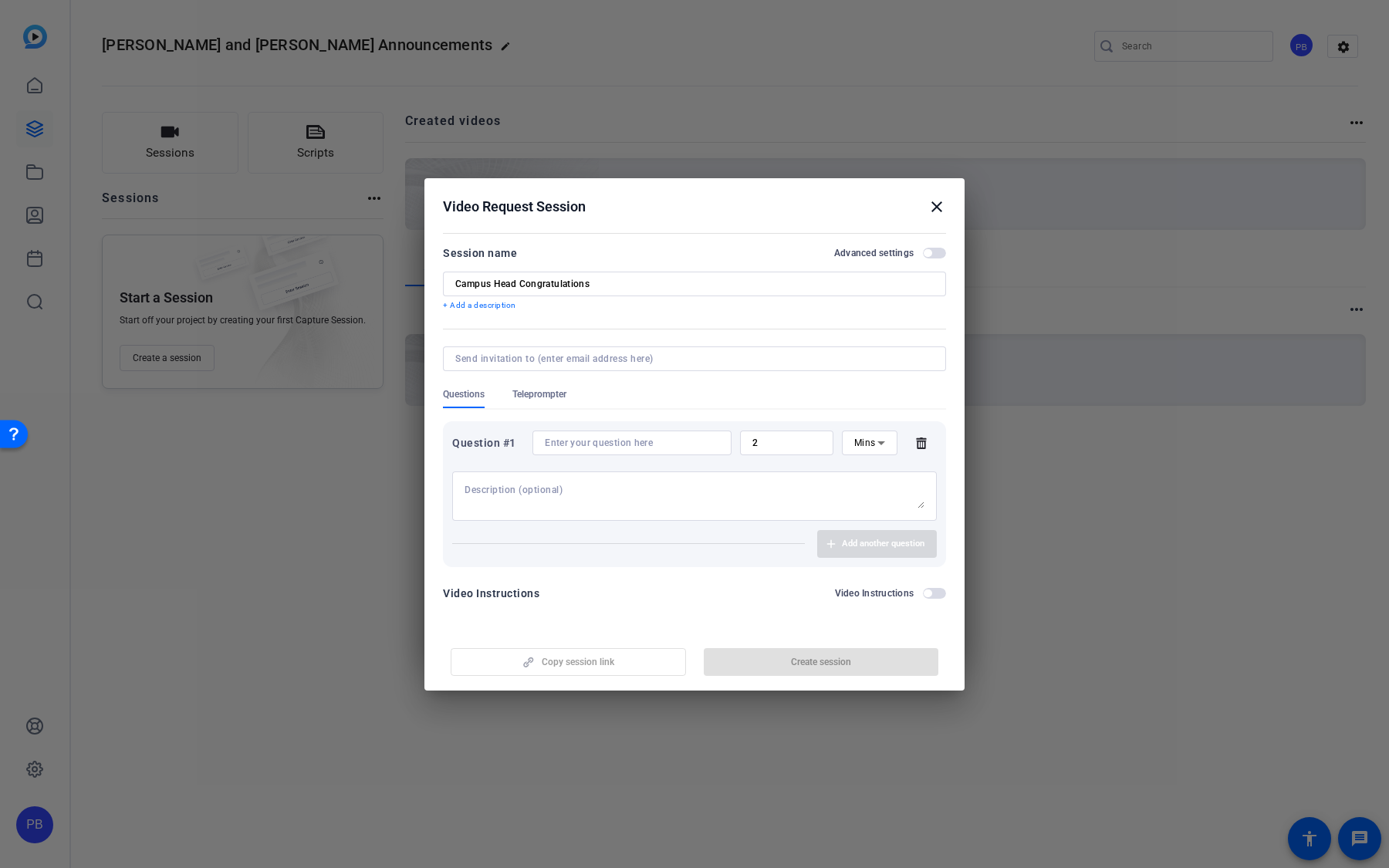
click at [629, 449] on div at bounding box center [631, 443] width 174 height 24
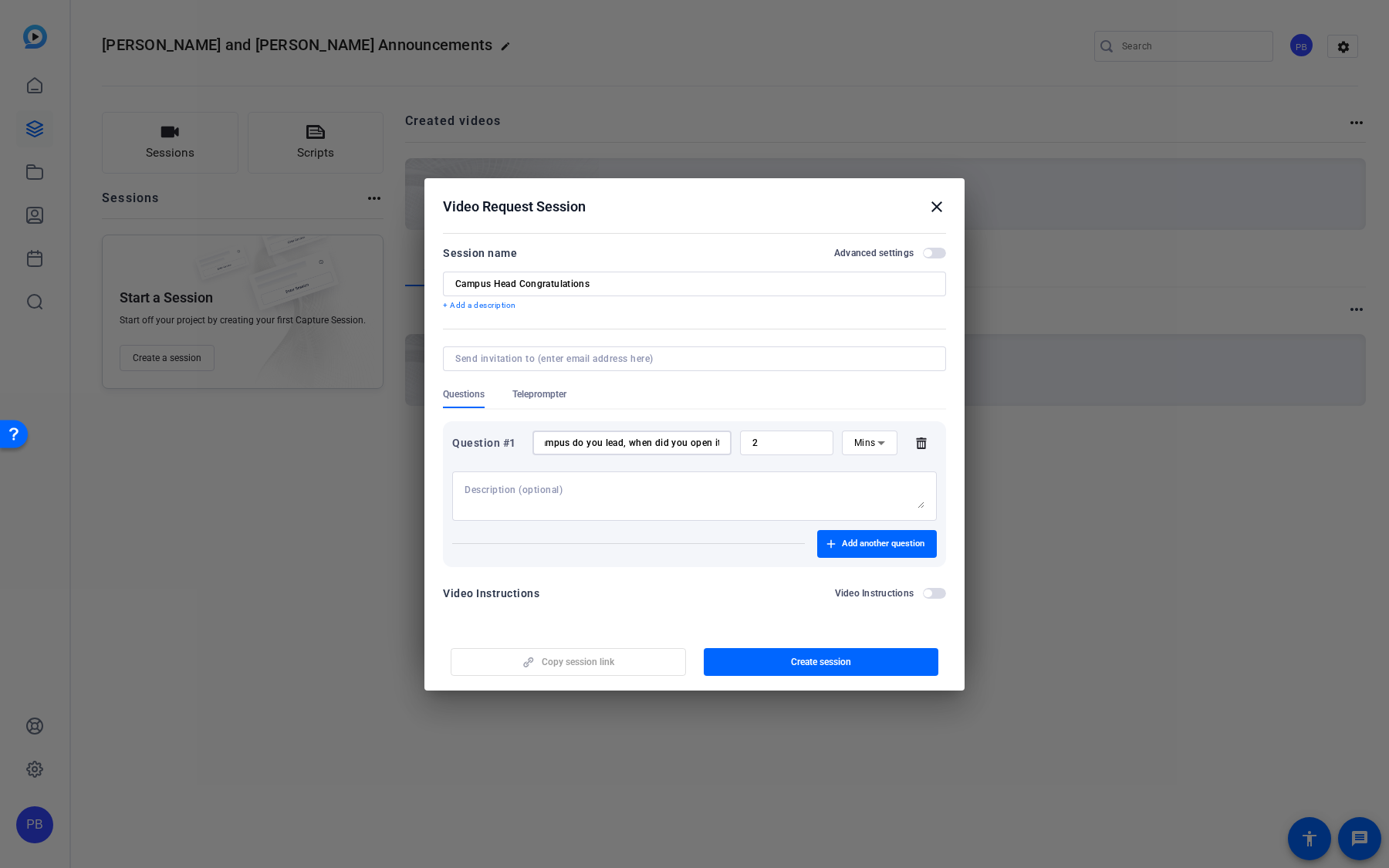
scroll to position [0, 119]
type input "Whats your name, what campus do you lead, when did you open it?"
click at [836, 538] on span "button" at bounding box center [876, 544] width 119 height 37
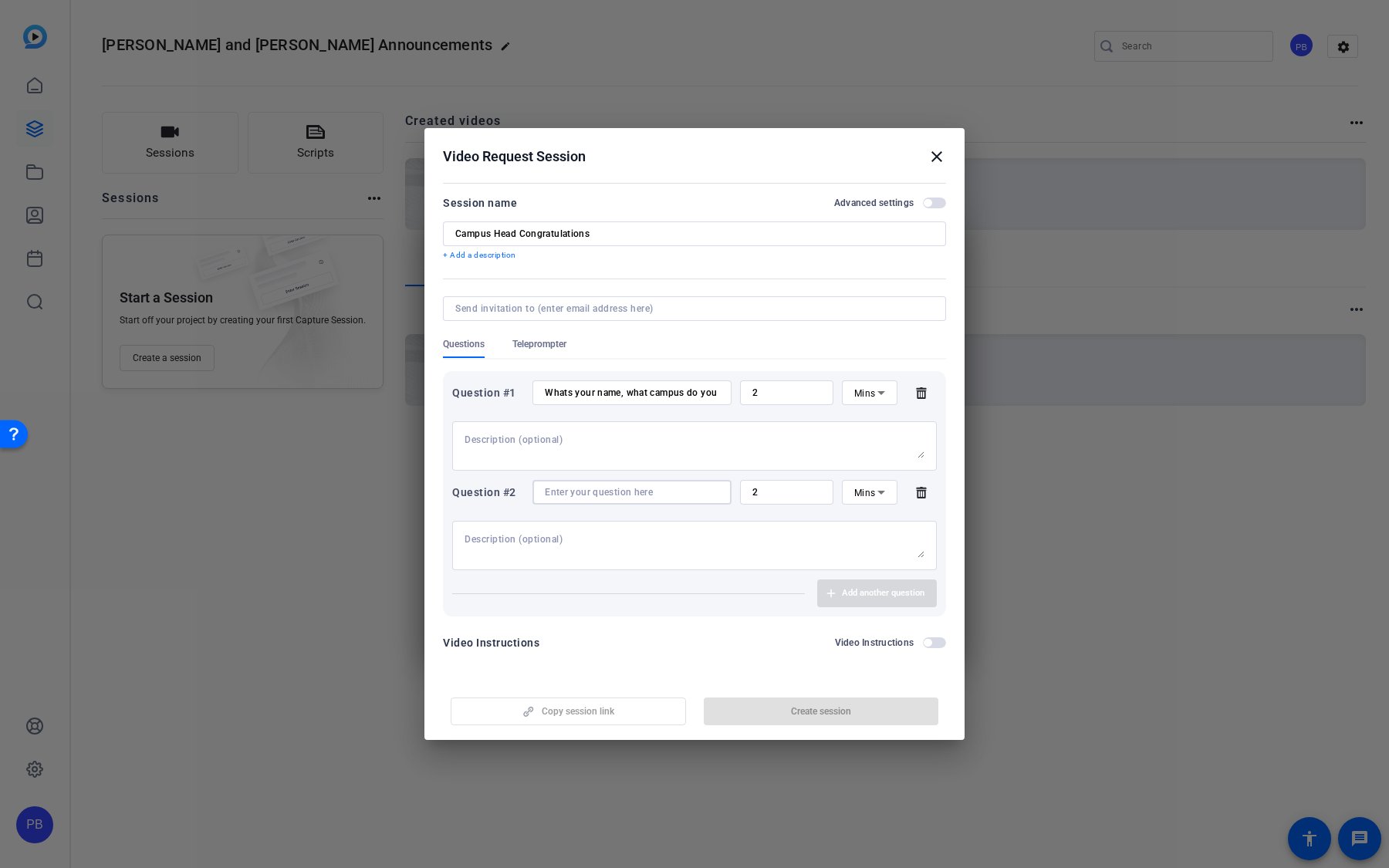
click at [637, 497] on input at bounding box center [631, 492] width 174 height 12
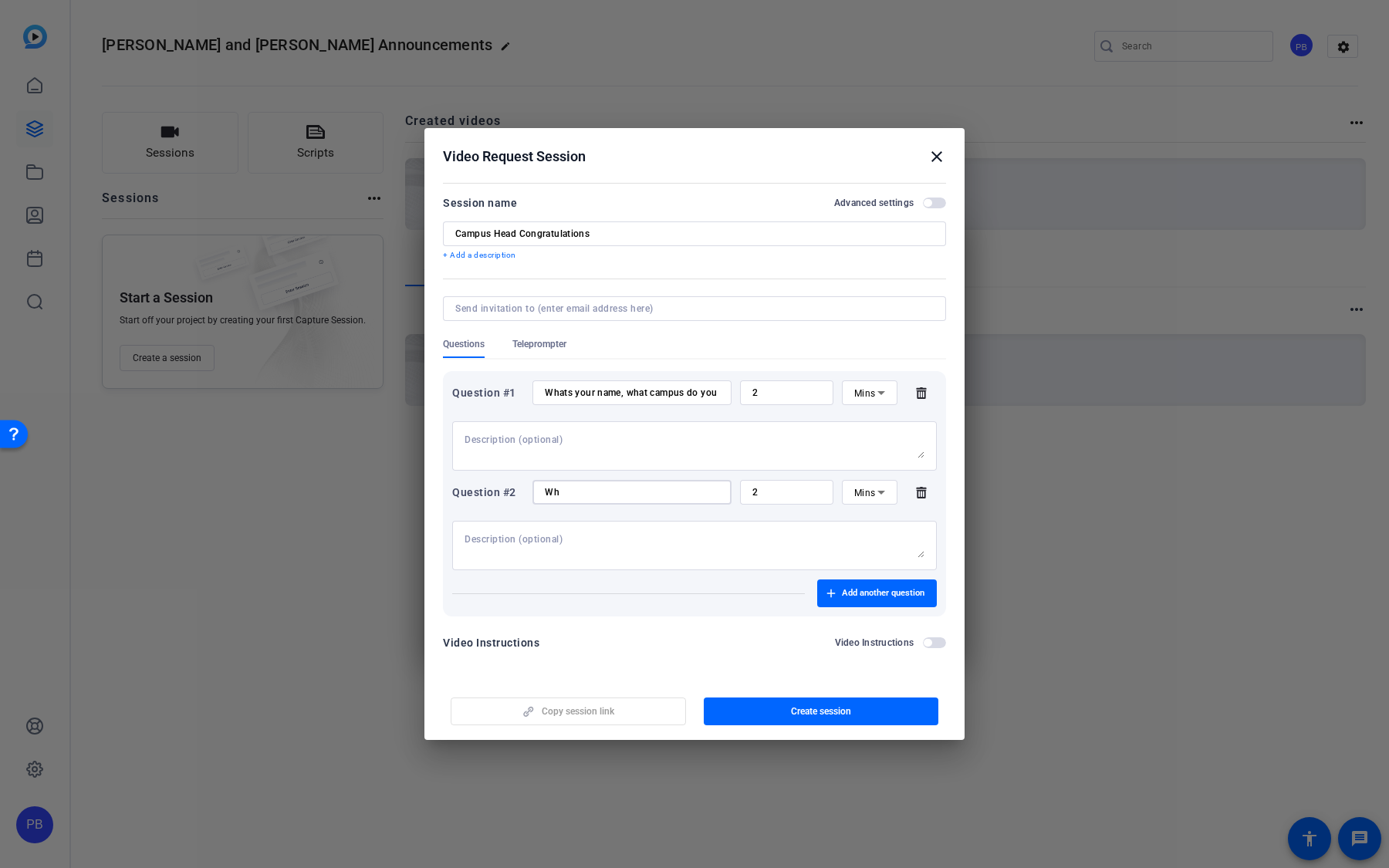
type input "W"
type input "Can you say congratulations to Head of Campus 33 in Nairobi"
click at [891, 591] on span "Add another question" at bounding box center [883, 593] width 83 height 12
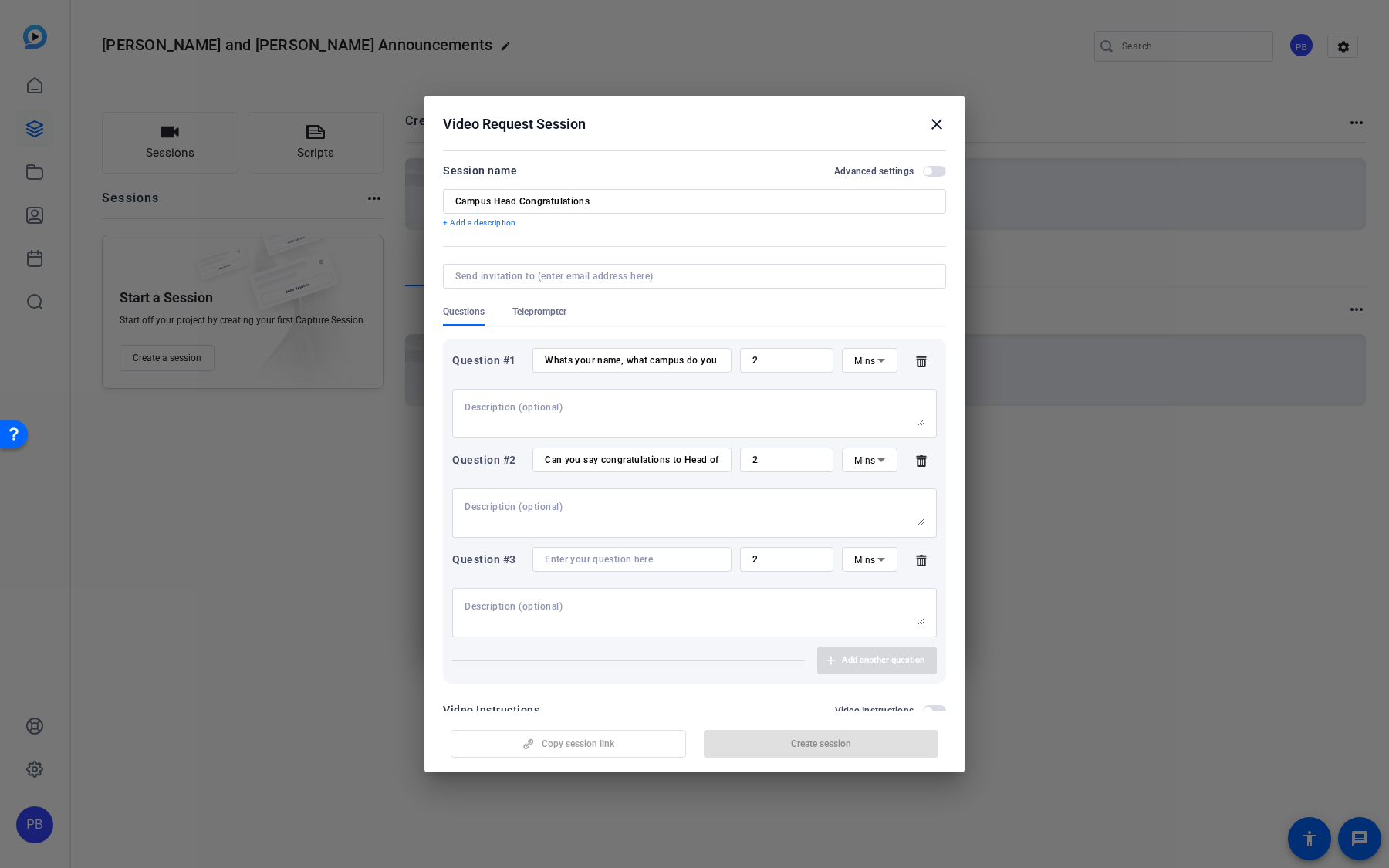
click at [684, 555] on input at bounding box center [631, 559] width 174 height 12
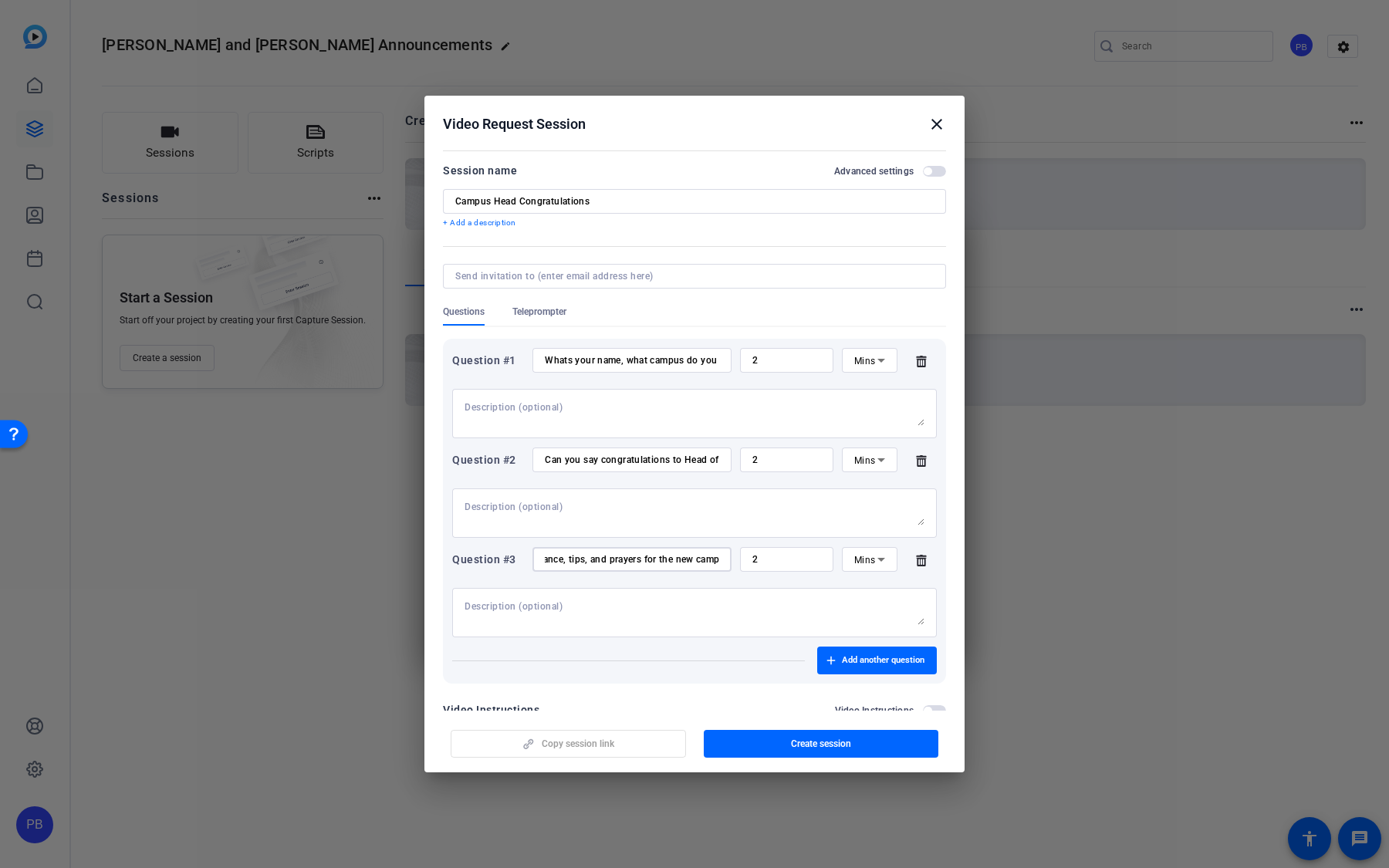
scroll to position [0, 92]
type input "Can you give guidance, tips, and prayers for the new campus"
drag, startPoint x: 768, startPoint y: 557, endPoint x: 723, endPoint y: 551, distance: 45.4
click at [723, 551] on div "Question #3 Can you give guidance, tips, and prayers for the new campus 2 Mins" at bounding box center [694, 559] width 484 height 24
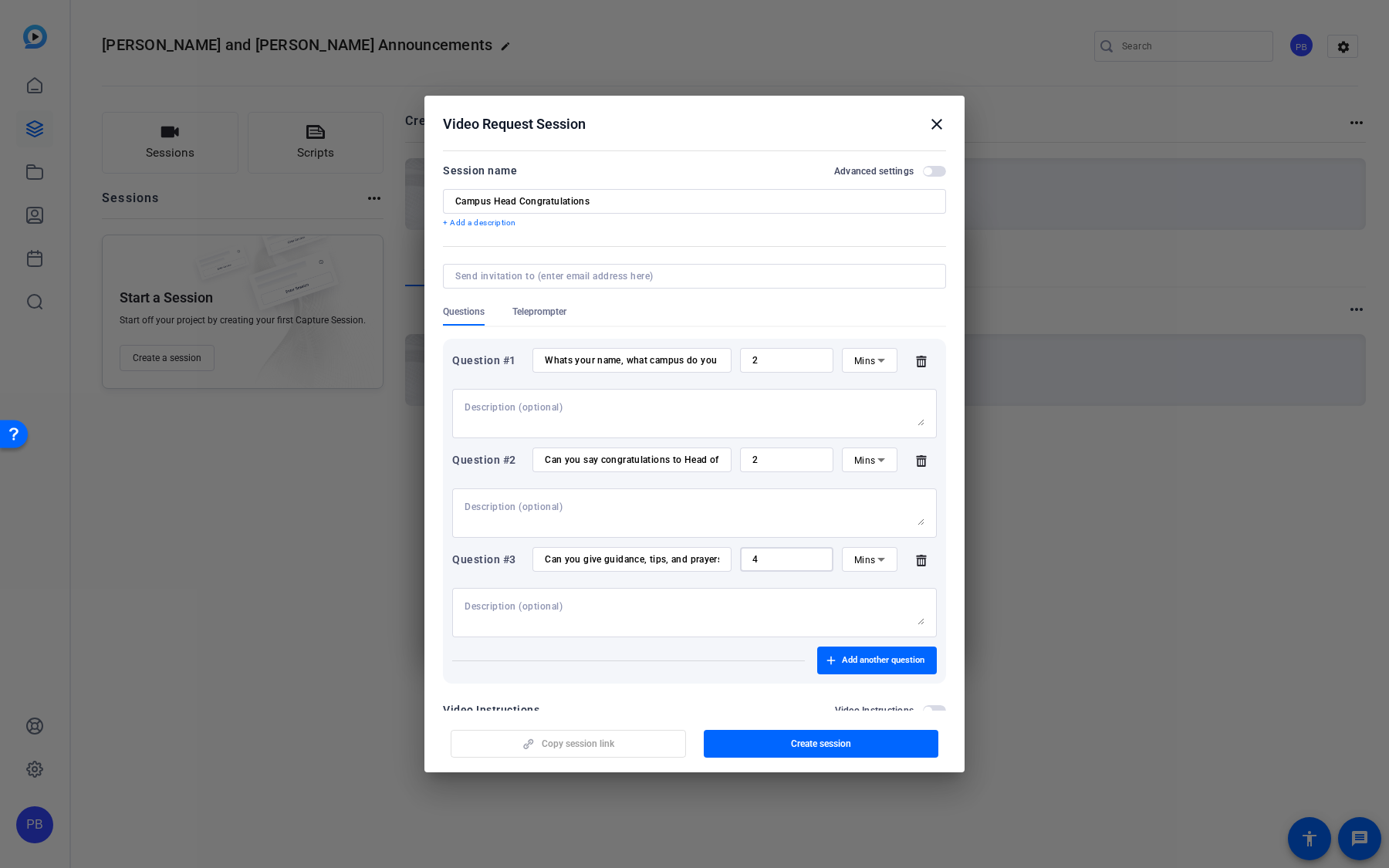
type input "4"
click at [784, 452] on div "2" at bounding box center [786, 459] width 69 height 24
click at [778, 452] on div "2" at bounding box center [786, 459] width 69 height 24
drag, startPoint x: 774, startPoint y: 456, endPoint x: 740, endPoint y: 453, distance: 34.1
click at [740, 453] on div "2" at bounding box center [786, 459] width 93 height 24
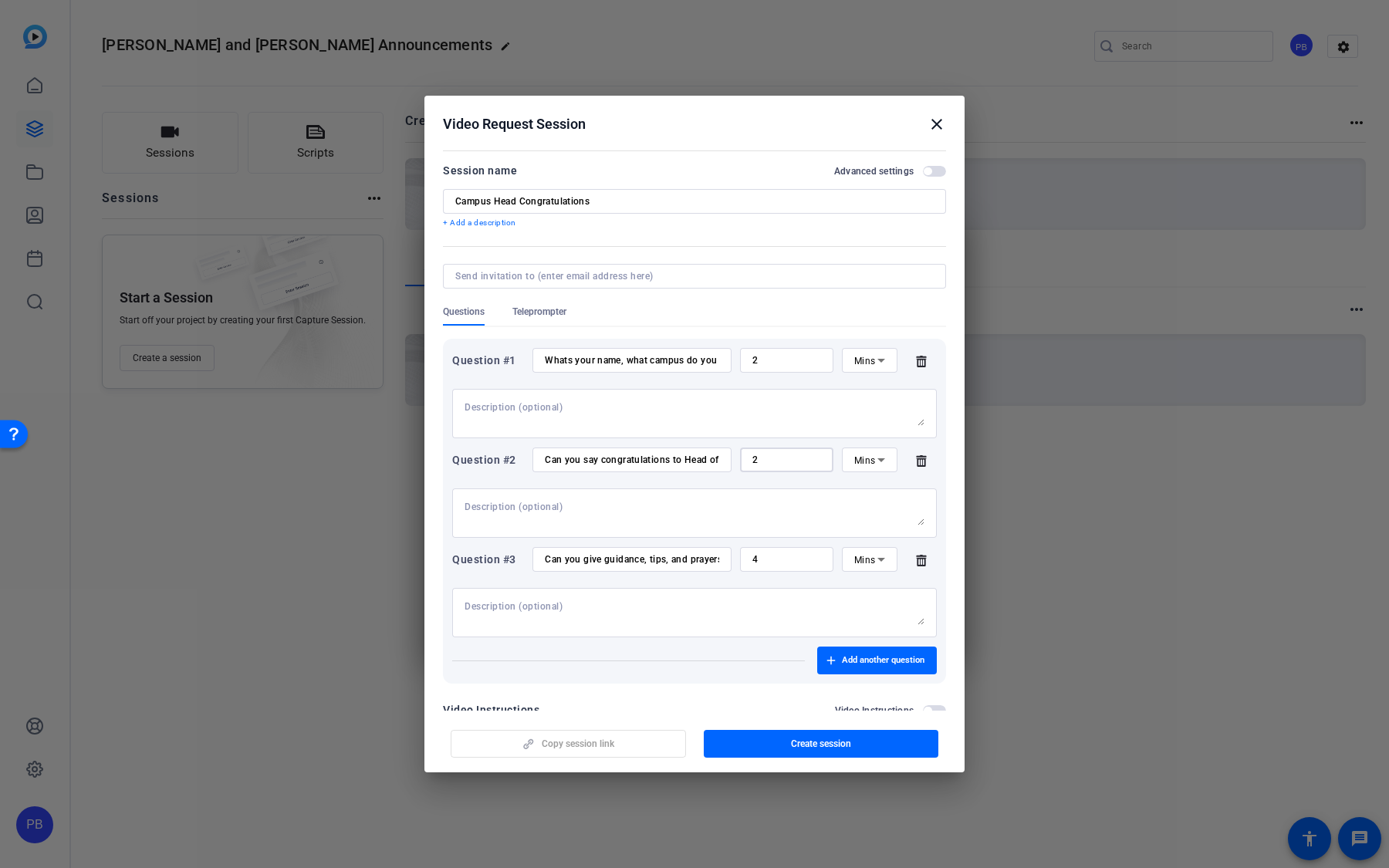
drag, startPoint x: 768, startPoint y: 458, endPoint x: 718, endPoint y: 456, distance: 50.0
click at [718, 456] on div "Question #2 Can you say congratulations to Head of Campus 33 in Nairobi 2 Mins" at bounding box center [694, 459] width 484 height 24
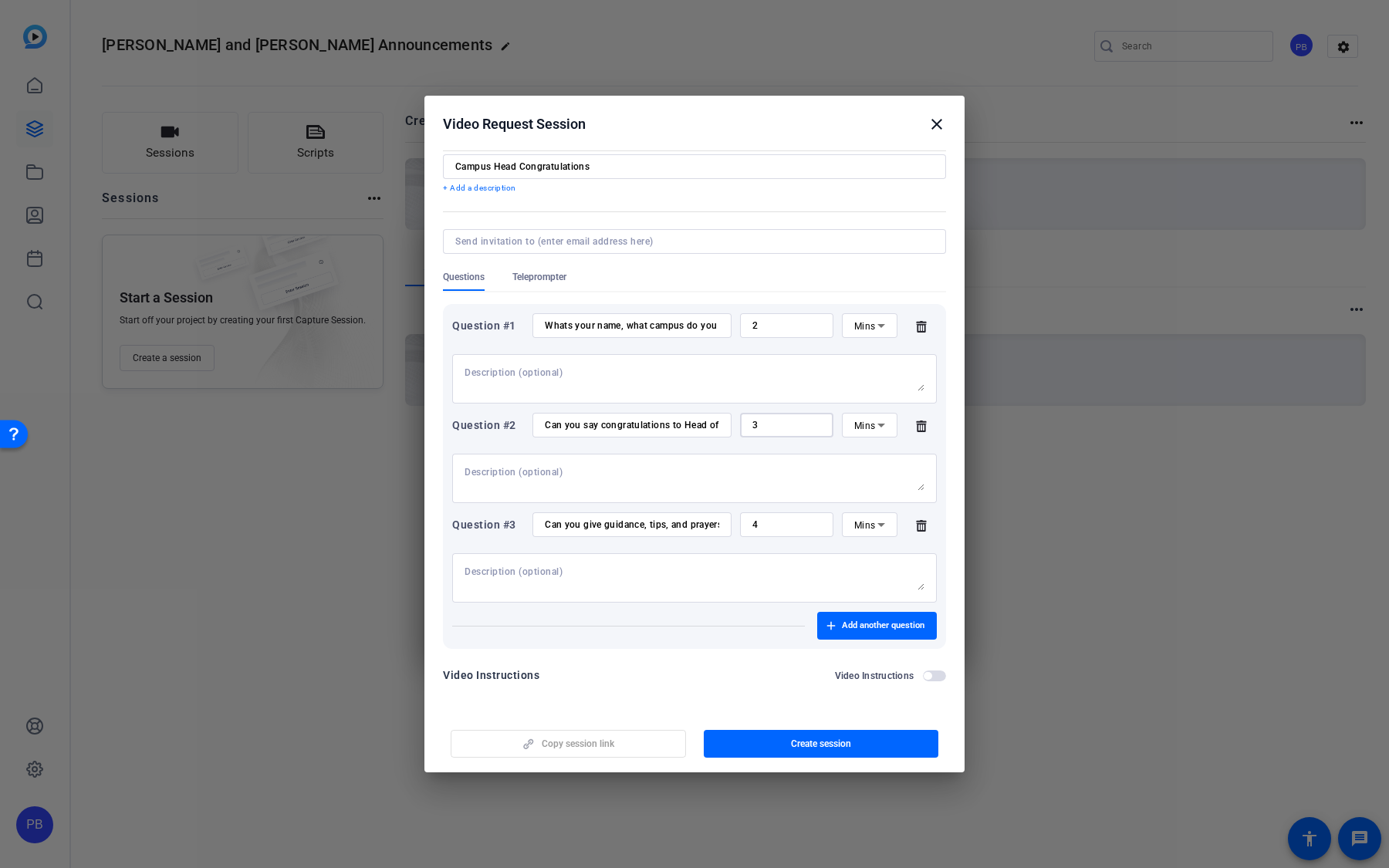
type input "3"
click at [884, 331] on icon at bounding box center [880, 325] width 18 height 18
click at [883, 331] on div at bounding box center [694, 434] width 1389 height 868
click at [883, 331] on icon at bounding box center [880, 325] width 18 height 18
click at [878, 461] on span "No Time Limit" at bounding box center [869, 446] width 30 height 56
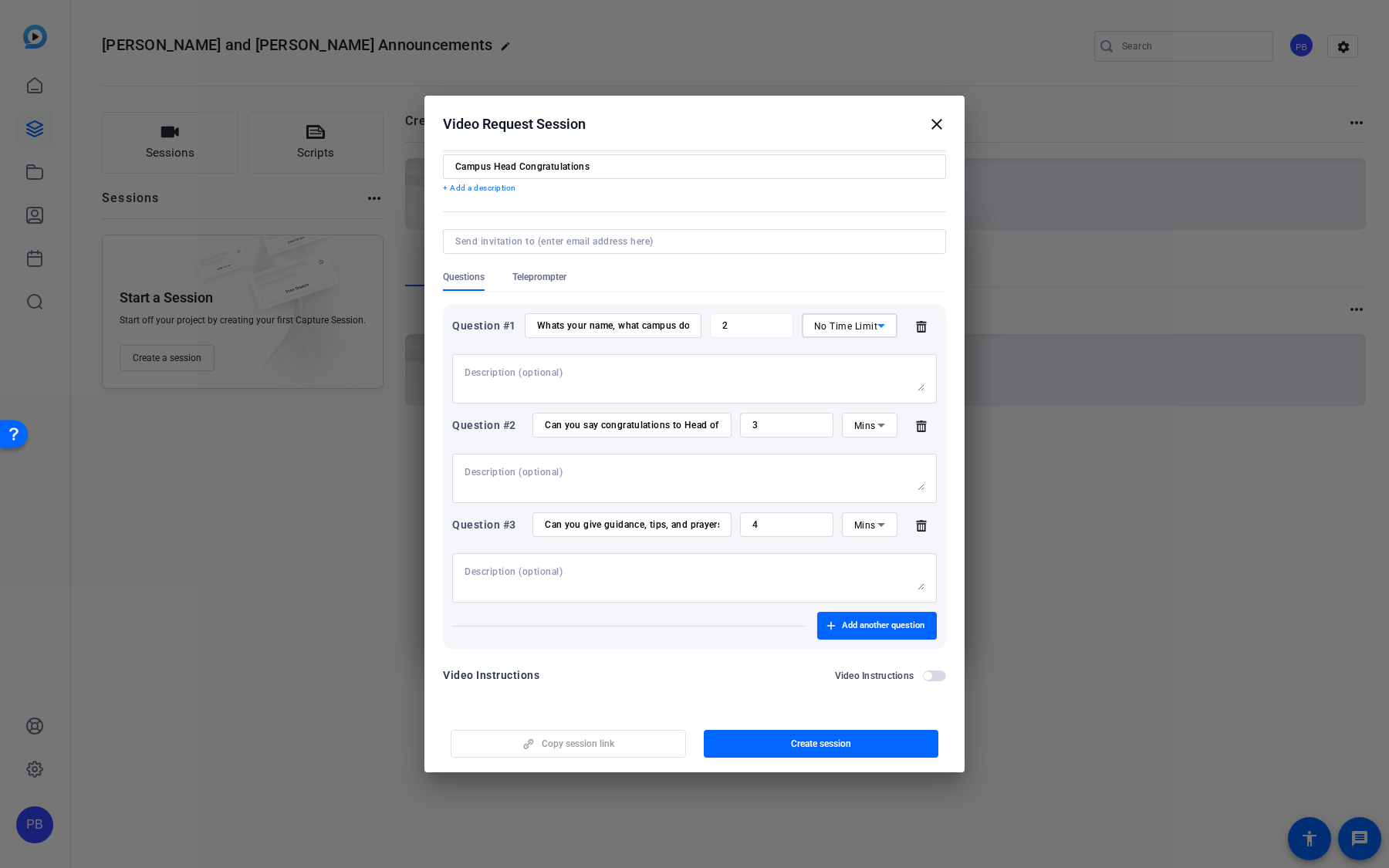
click at [878, 433] on icon at bounding box center [880, 424] width 18 height 18
click at [877, 546] on span "No Time Limit" at bounding box center [869, 545] width 30 height 56
click at [880, 529] on icon at bounding box center [880, 524] width 18 height 18
click at [875, 661] on span "No Time Limit" at bounding box center [869, 645] width 30 height 56
click at [867, 324] on span "No Time Limit" at bounding box center [846, 326] width 64 height 10
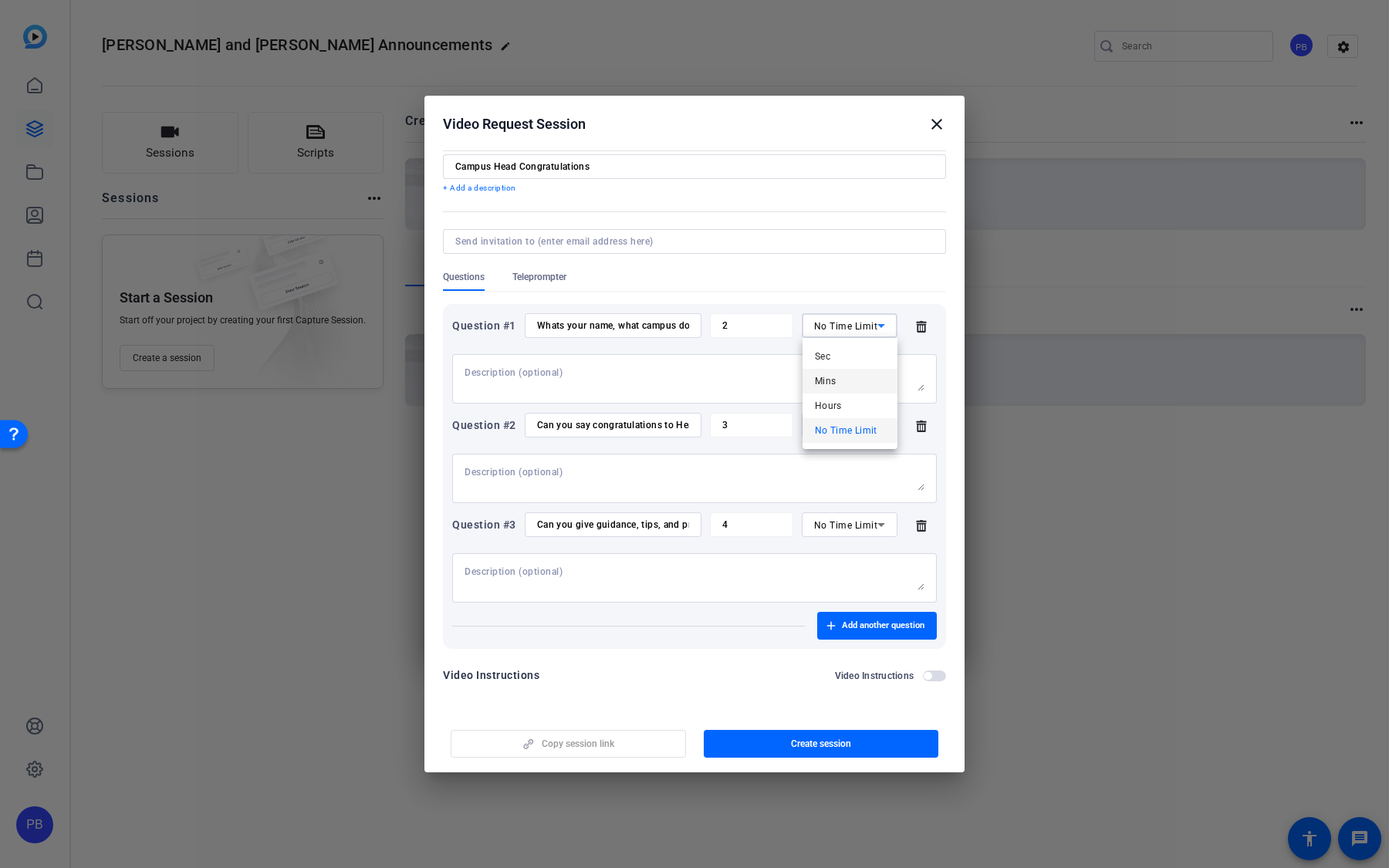
drag, startPoint x: 849, startPoint y: 403, endPoint x: 853, endPoint y: 380, distance: 23.3
click at [853, 380] on div "Sec Mins Hours No Time Limit" at bounding box center [849, 394] width 95 height 111
click at [853, 380] on mat-option "Mins" at bounding box center [849, 381] width 95 height 24
click at [794, 329] on input "2" at bounding box center [786, 325] width 69 height 12
drag, startPoint x: 793, startPoint y: 329, endPoint x: 747, endPoint y: 323, distance: 46.4
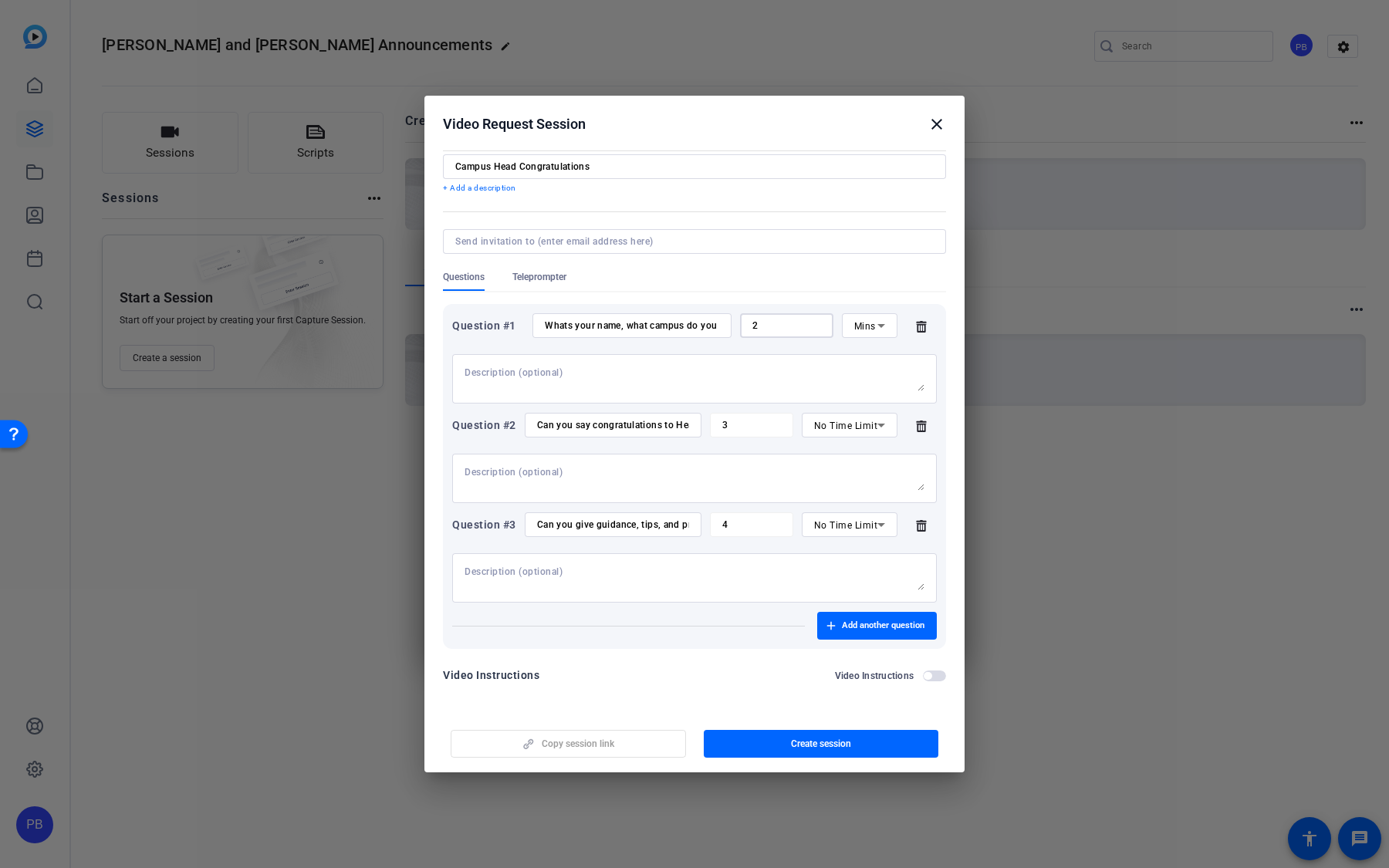
click at [747, 323] on div "2" at bounding box center [786, 325] width 93 height 24
type input "1"
click at [714, 422] on mat-form-field "3" at bounding box center [751, 425] width 83 height 24
click at [736, 440] on div "Question #2 Can you say congratulations to Head of Campus 33 in Nairobi 3 No Ti…" at bounding box center [694, 458] width 484 height 90
click at [731, 480] on textarea at bounding box center [694, 478] width 460 height 24
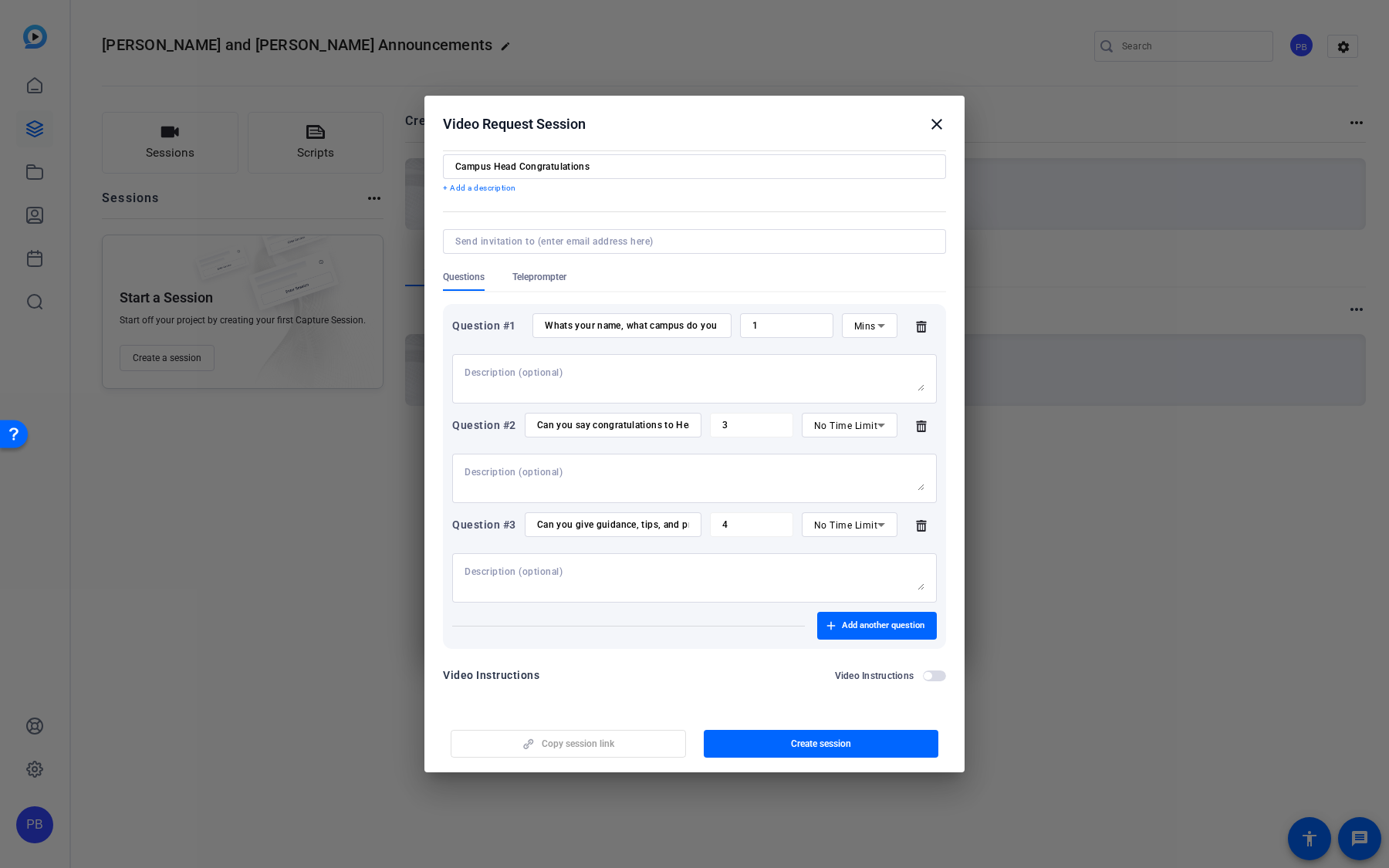
click at [774, 551] on div at bounding box center [694, 574] width 484 height 57
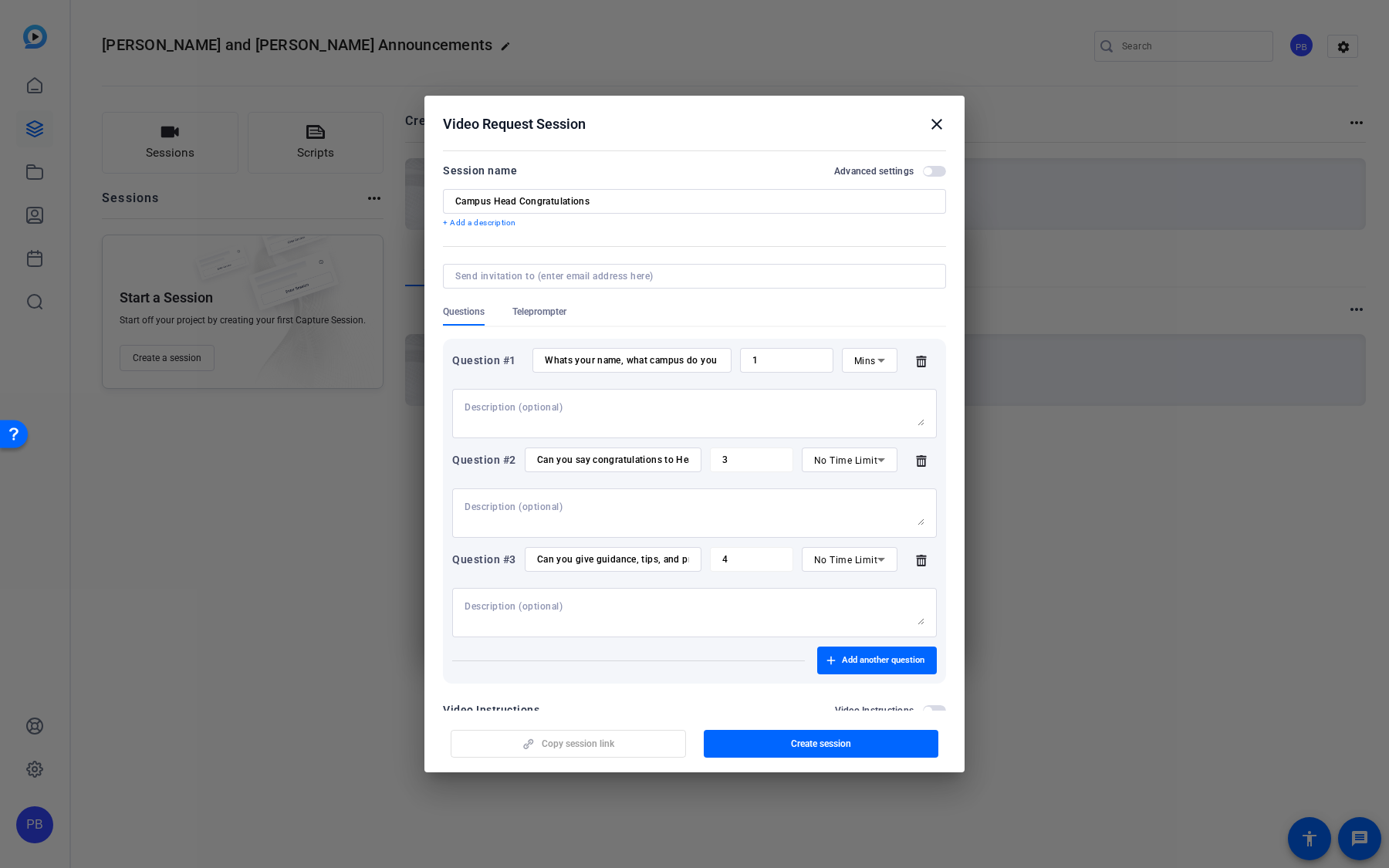
click at [931, 170] on span "button" at bounding box center [927, 170] width 8 height 8
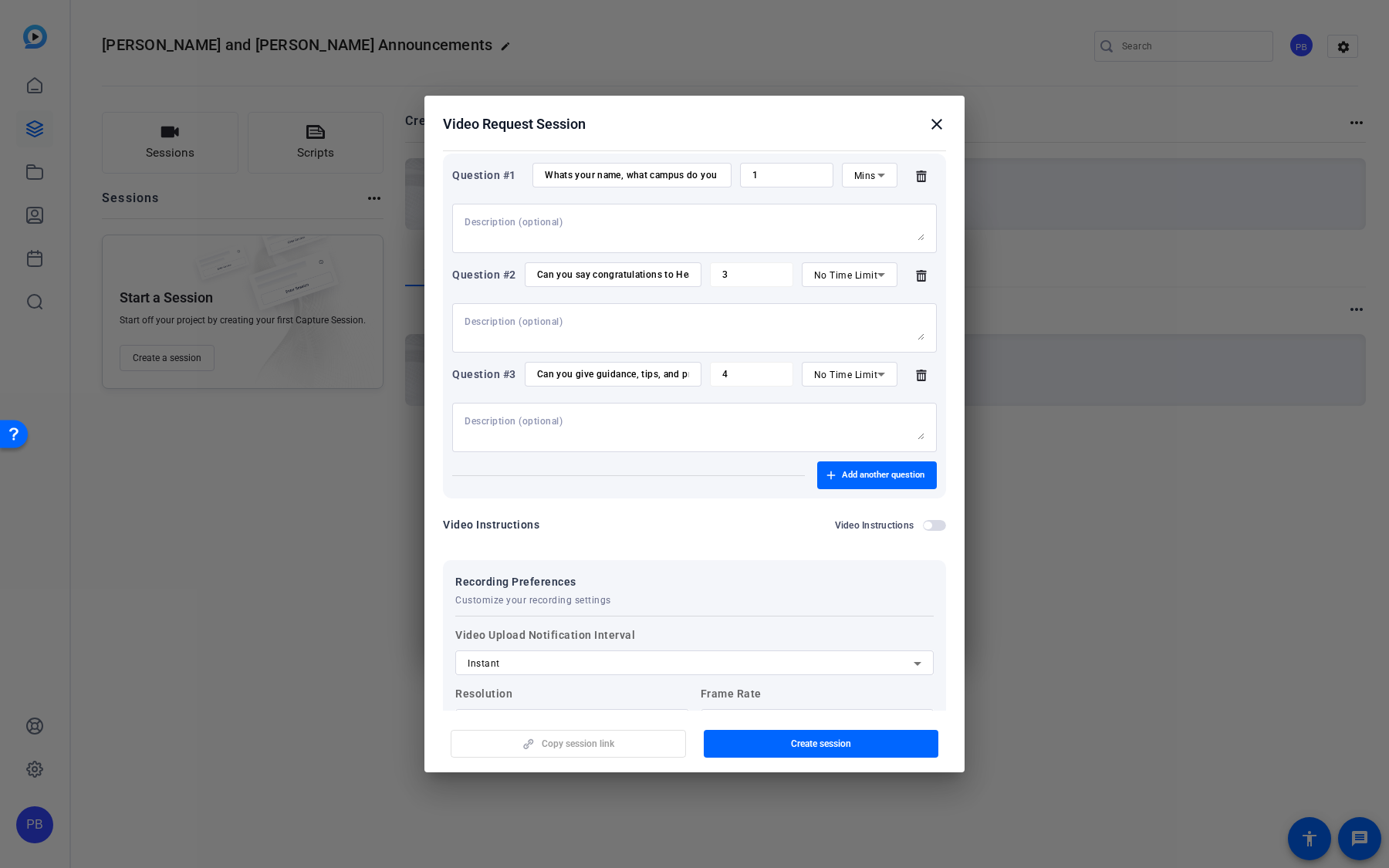
scroll to position [331, 0]
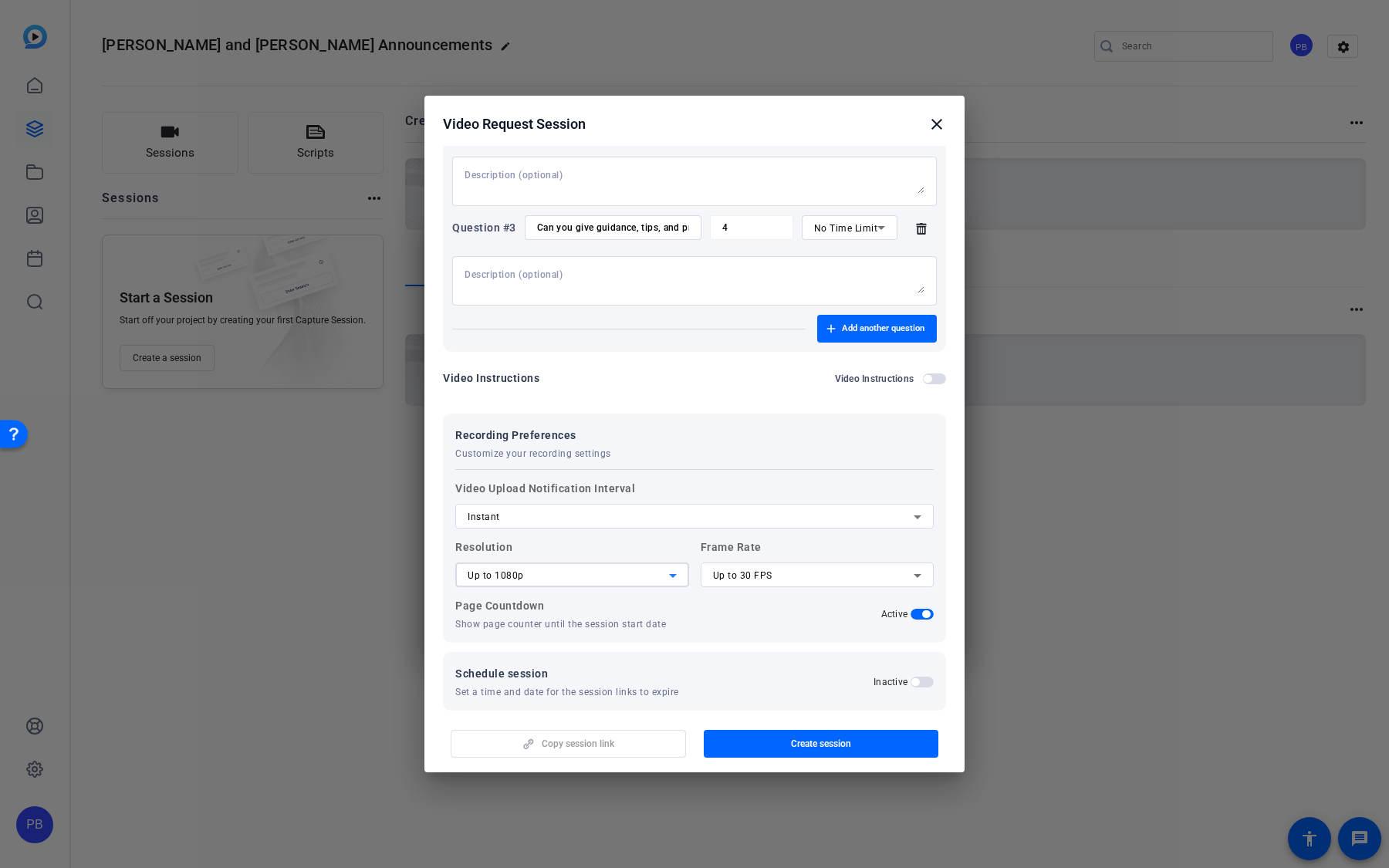
click at [591, 578] on div "Up to 1080p" at bounding box center [569, 575] width 202 height 18
click at [600, 600] on mat-option "Up to 720p" at bounding box center [571, 605] width 234 height 24
click at [796, 564] on div "Up to 30 FPS" at bounding box center [818, 575] width 209 height 24
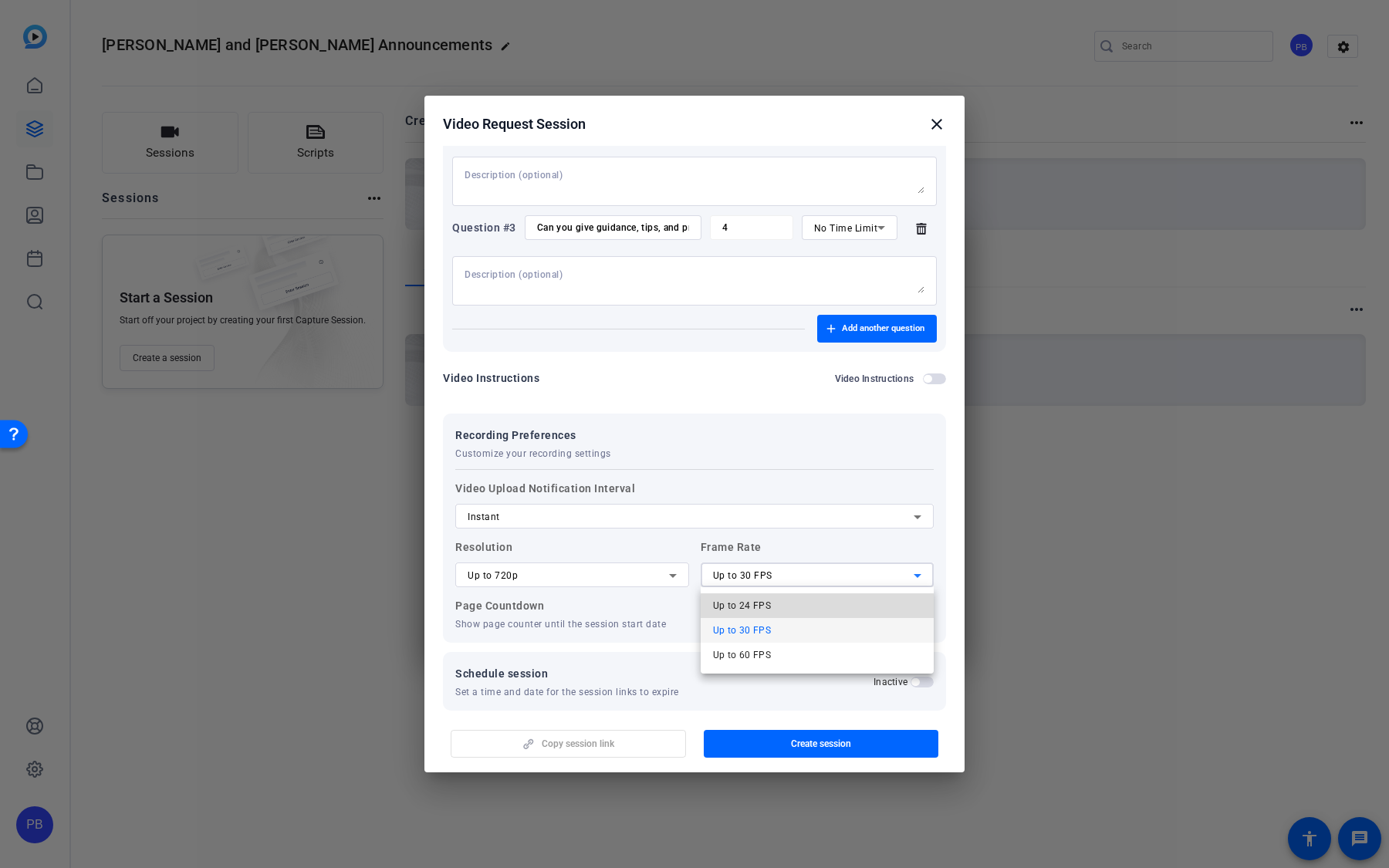
click at [780, 604] on mat-option "Up to 24 FPS" at bounding box center [817, 605] width 234 height 24
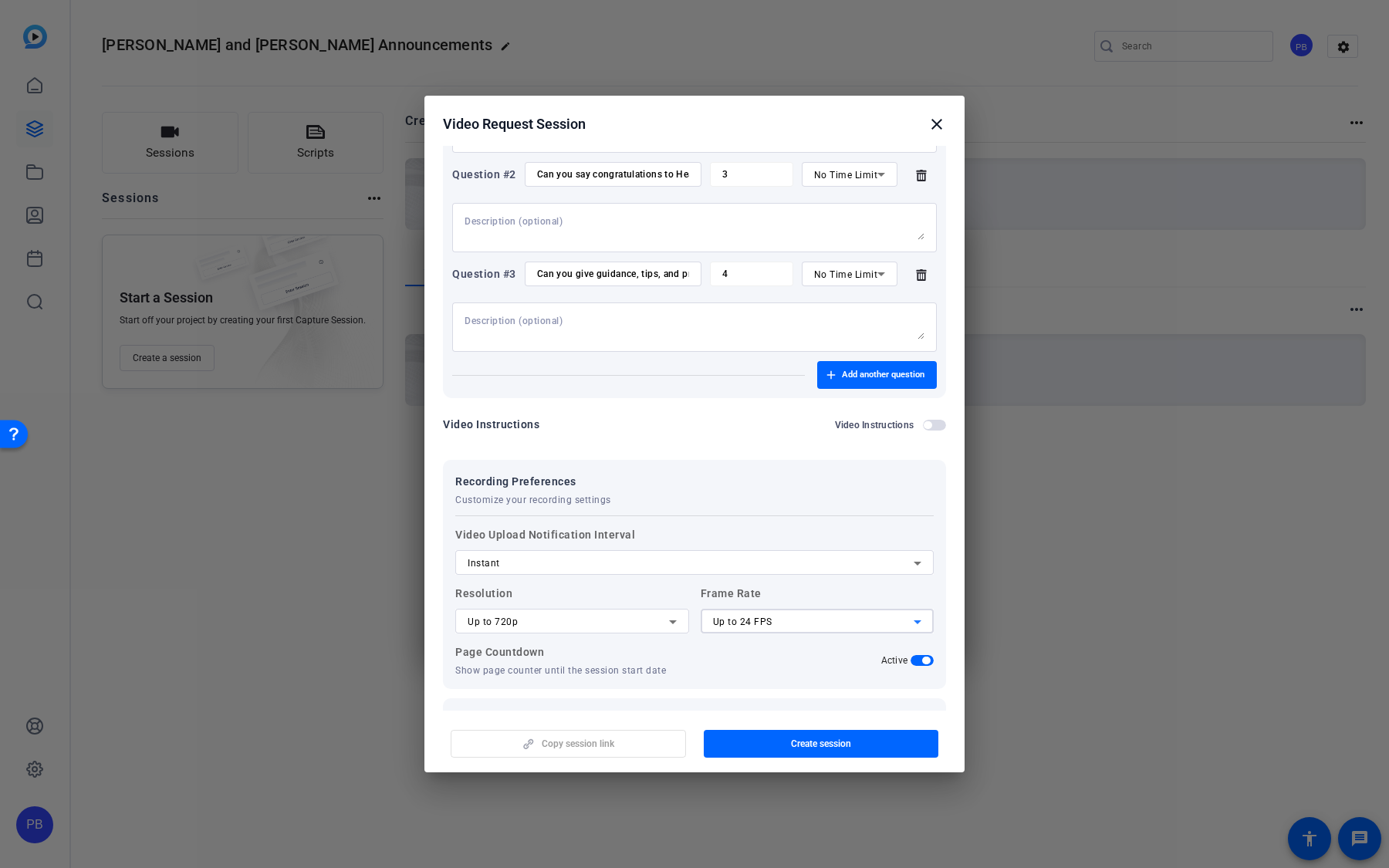
scroll to position [298, 0]
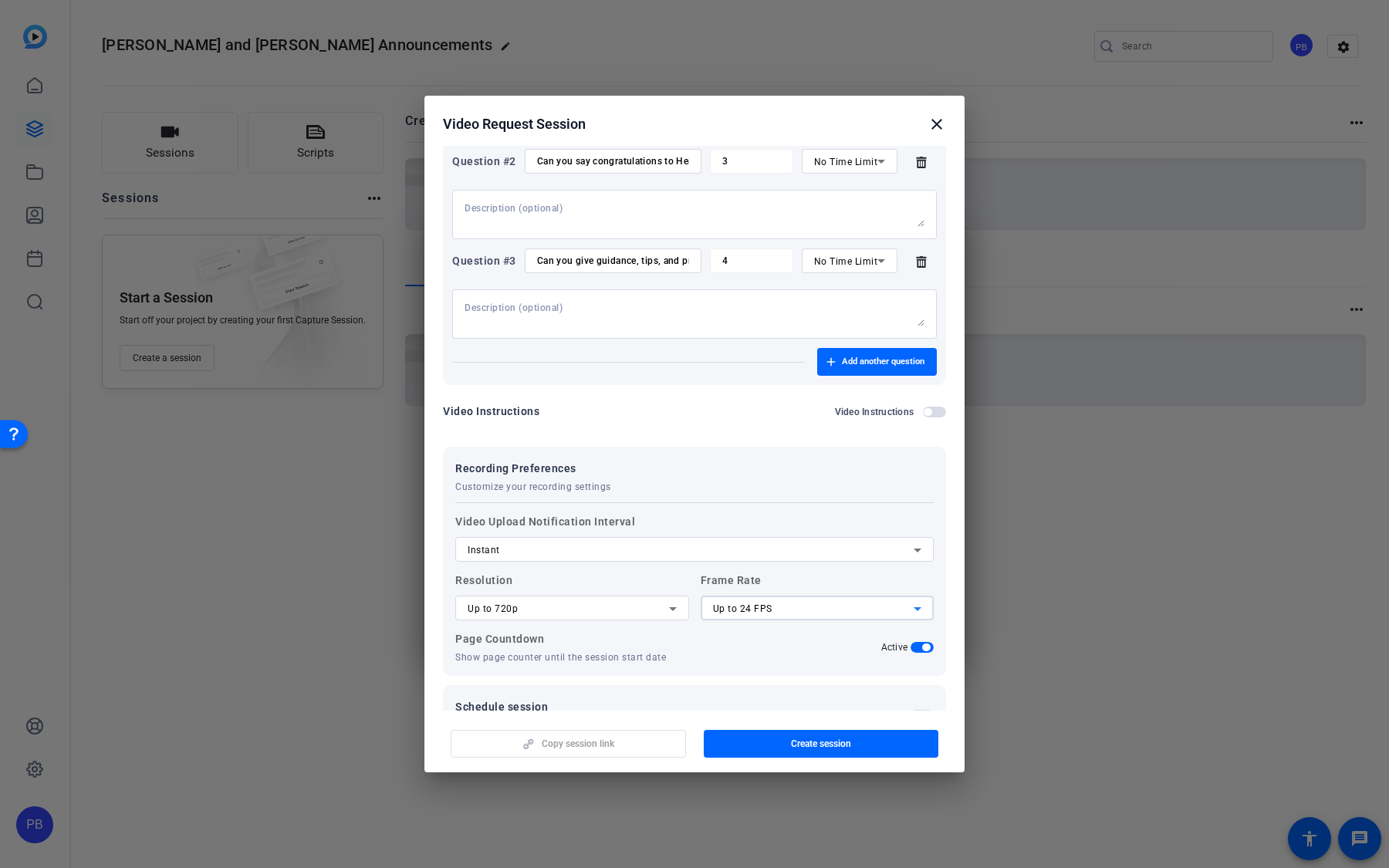
click at [545, 604] on div "Up to 720p" at bounding box center [569, 608] width 202 height 18
click at [533, 685] on mat-option "Up to 4K" at bounding box center [571, 687] width 234 height 24
click at [591, 618] on div "Up to 4K" at bounding box center [572, 608] width 209 height 24
click at [580, 638] on mat-option "Up to 720p" at bounding box center [571, 638] width 234 height 24
click at [928, 409] on span "button" at bounding box center [927, 411] width 8 height 8
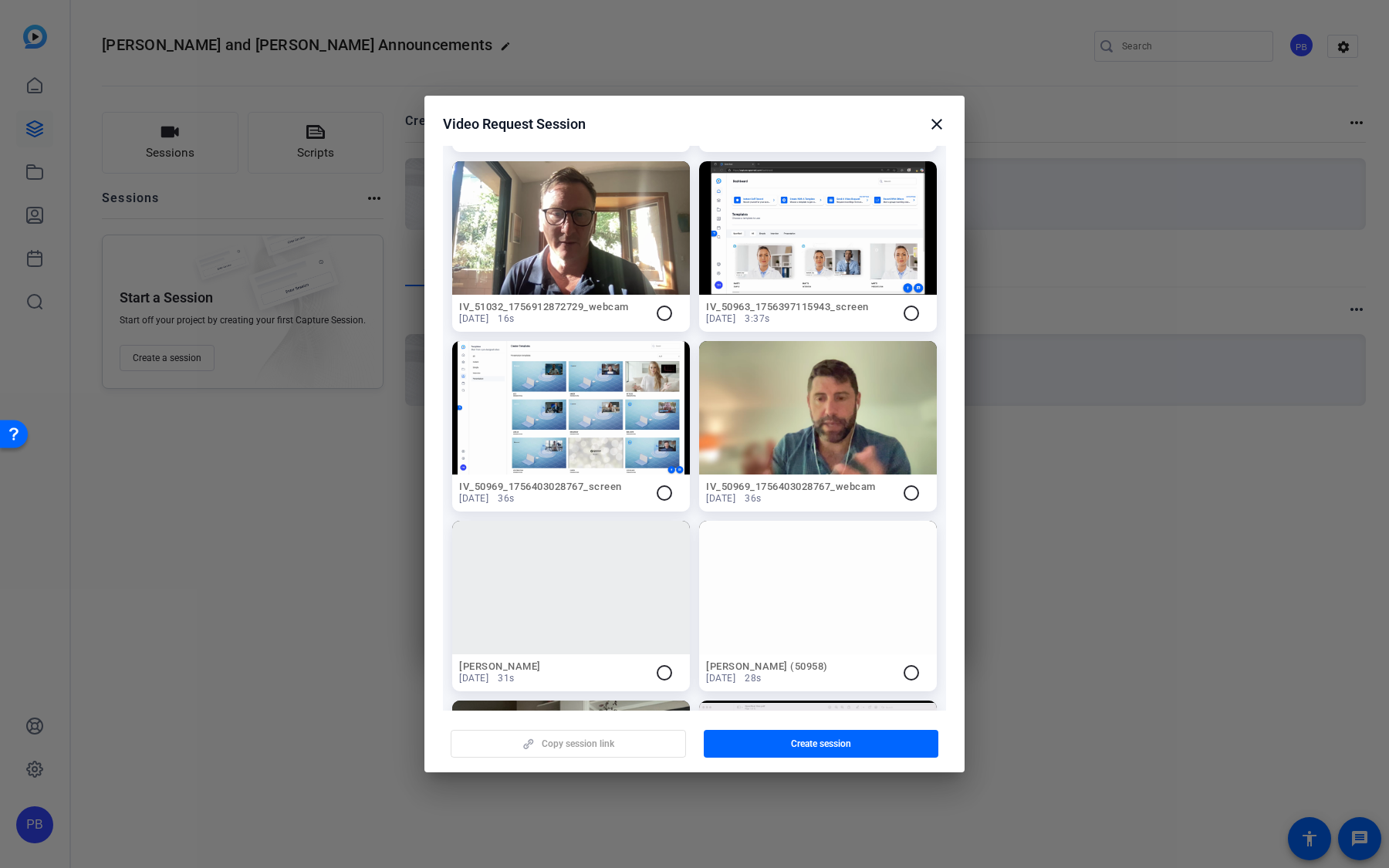
scroll to position [638, 0]
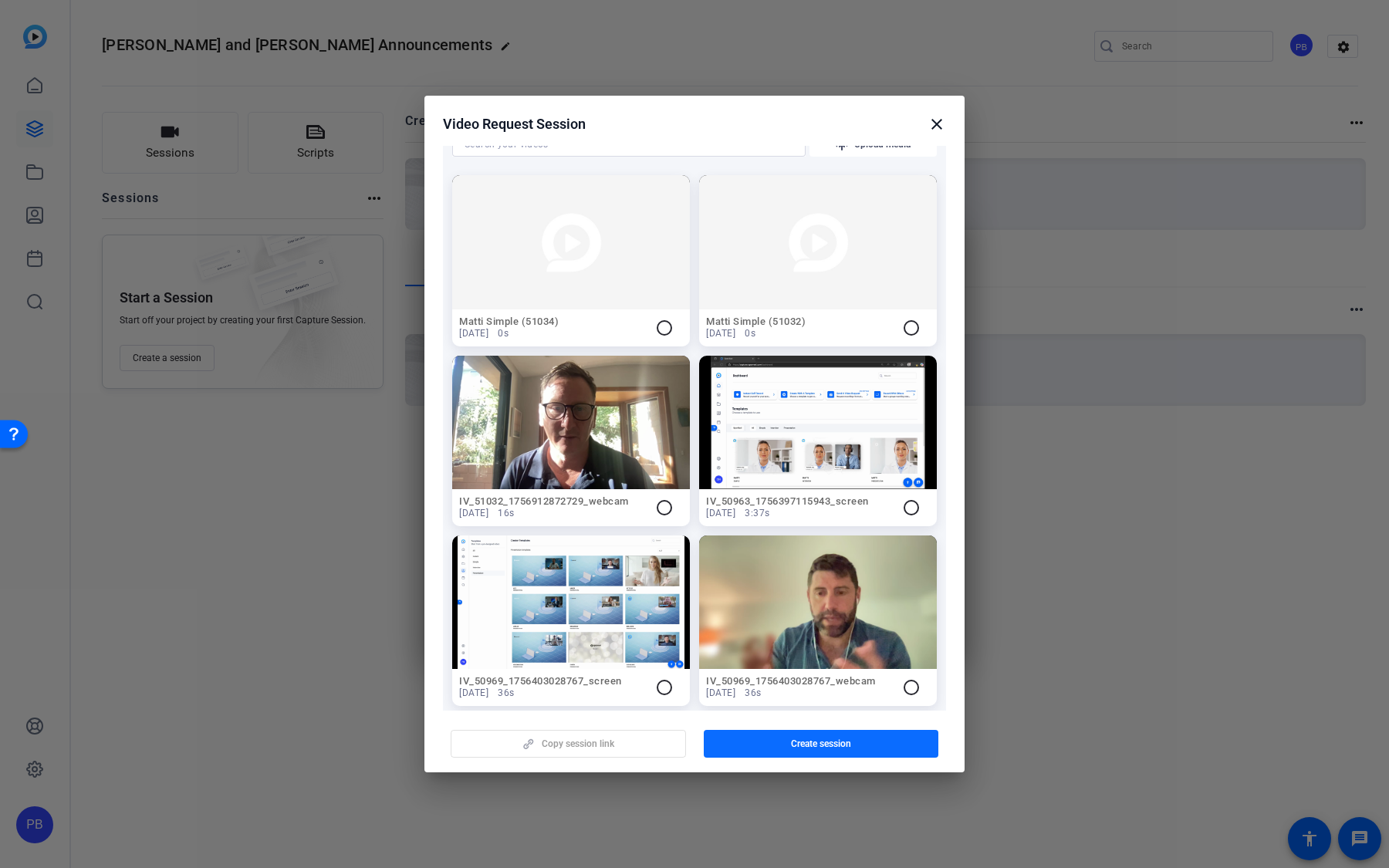
click at [833, 741] on span "Create session" at bounding box center [820, 744] width 60 height 12
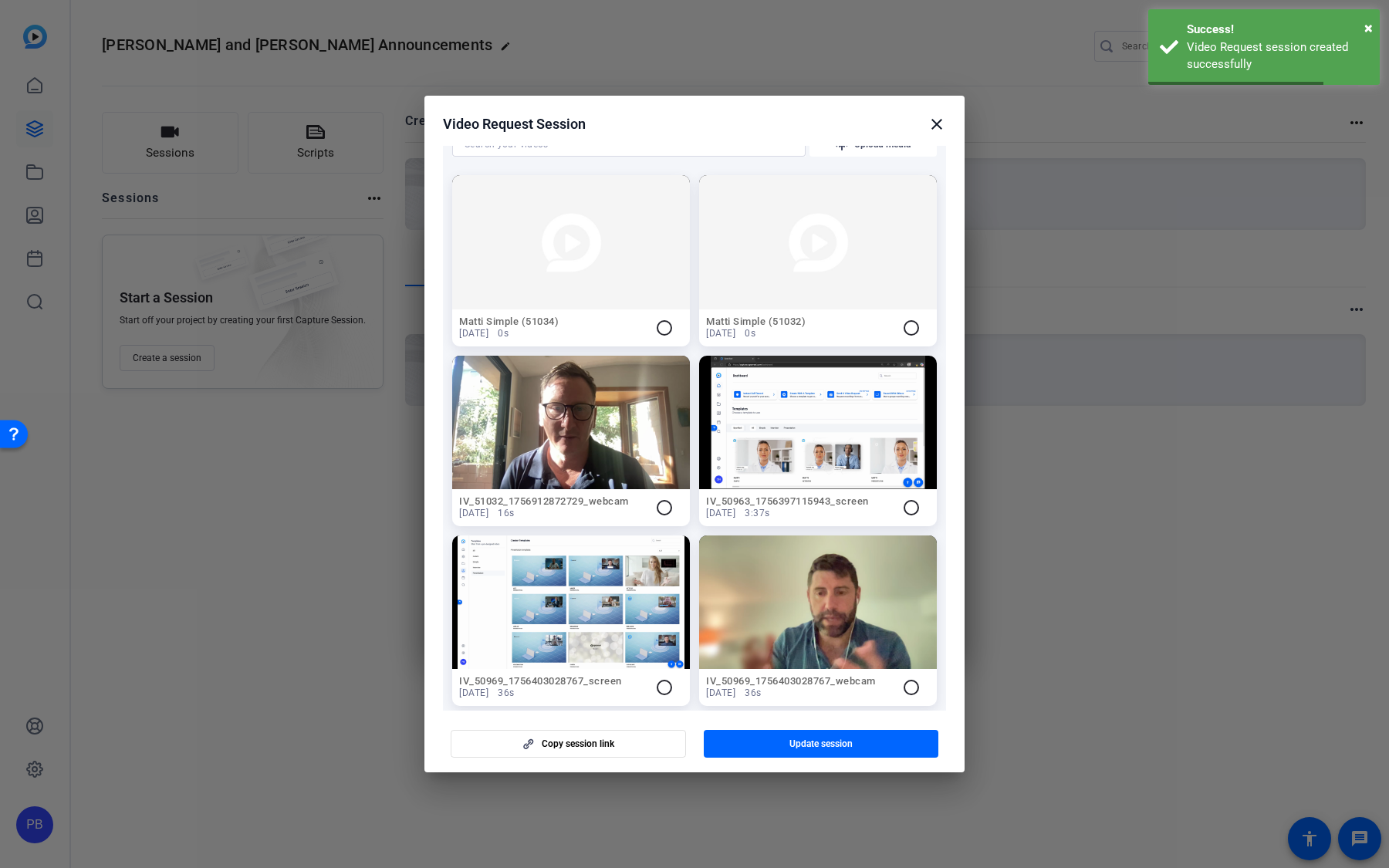
click at [938, 119] on mat-icon "close" at bounding box center [936, 124] width 18 height 18
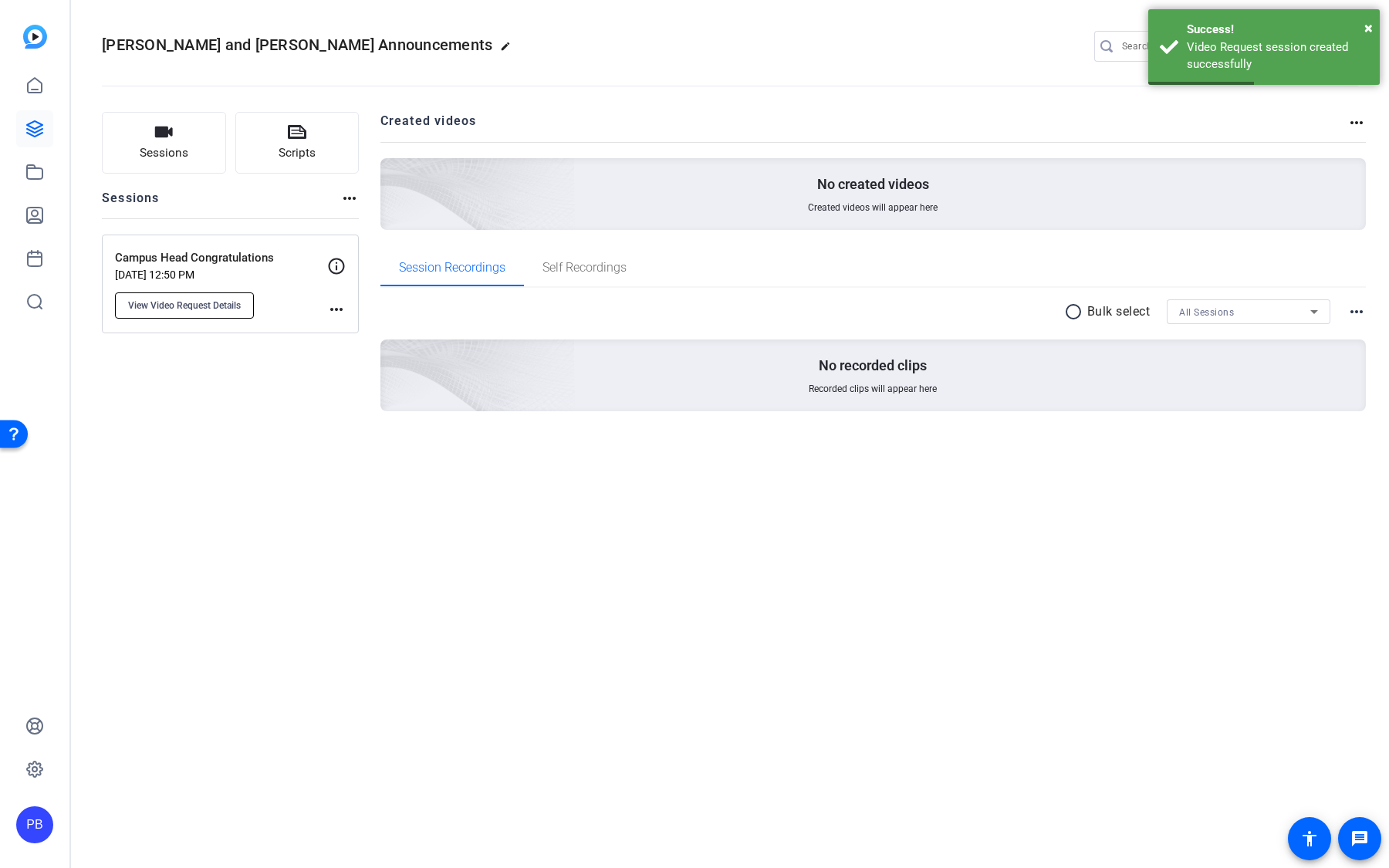
click at [202, 292] on button "View Video Request Details" at bounding box center [184, 305] width 139 height 26
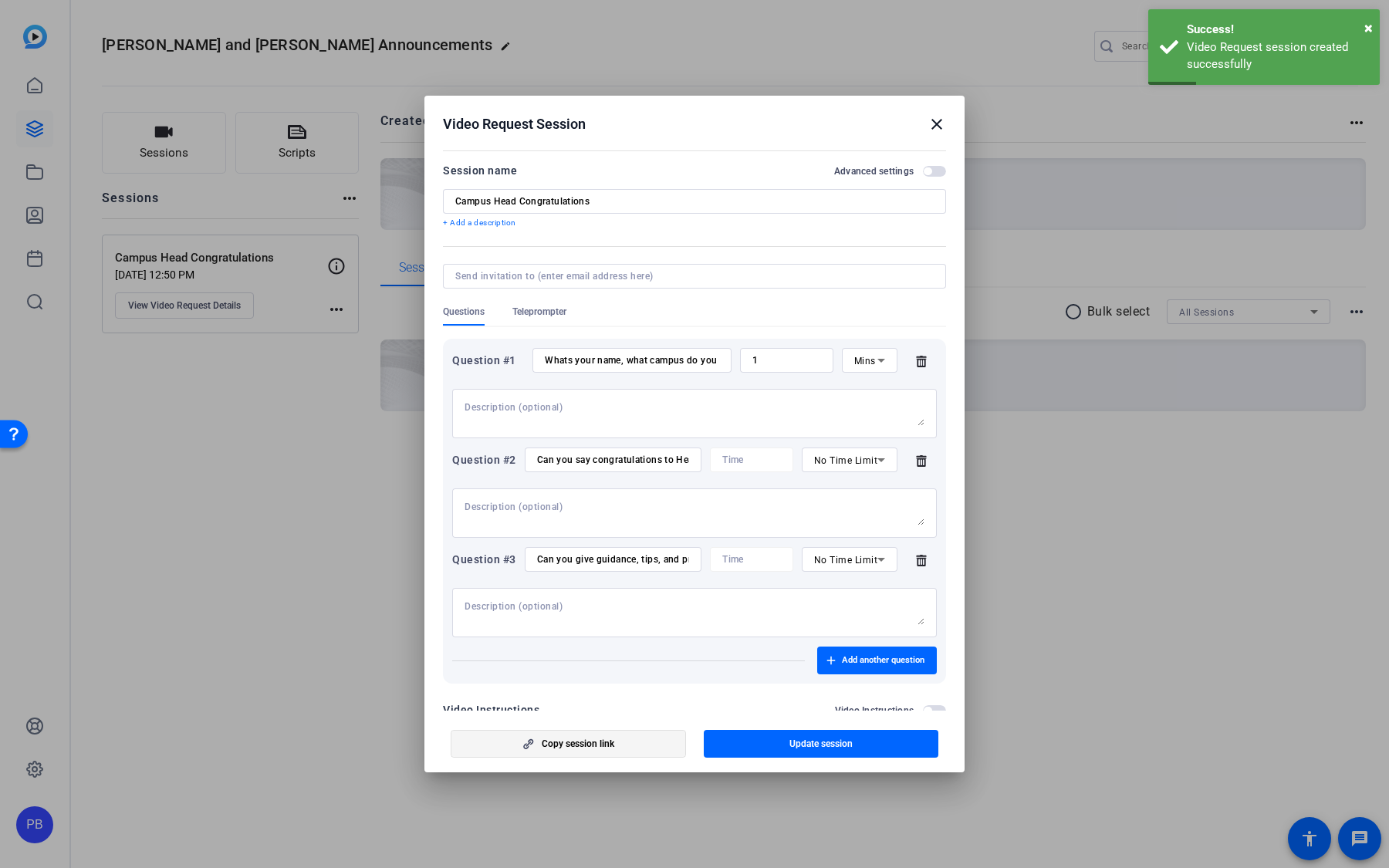
click at [618, 747] on span "button" at bounding box center [568, 744] width 234 height 37
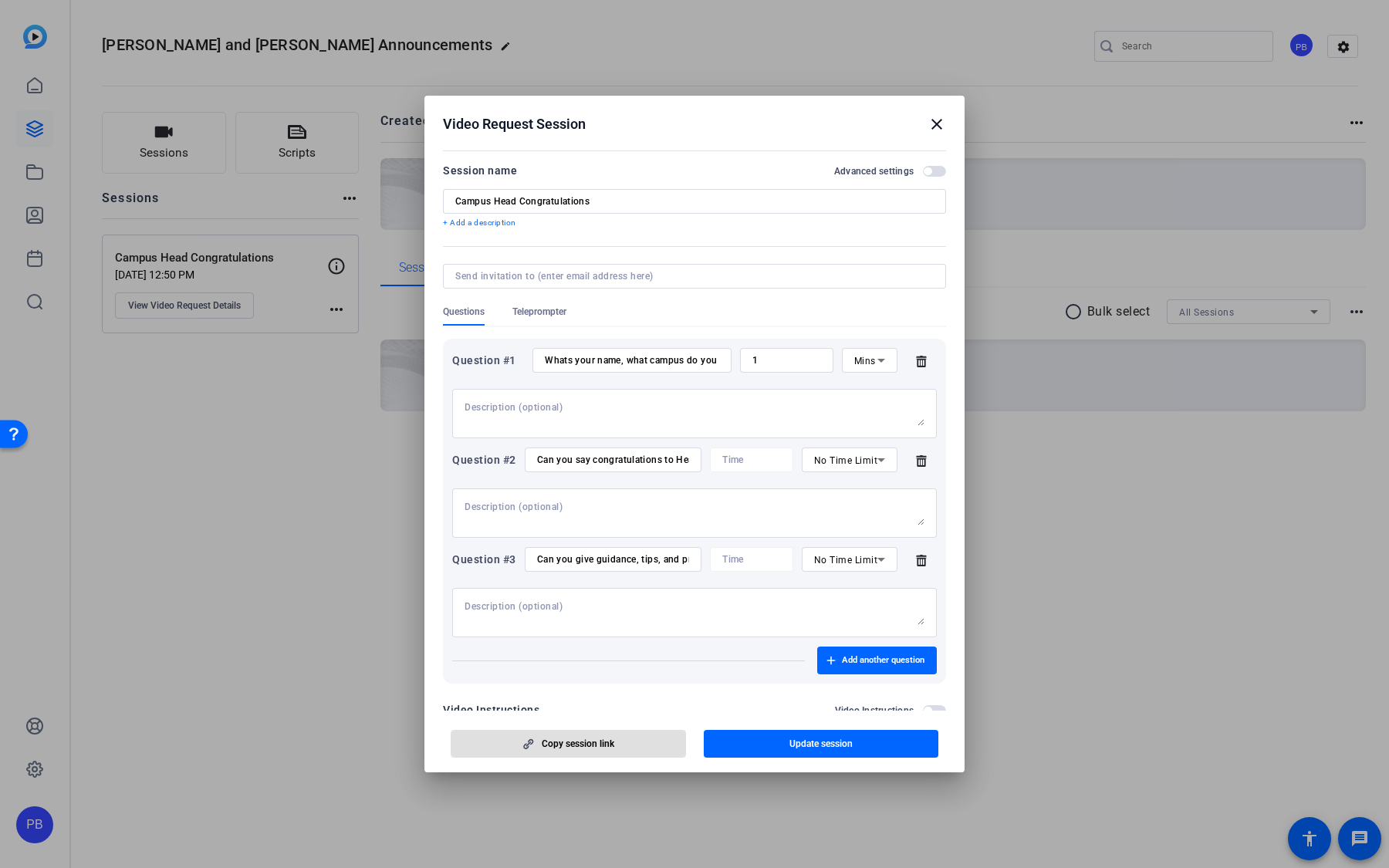
click at [943, 129] on mat-icon "close" at bounding box center [936, 124] width 18 height 18
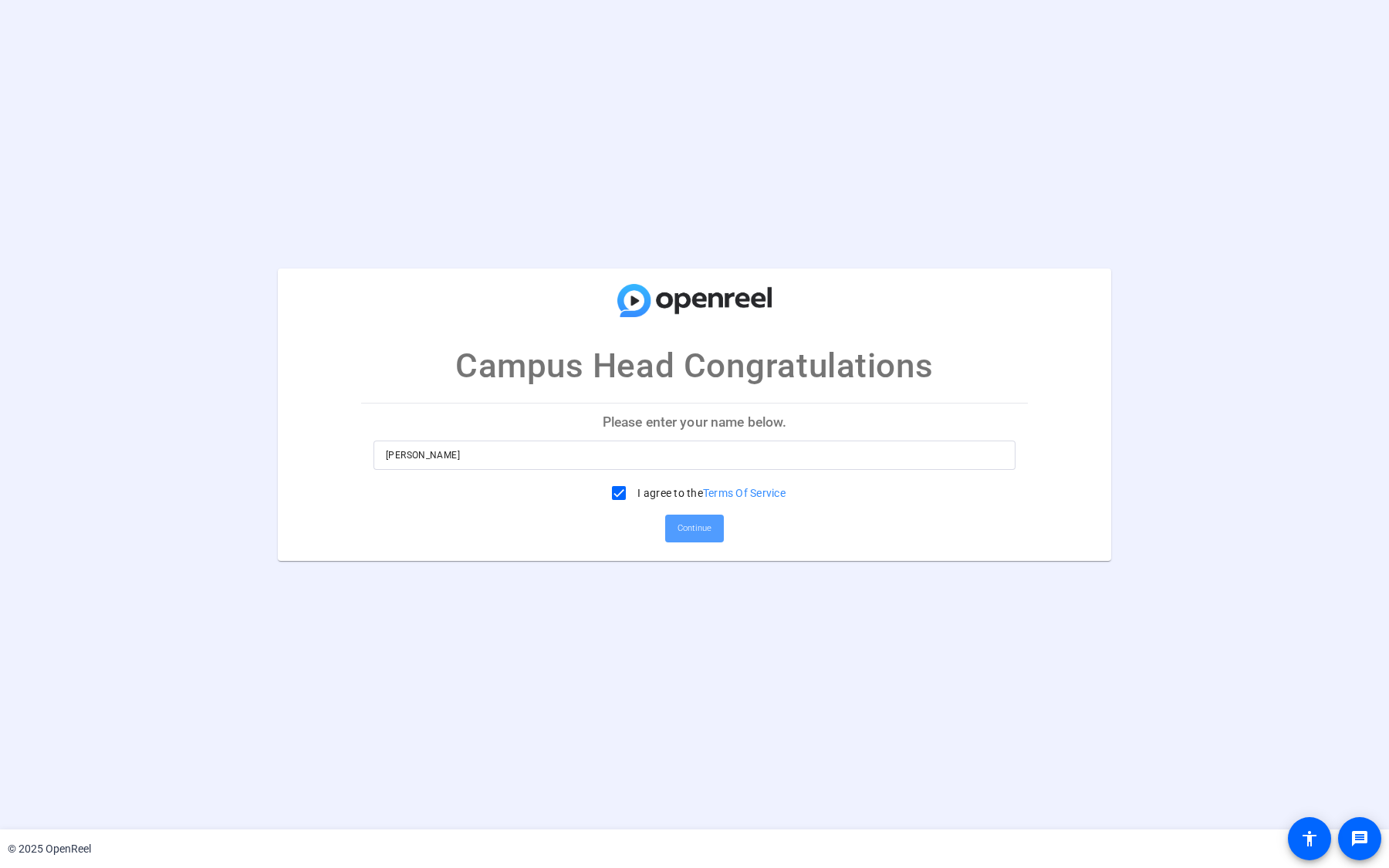
click at [702, 524] on span "Continue" at bounding box center [694, 528] width 34 height 23
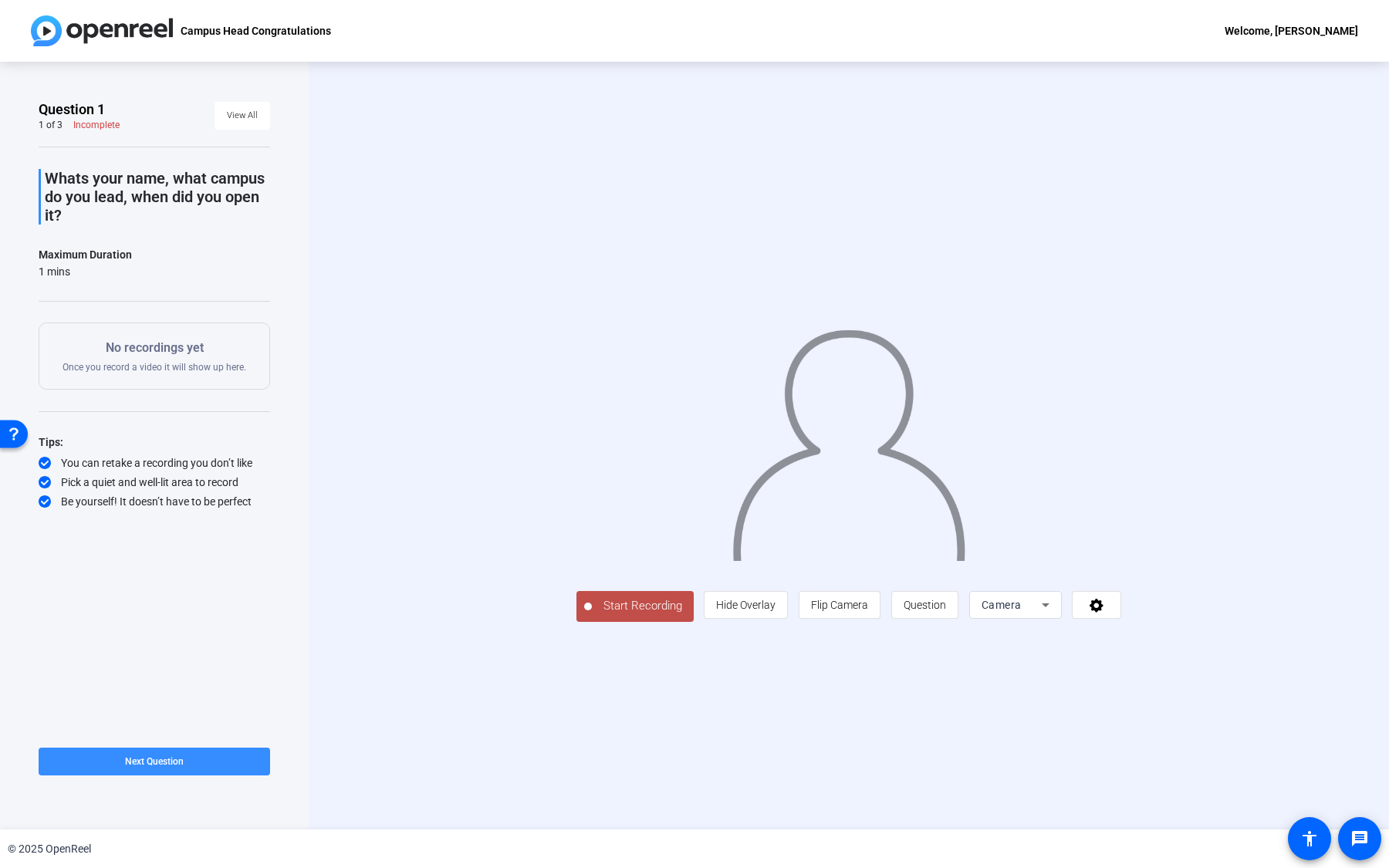
drag, startPoint x: 186, startPoint y: 208, endPoint x: 47, endPoint y: 167, distance: 144.9
click at [47, 169] on p "Whats your name, what campus do you lead, when did you open it?" at bounding box center [157, 197] width 225 height 56
click at [728, 755] on div "Start Recording person Hide Overlay flip Flip Camera question_mark Question Cam…" at bounding box center [849, 445] width 1080 height 768
click at [591, 615] on span "Start Recording" at bounding box center [642, 606] width 102 height 17
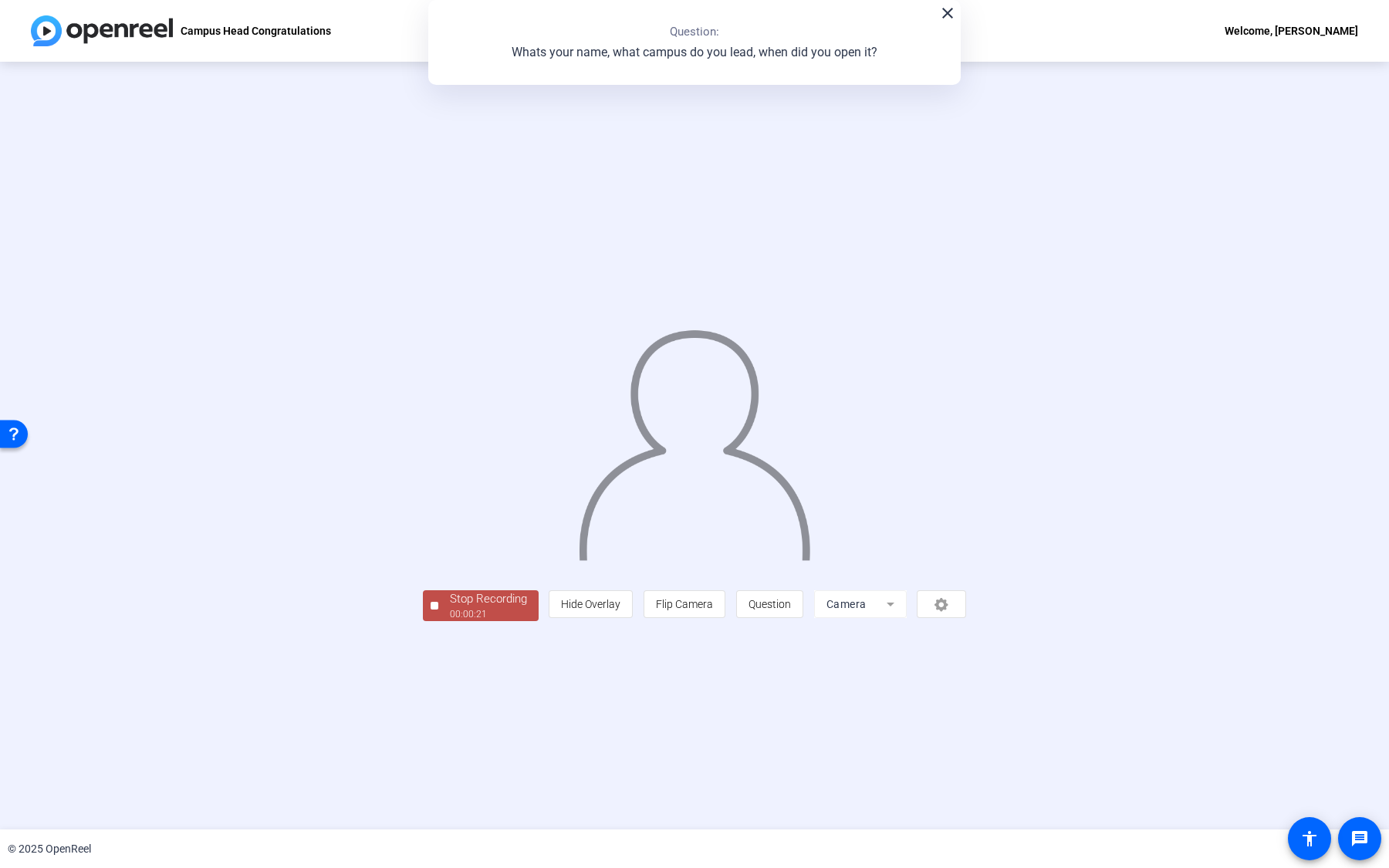
click at [450, 608] on div "Stop Recording" at bounding box center [488, 599] width 77 height 17
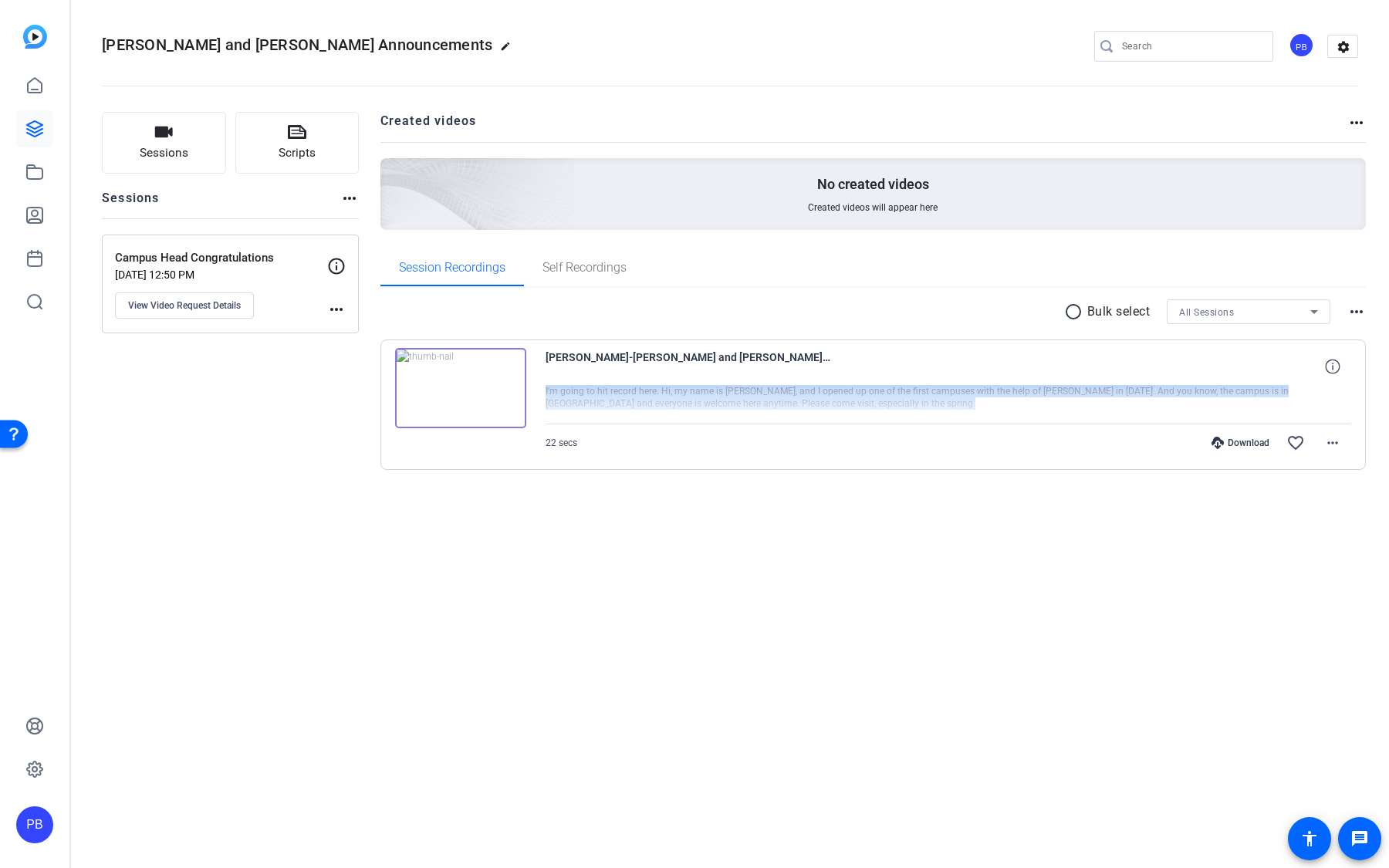
drag, startPoint x: 1018, startPoint y: 399, endPoint x: 575, endPoint y: 384, distance: 443.3
click at [575, 384] on div "Peter Bradt-Robert and Pete Campus Announcements-Campus Head Congratulations-17…" at bounding box center [948, 404] width 806 height 113
click at [1301, 440] on mat-icon "favorite_border" at bounding box center [1295, 442] width 18 height 18
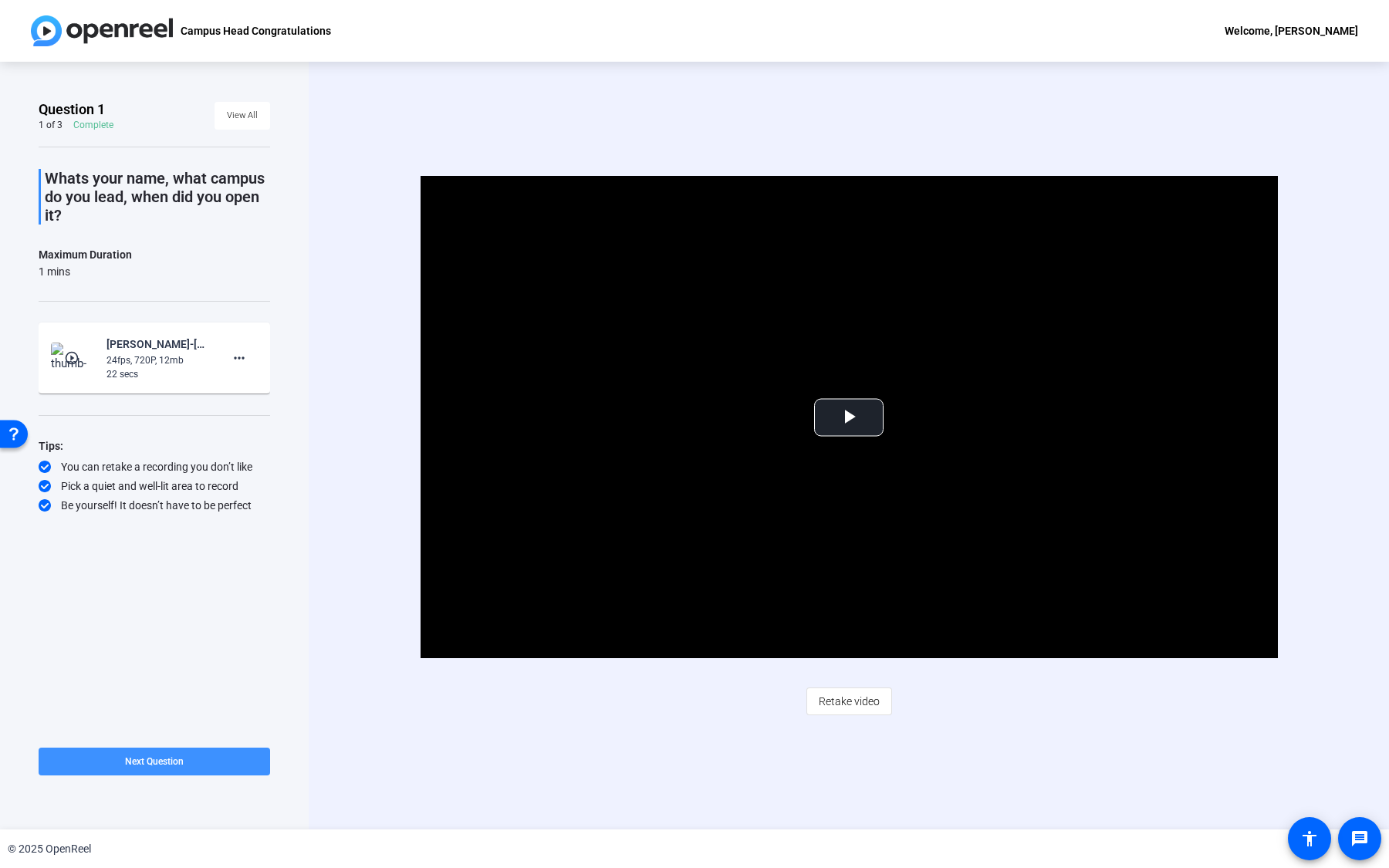
click at [221, 768] on span at bounding box center [154, 761] width 231 height 37
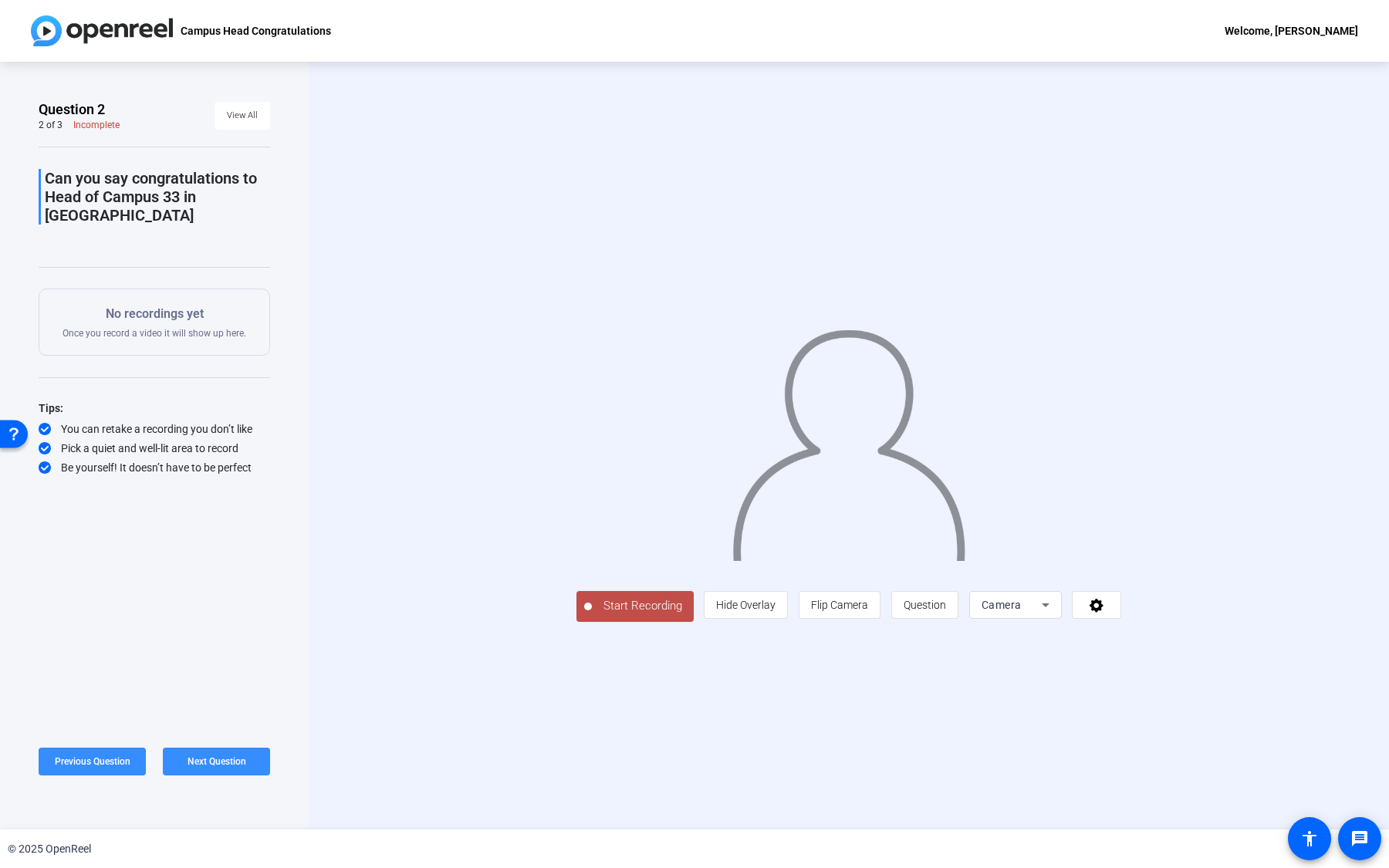
click at [591, 615] on span "Start Recording" at bounding box center [642, 606] width 102 height 17
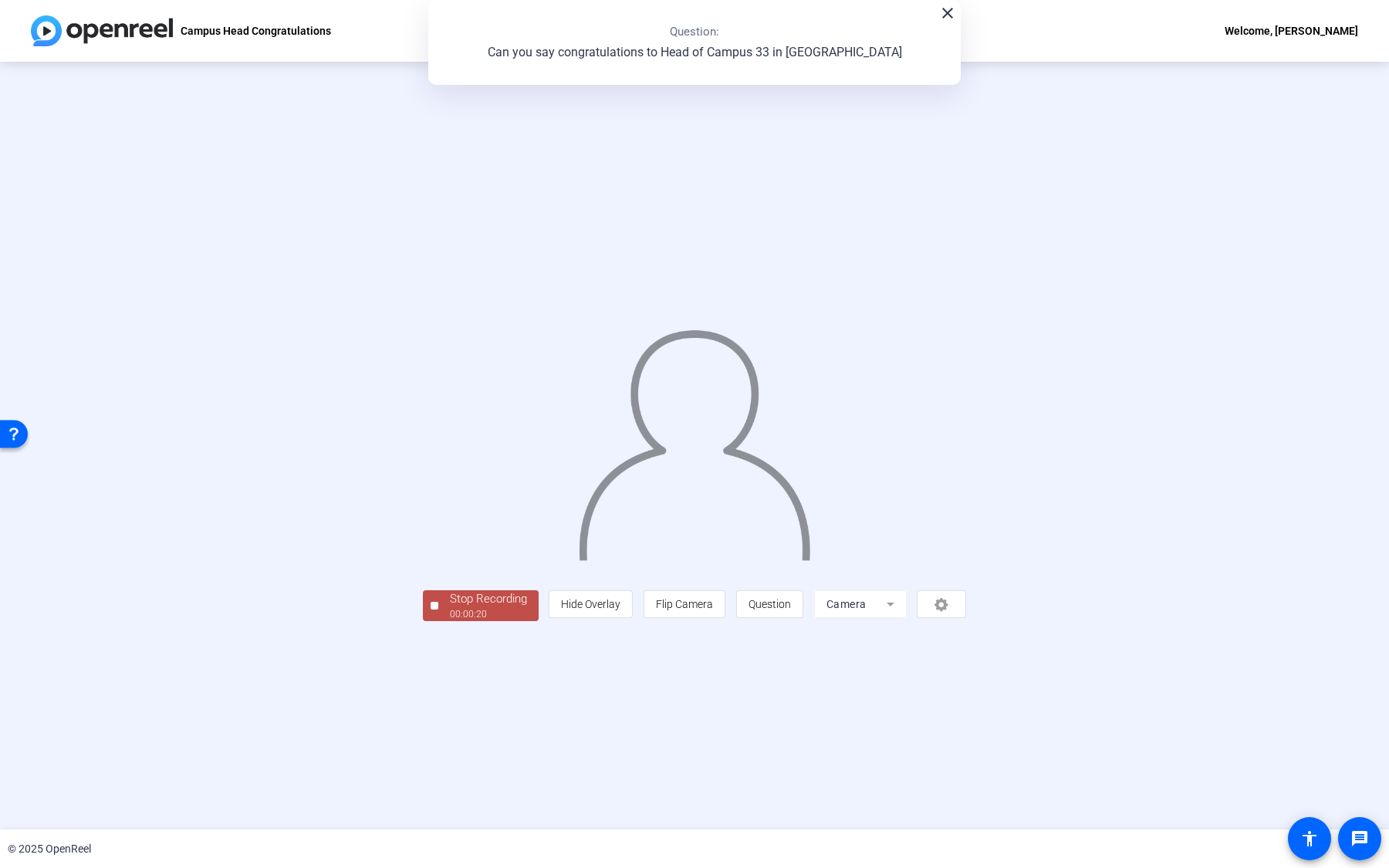
click at [450, 608] on div "Stop Recording" at bounding box center [488, 599] width 77 height 17
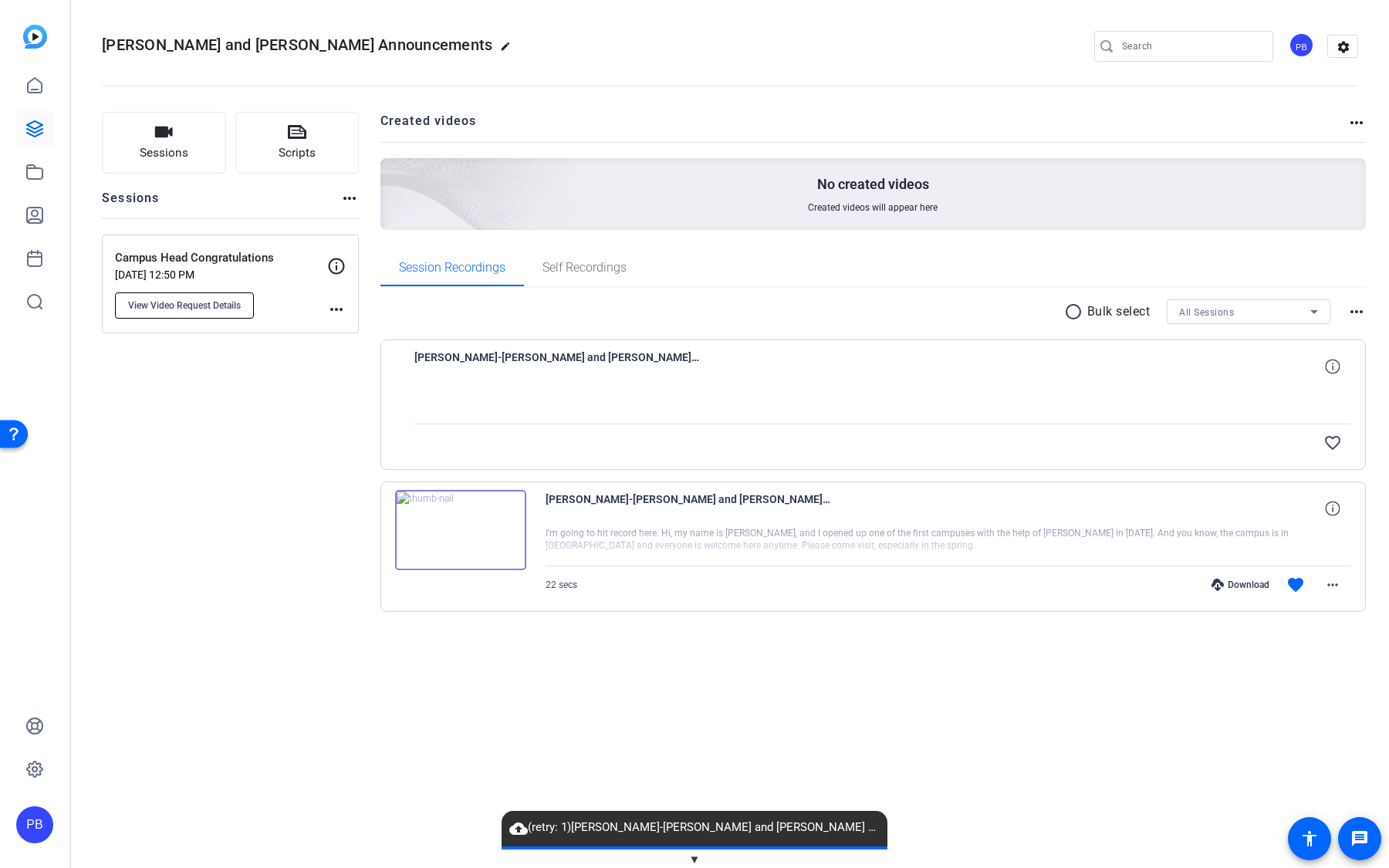
click at [206, 308] on span "View Video Request Details" at bounding box center [184, 305] width 113 height 12
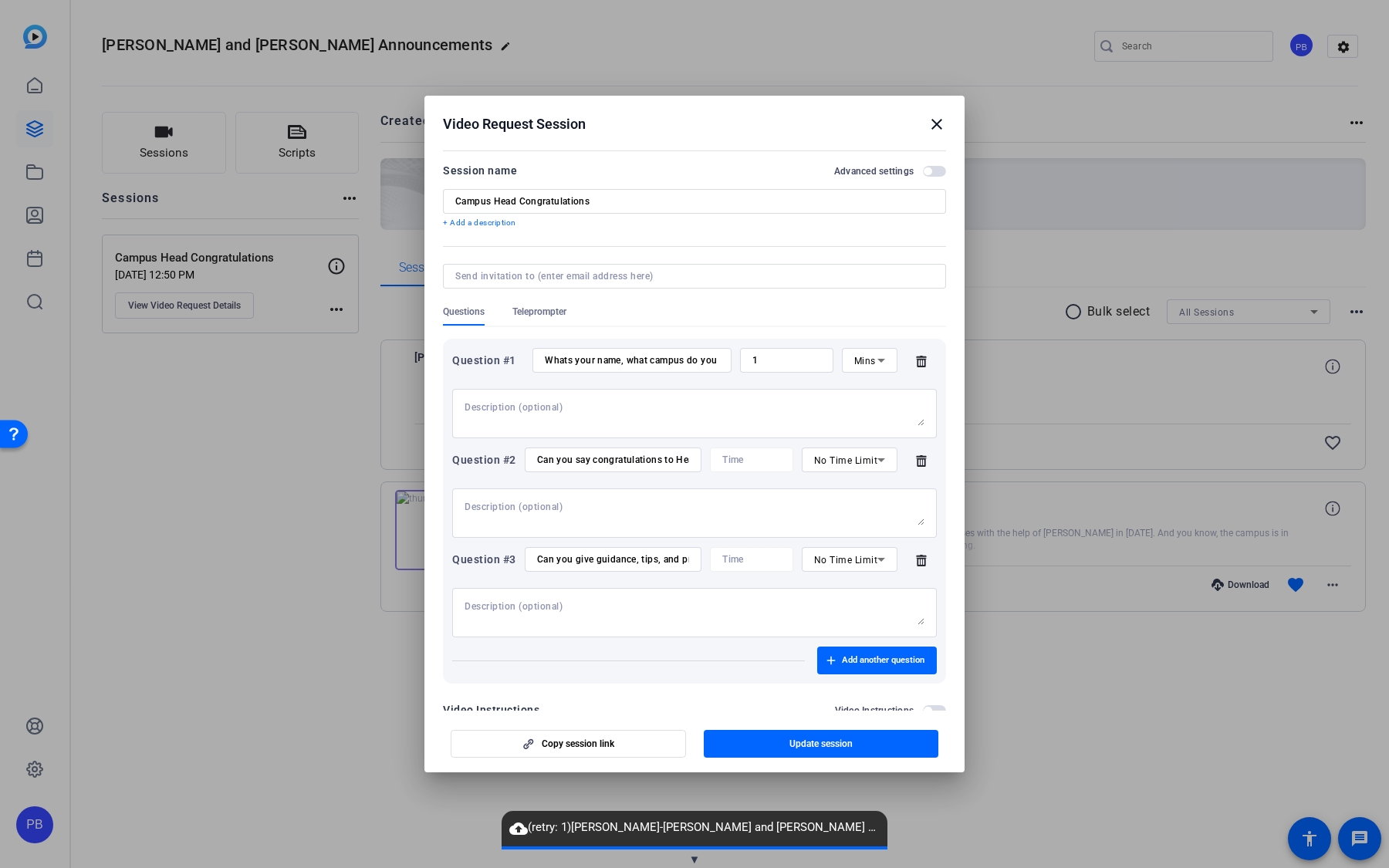
click at [558, 311] on span "Teleprompter" at bounding box center [539, 311] width 54 height 12
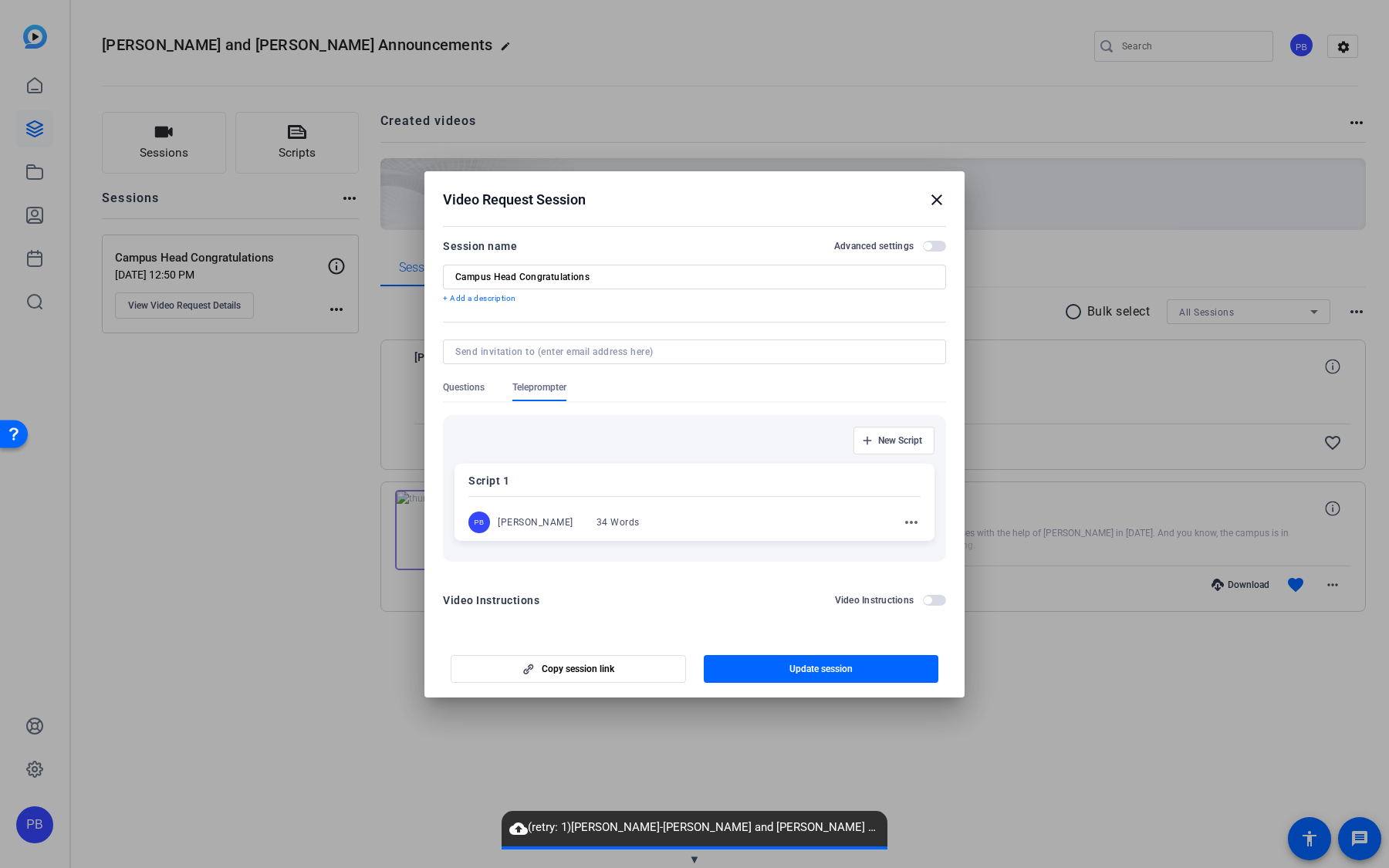
click at [676, 497] on div at bounding box center [694, 497] width 452 height 5
click at [785, 660] on span "button" at bounding box center [821, 670] width 236 height 37
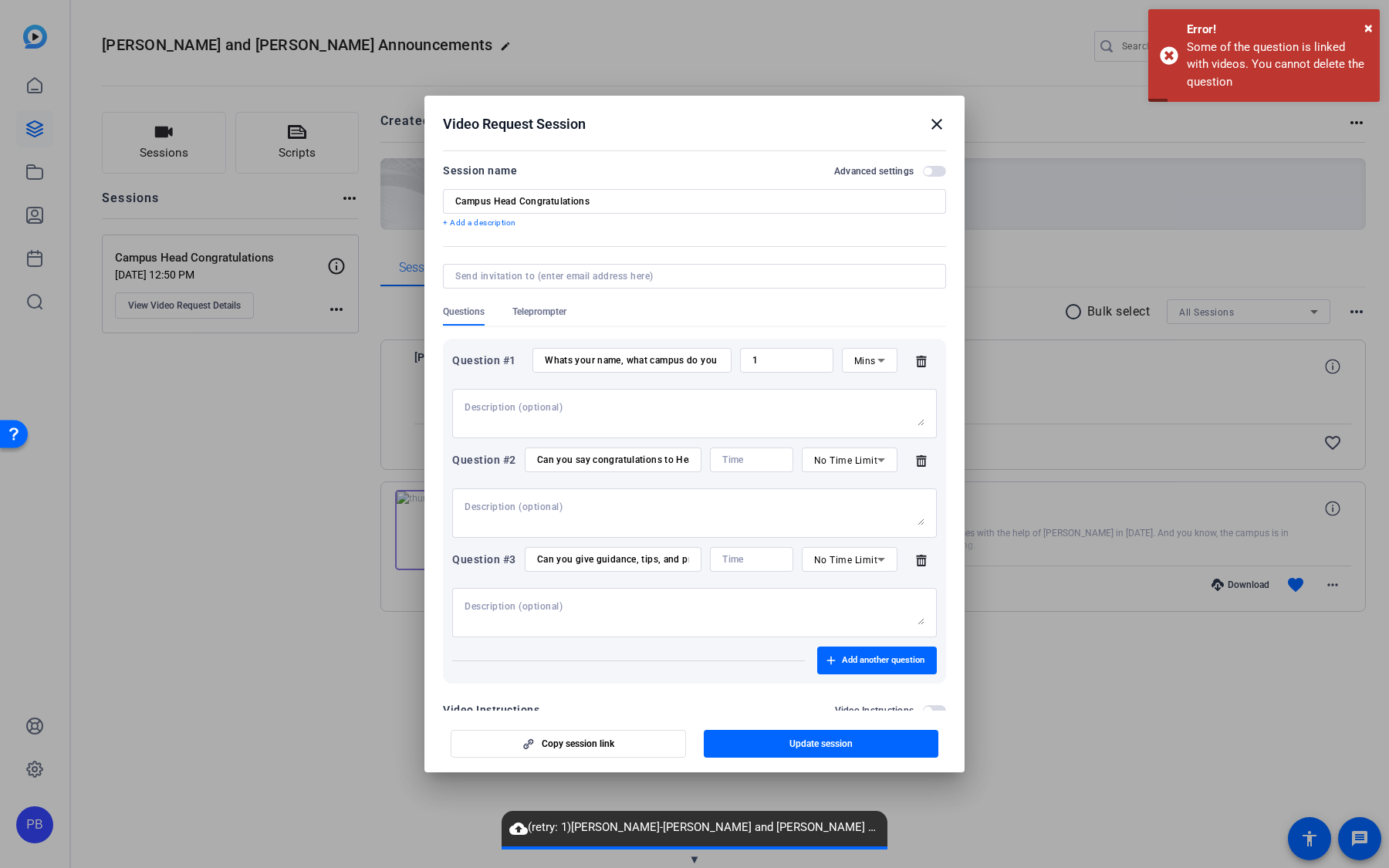
click at [937, 125] on mat-icon "close" at bounding box center [936, 124] width 18 height 18
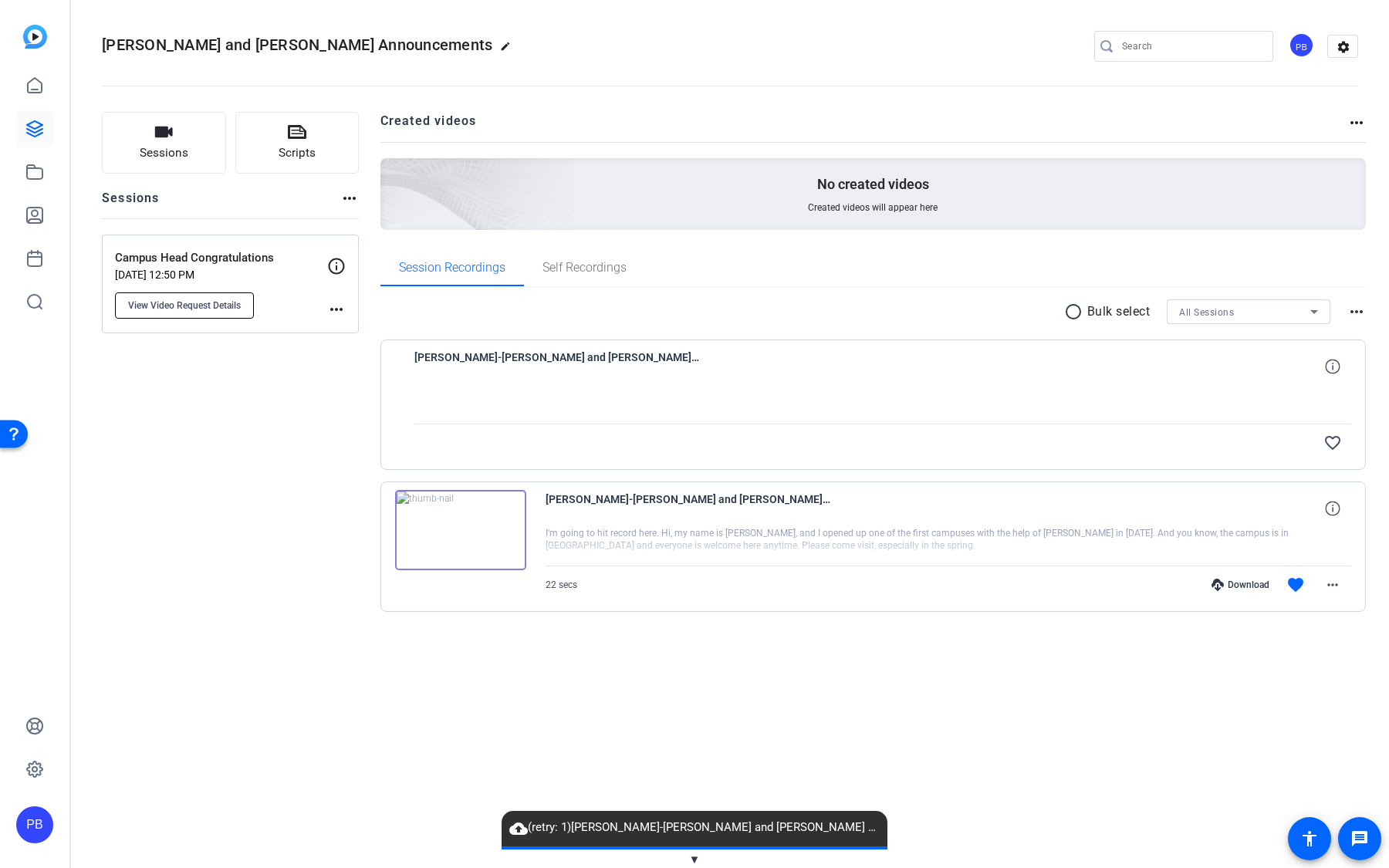
click at [204, 311] on button "View Video Request Details" at bounding box center [184, 305] width 139 height 26
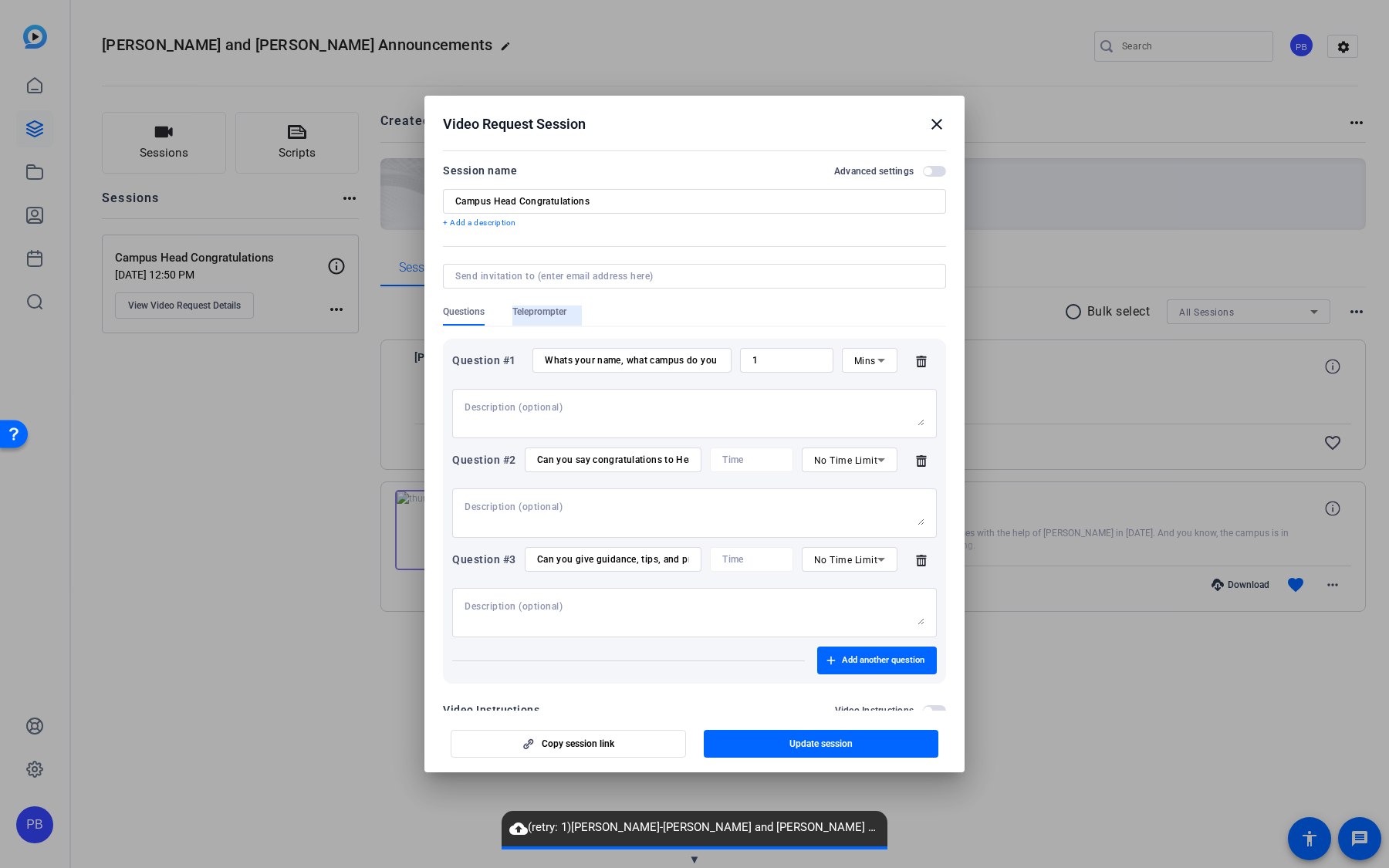
click at [558, 310] on span "Teleprompter" at bounding box center [539, 311] width 54 height 12
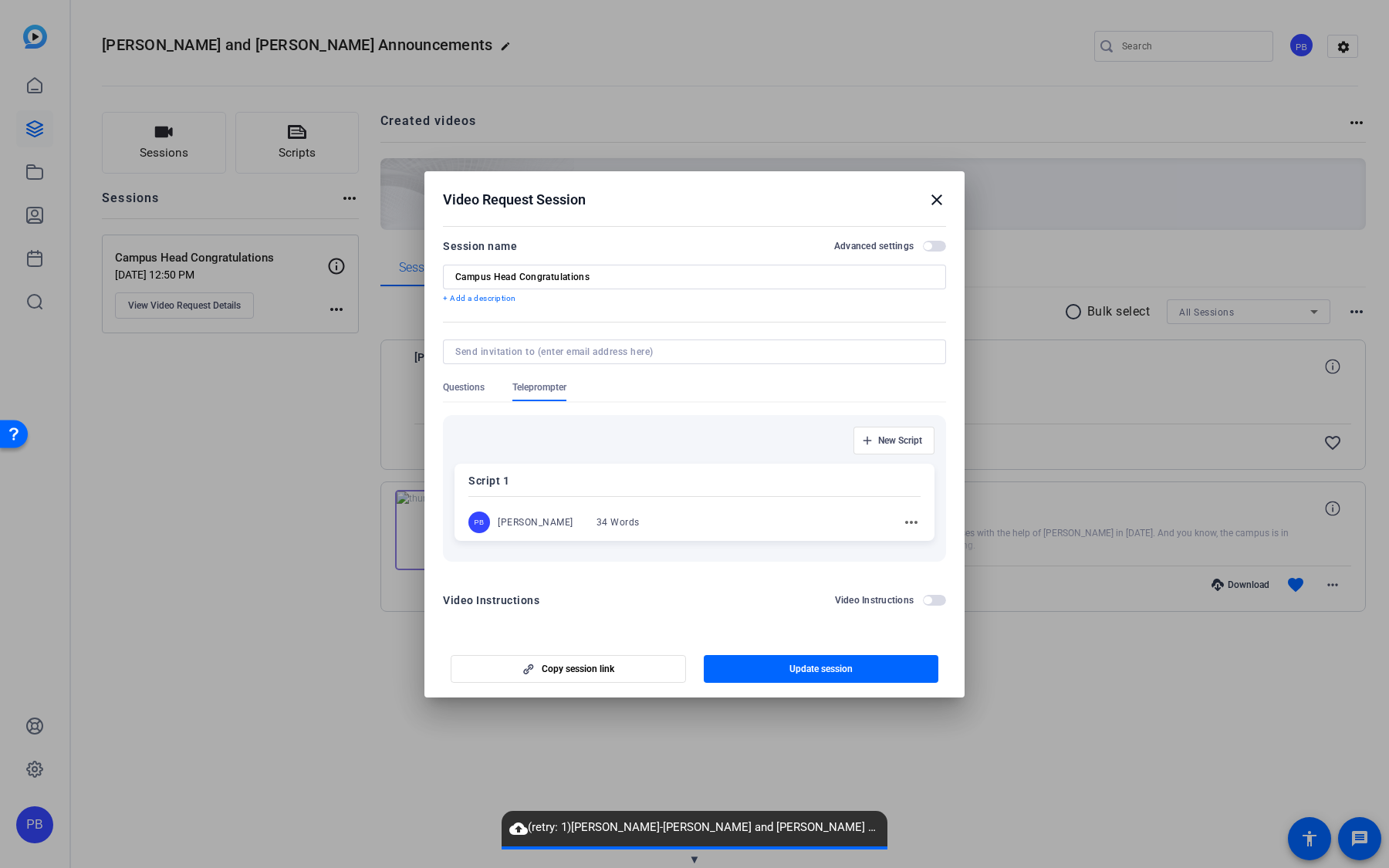
click at [617, 502] on div "Script 1 PB Peter Bradt 34 Words more_horiz" at bounding box center [694, 502] width 480 height 77
click at [752, 667] on span "button" at bounding box center [821, 670] width 236 height 37
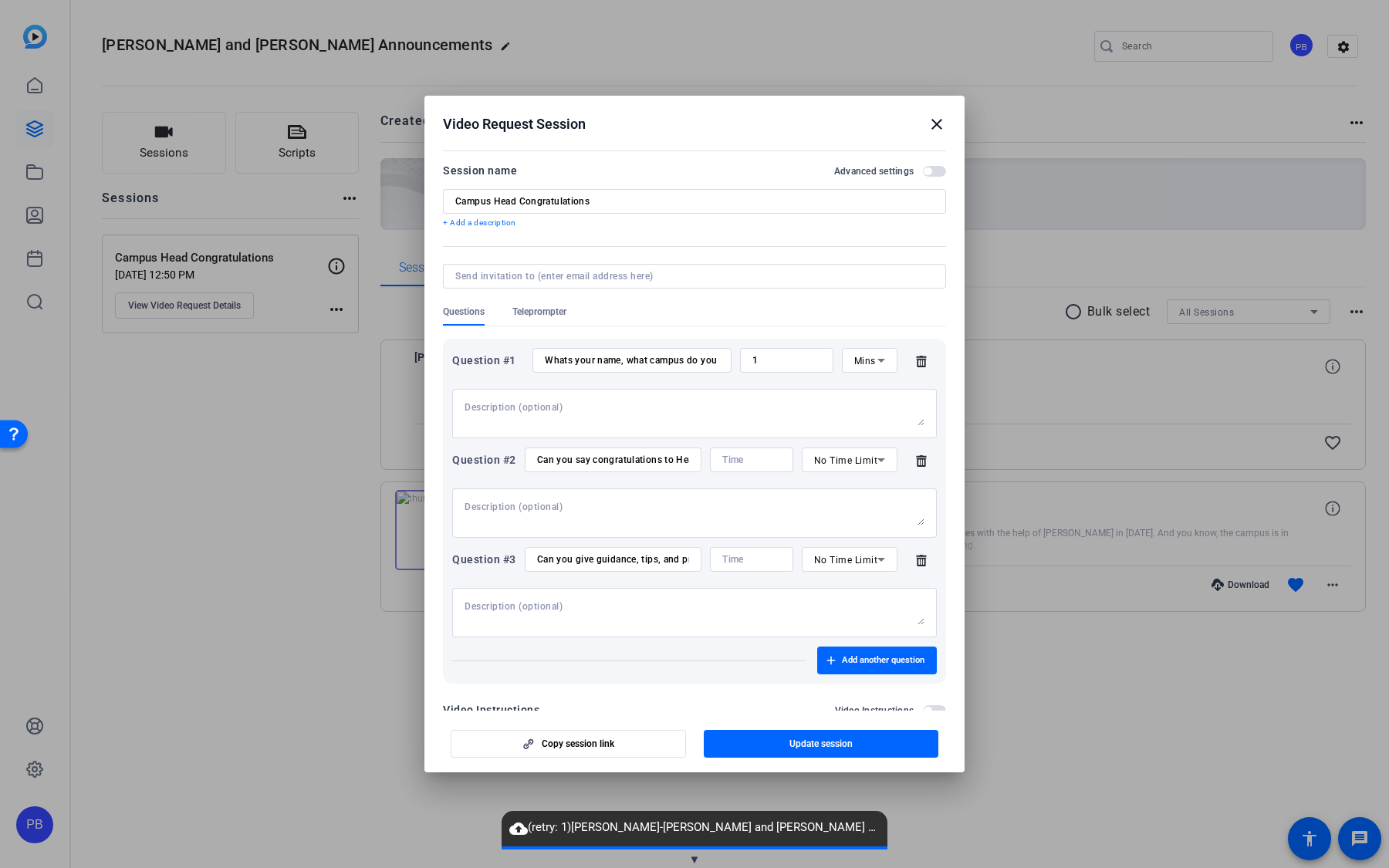
click at [936, 121] on mat-icon "close" at bounding box center [936, 124] width 18 height 18
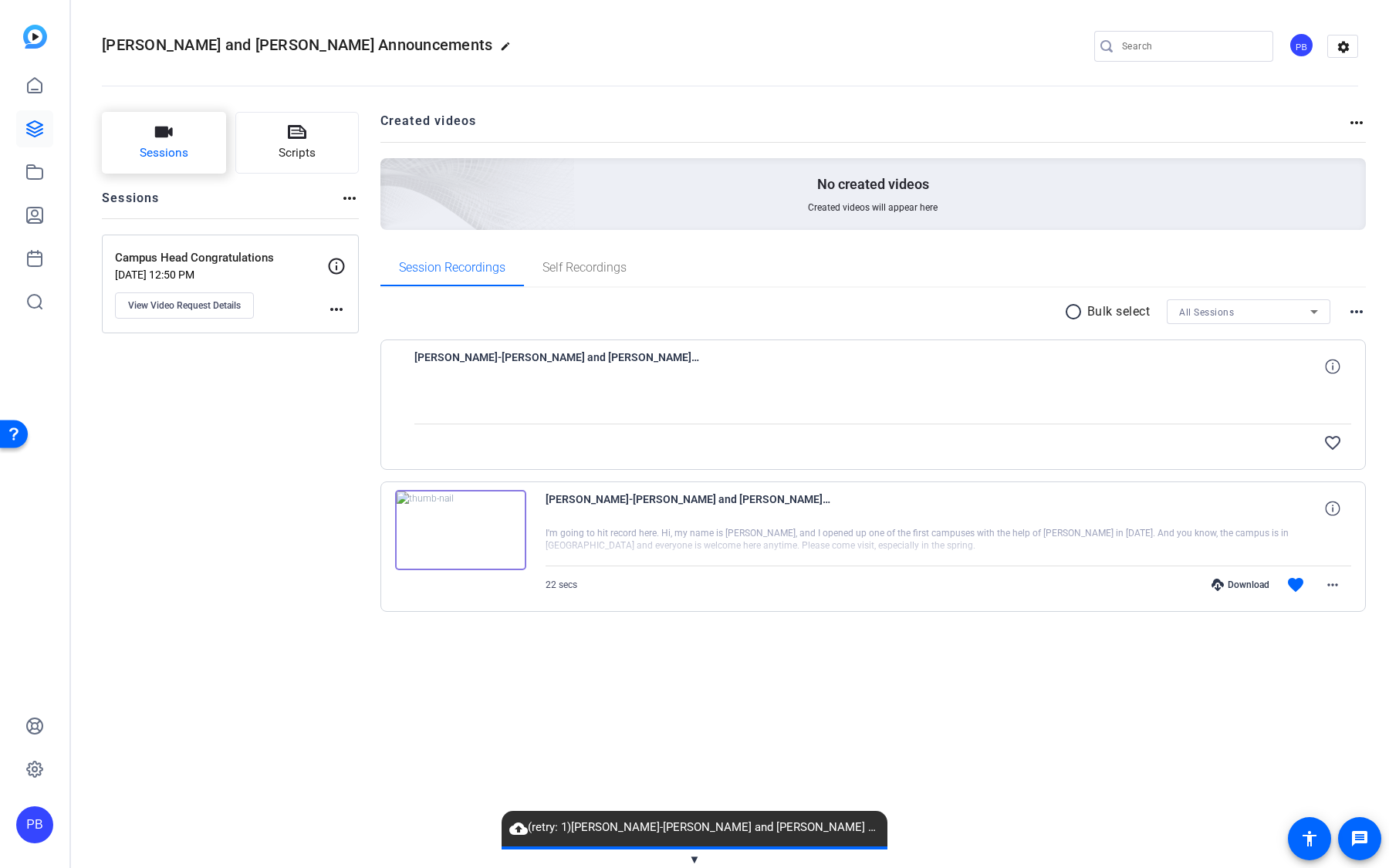
click at [202, 147] on button "Sessions" at bounding box center [164, 143] width 124 height 62
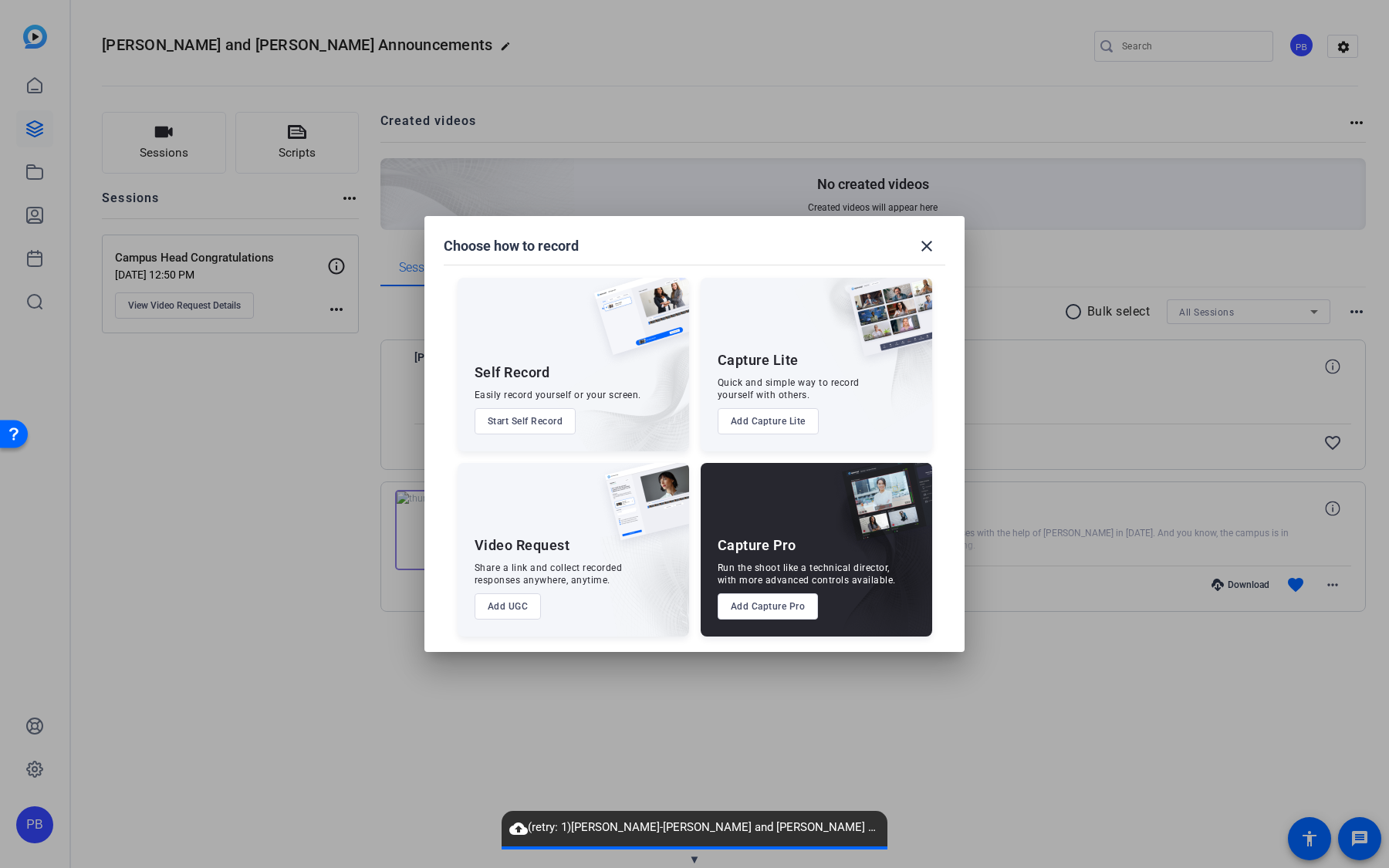
click at [504, 608] on button "Add UGC" at bounding box center [507, 606] width 67 height 26
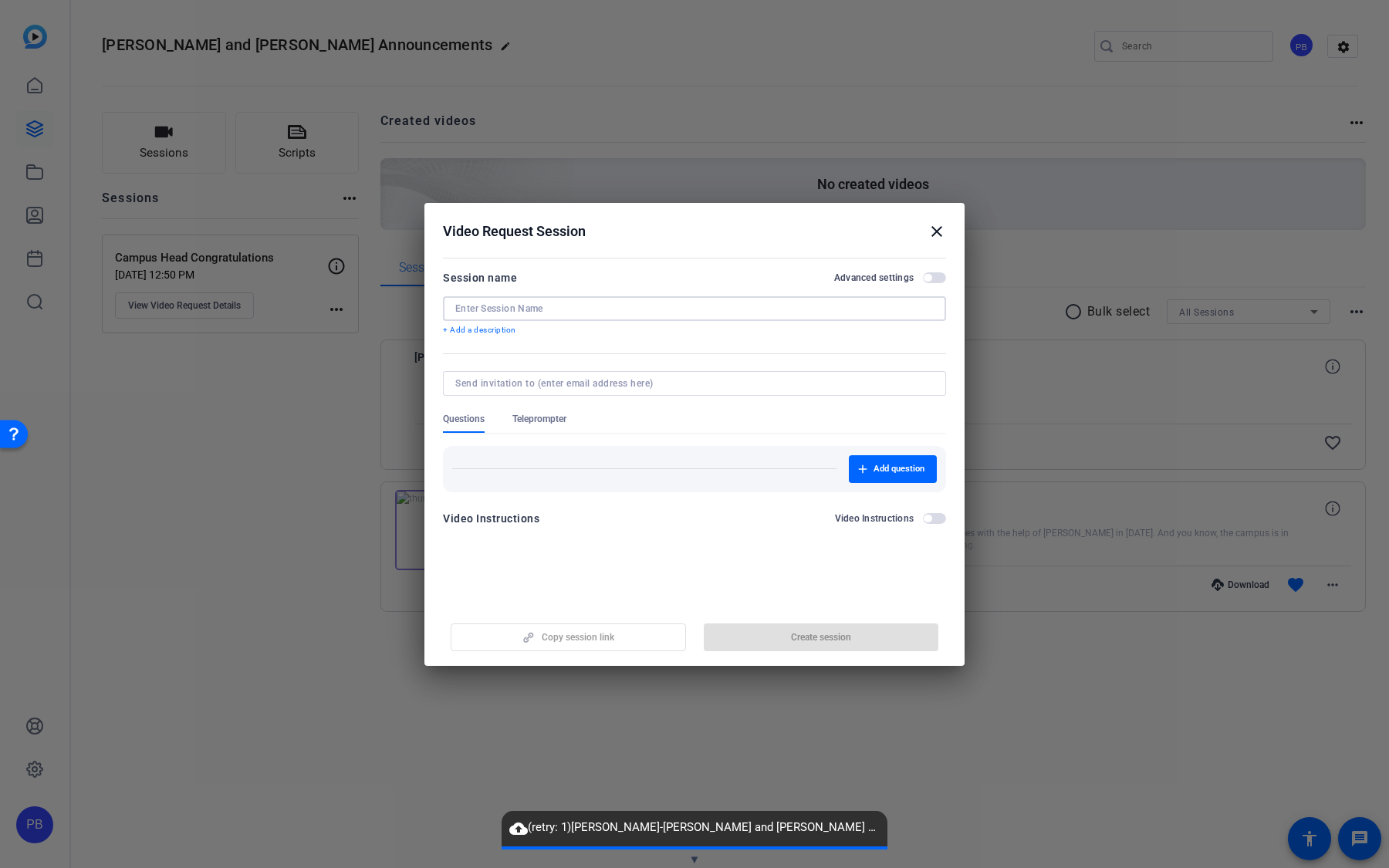
click at [648, 304] on input at bounding box center [694, 309] width 478 height 12
type input "Script to Read"
click at [558, 398] on div at bounding box center [694, 404] width 503 height 17
click at [556, 413] on span "Teleprompter" at bounding box center [539, 419] width 54 height 12
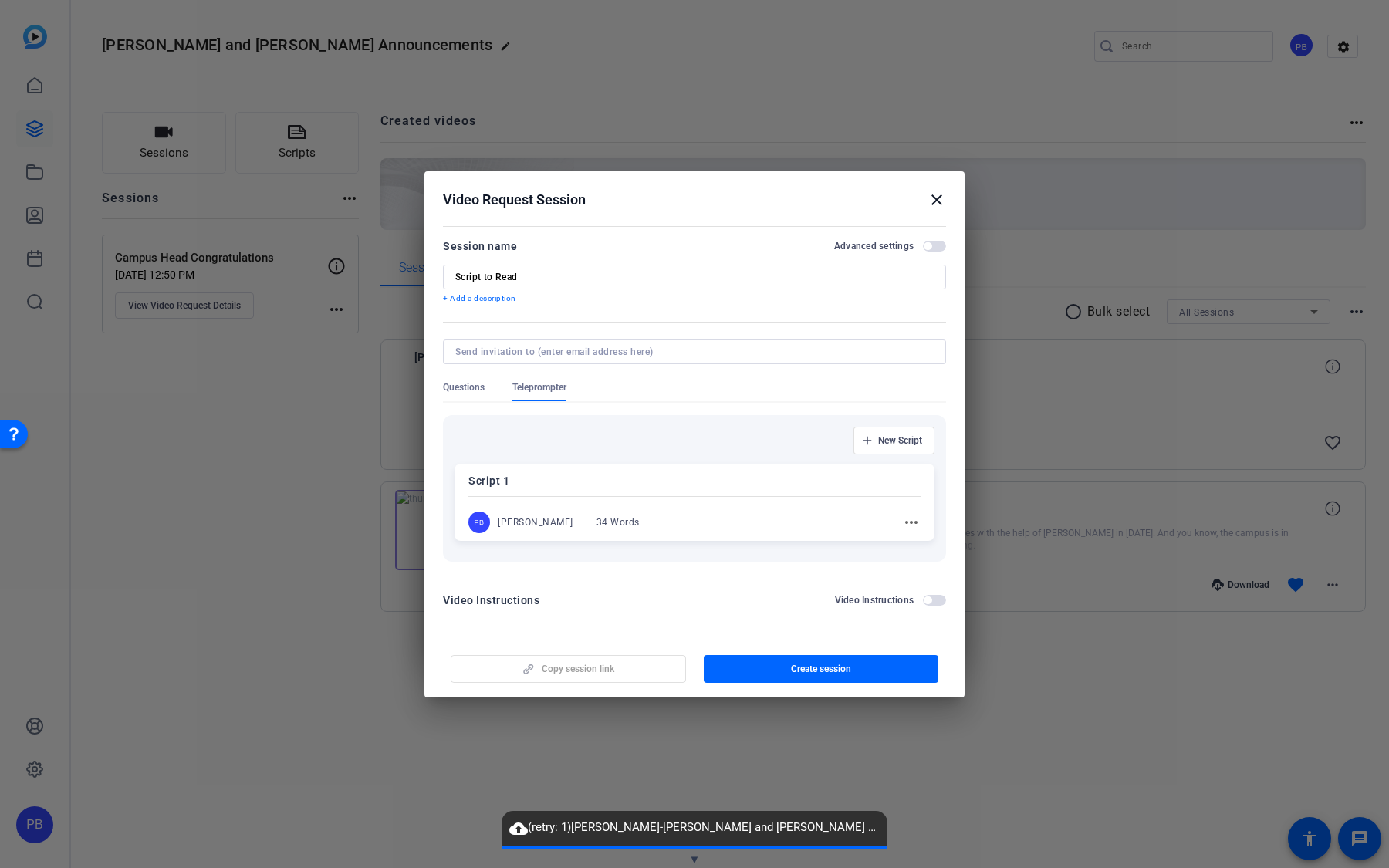
click at [716, 500] on div "Script 1 PB Peter Bradt 34 Words more_horiz" at bounding box center [694, 502] width 480 height 77
click at [834, 664] on span "Create session" at bounding box center [820, 670] width 60 height 12
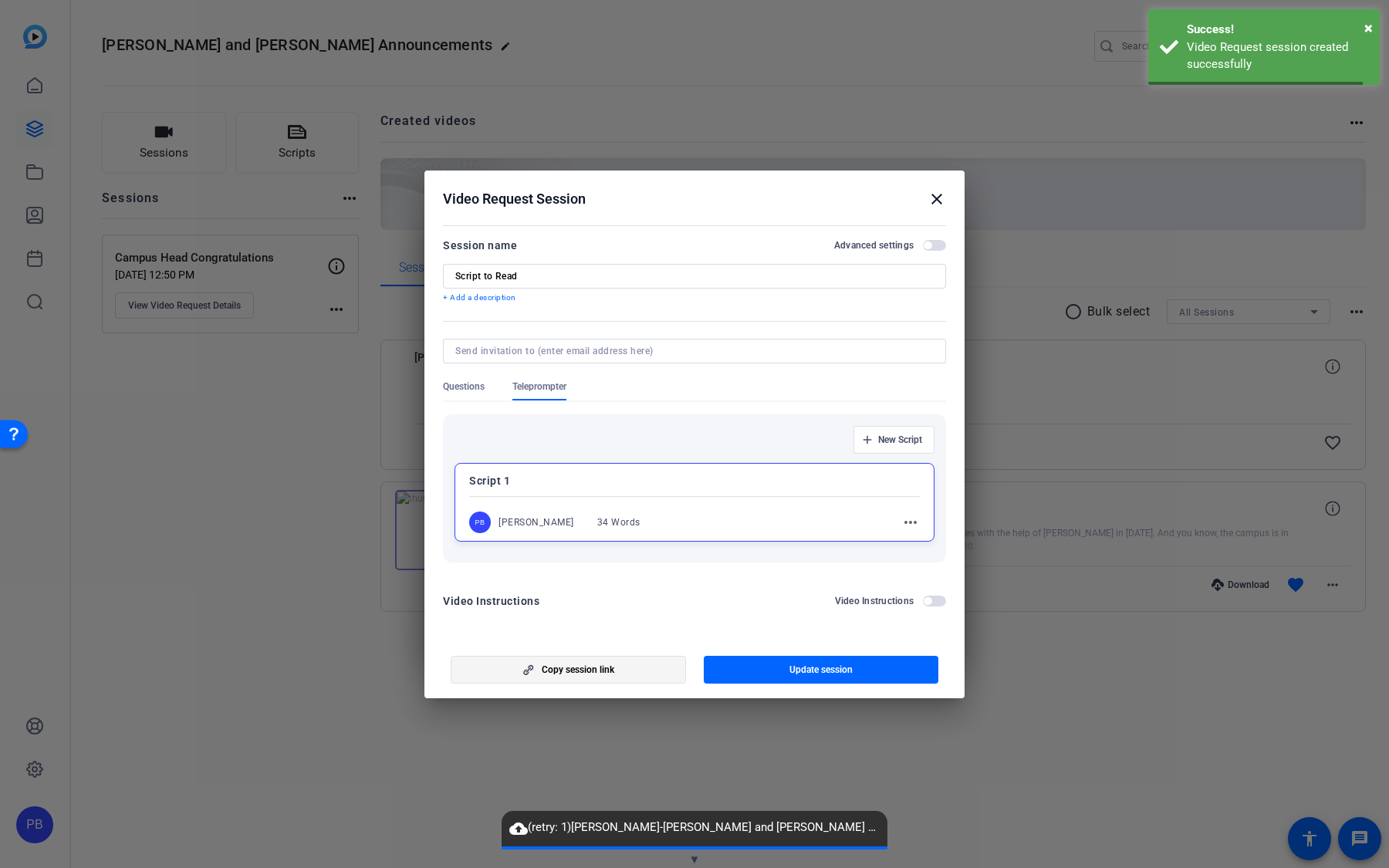
click at [646, 658] on span "button" at bounding box center [568, 670] width 234 height 37
click at [945, 194] on h2 "Video Request Session close" at bounding box center [694, 196] width 540 height 50
click at [938, 196] on mat-icon "close" at bounding box center [936, 198] width 18 height 18
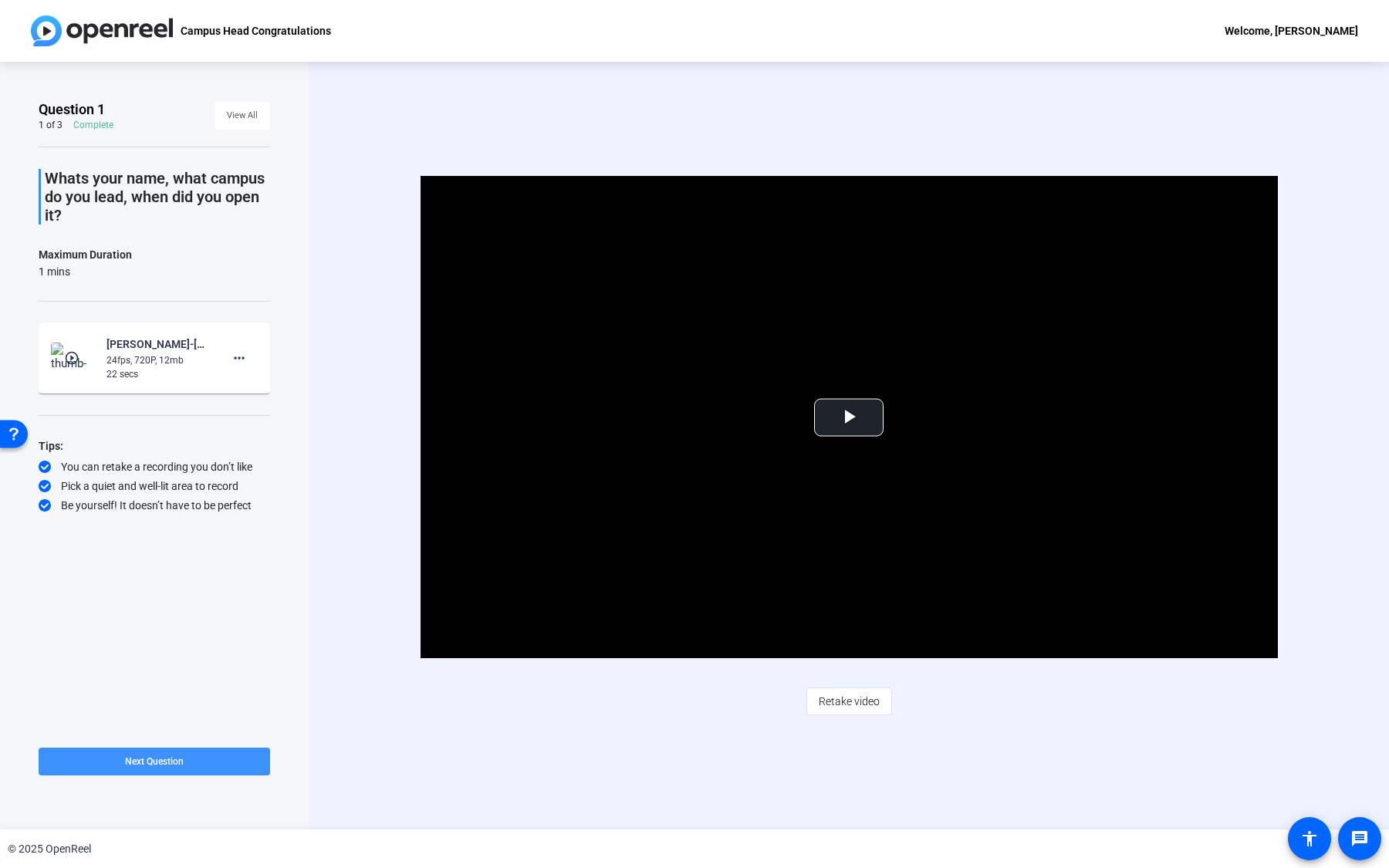
click at [258, 758] on span at bounding box center [154, 761] width 231 height 37
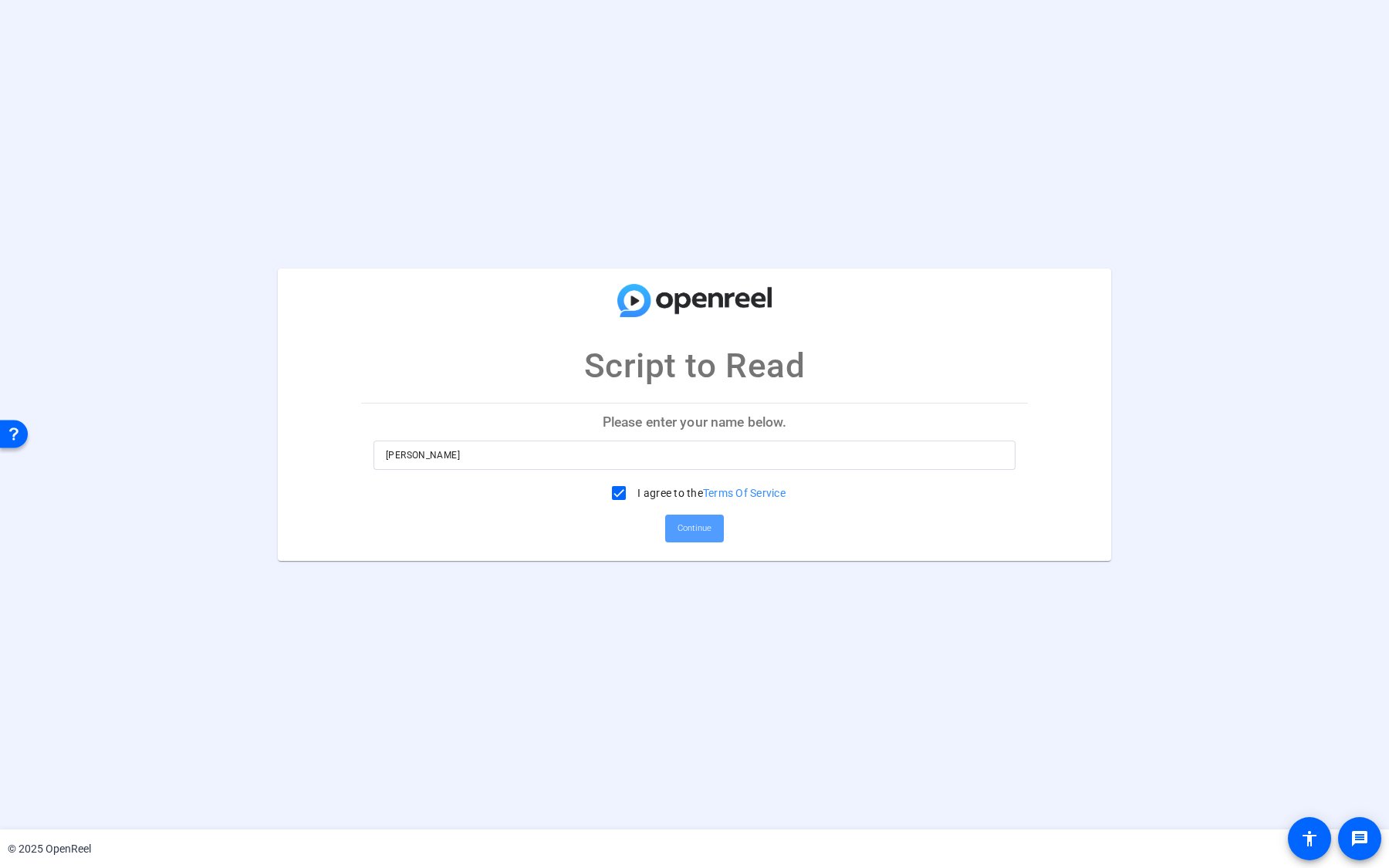
click at [706, 529] on span "Continue" at bounding box center [694, 528] width 34 height 23
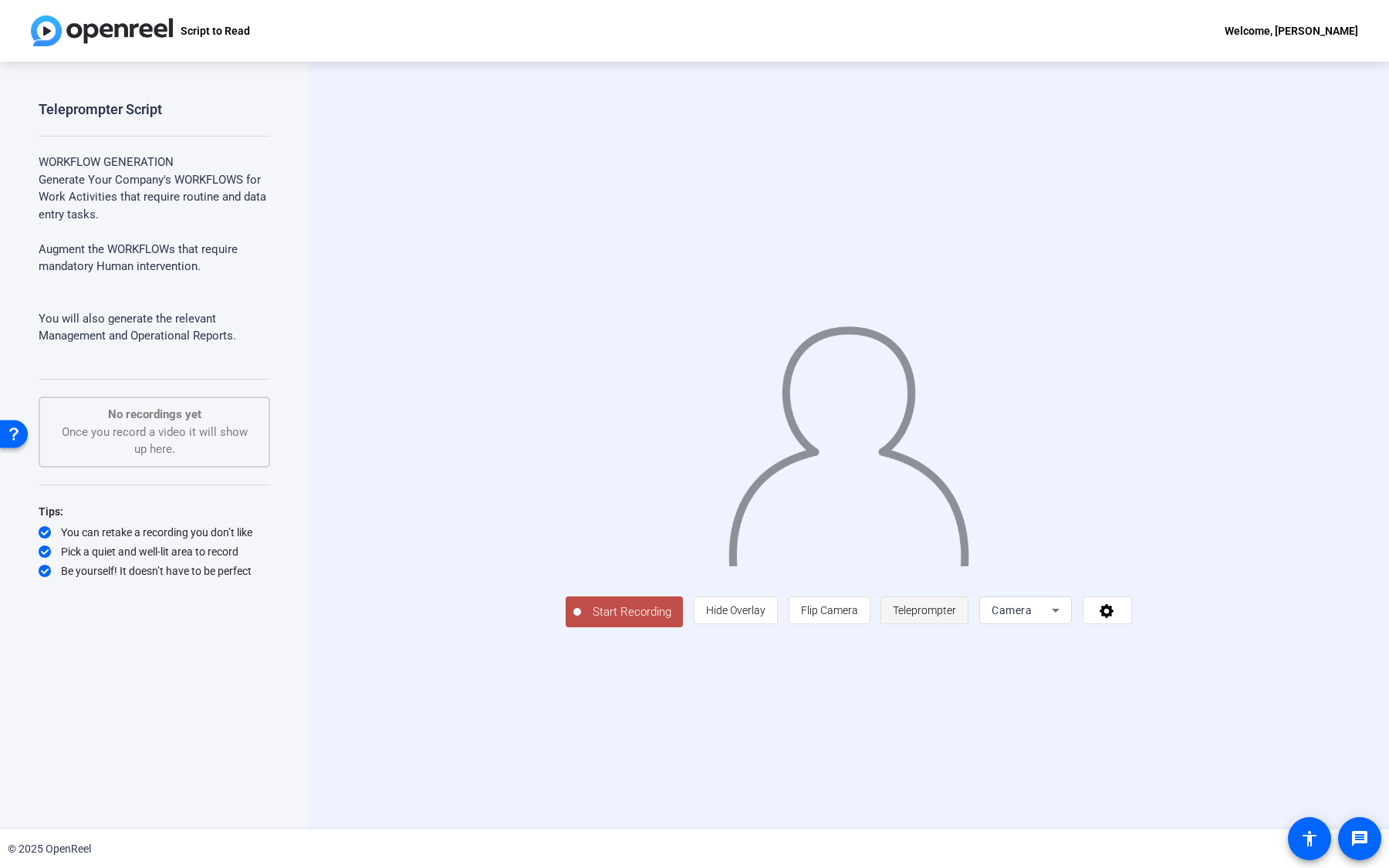
click at [956, 617] on span "Teleprompter" at bounding box center [924, 611] width 63 height 12
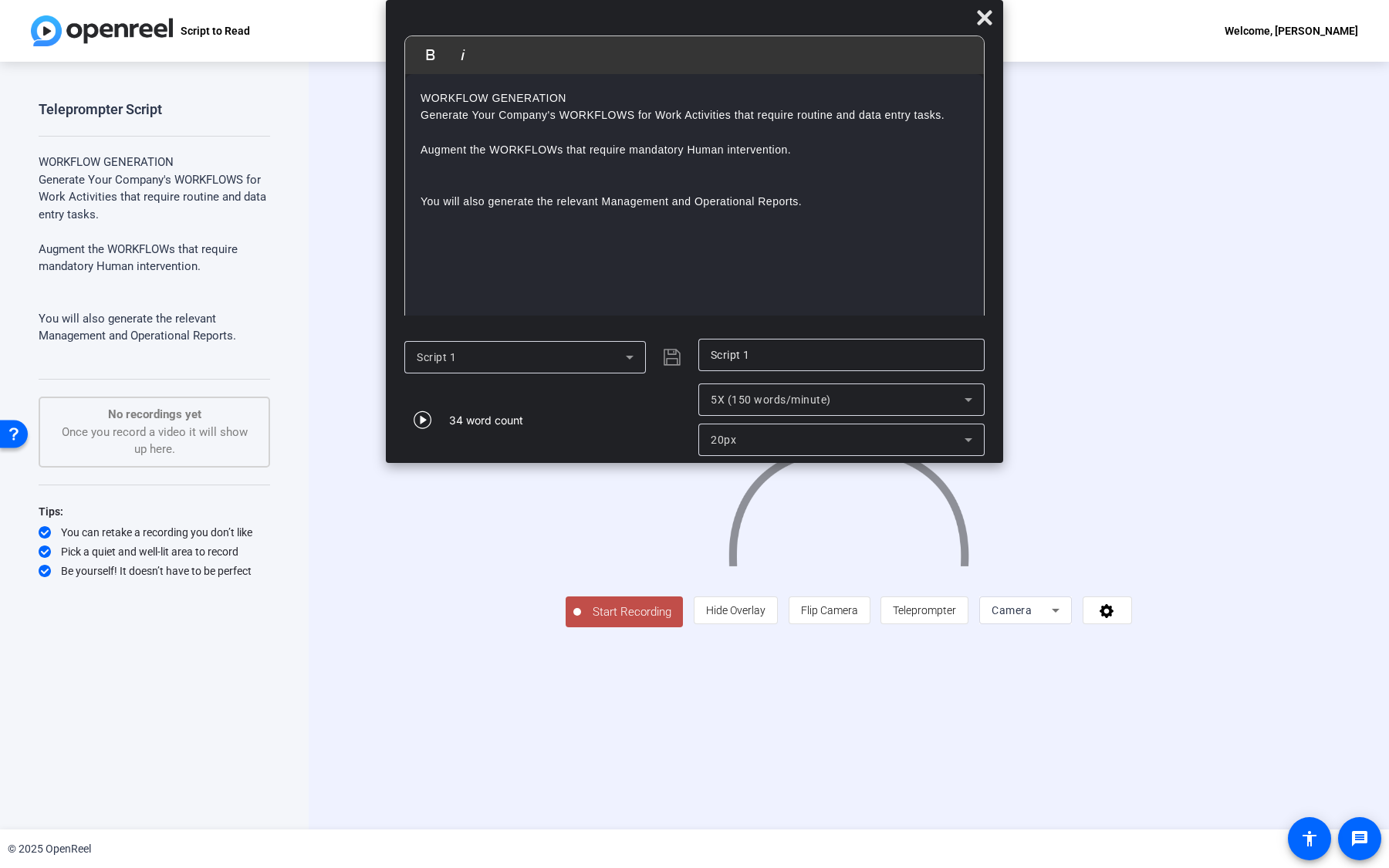
click at [581, 621] on span "Start Recording" at bounding box center [631, 612] width 102 height 17
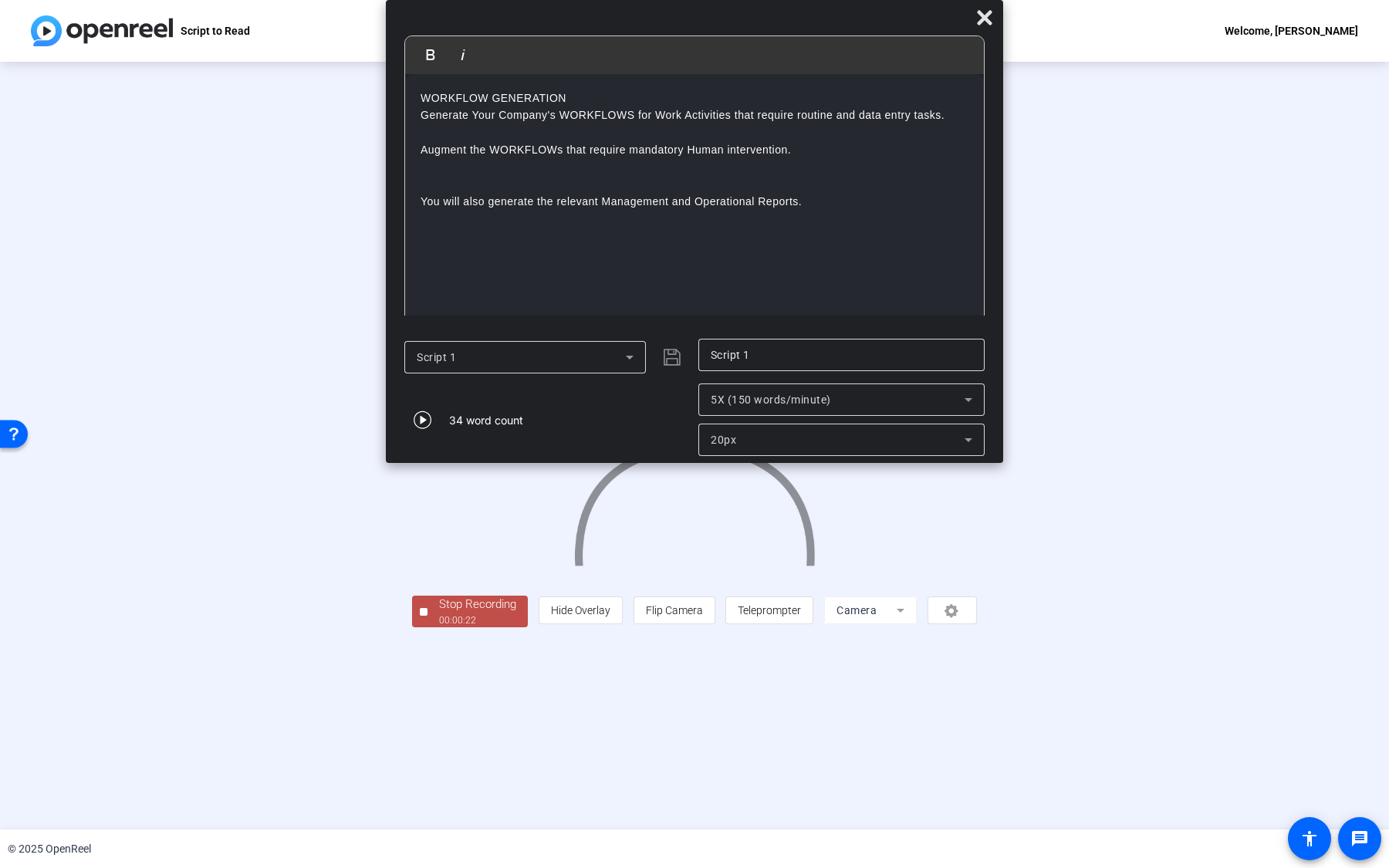
click at [427, 627] on span "Stop Recording 00:00:22" at bounding box center [477, 611] width 100 height 31
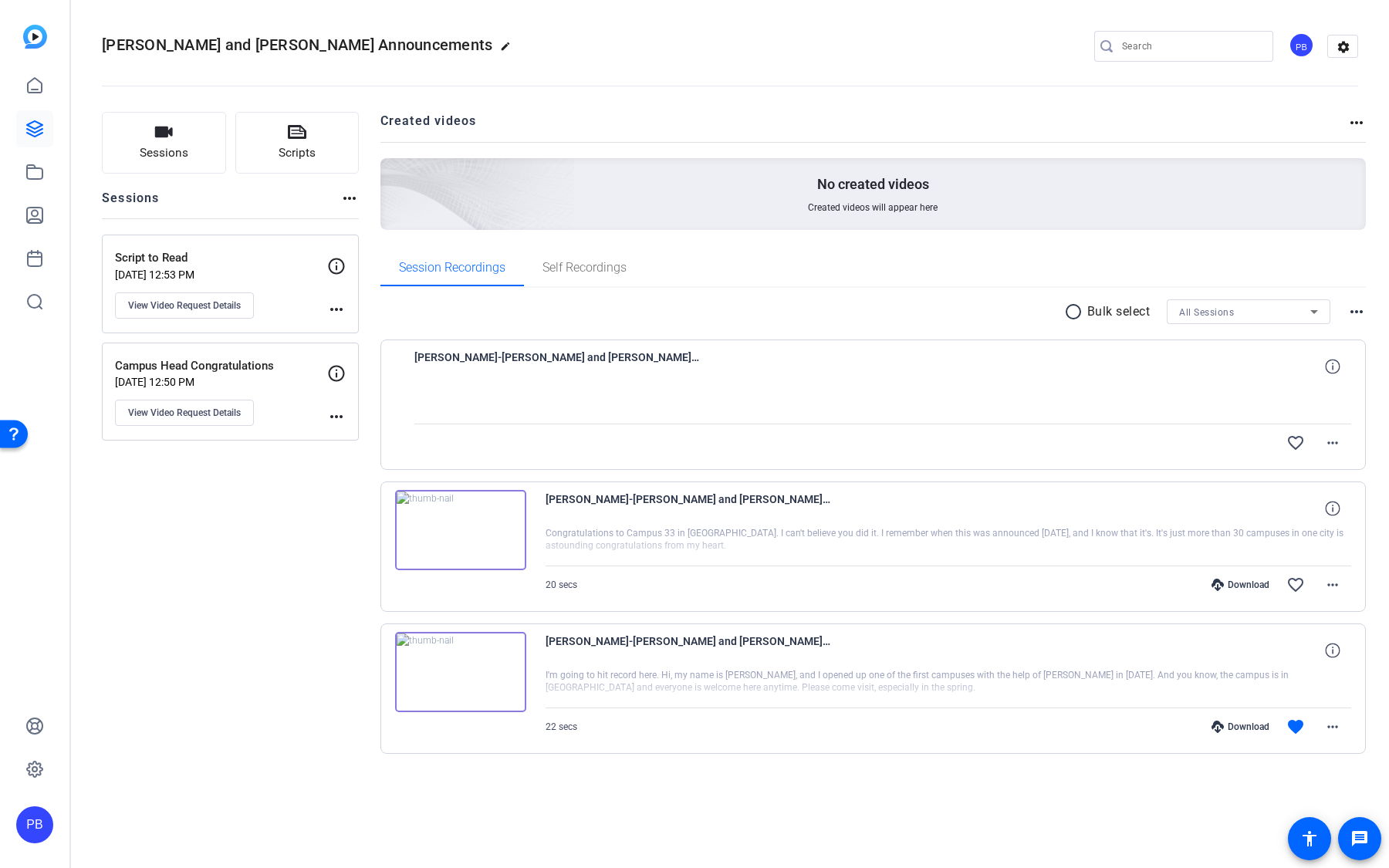
click at [648, 377] on span "[PERSON_NAME]-[PERSON_NAME] and [PERSON_NAME] Announcements-Script to Read-1756…" at bounding box center [557, 366] width 285 height 37
click at [724, 515] on span "[PERSON_NAME]-[PERSON_NAME] and [PERSON_NAME] Announcements-Campus Head Congrat…" at bounding box center [688, 508] width 285 height 37
click at [725, 673] on div at bounding box center [948, 688] width 806 height 38
